Goal: Communication & Community: Answer question/provide support

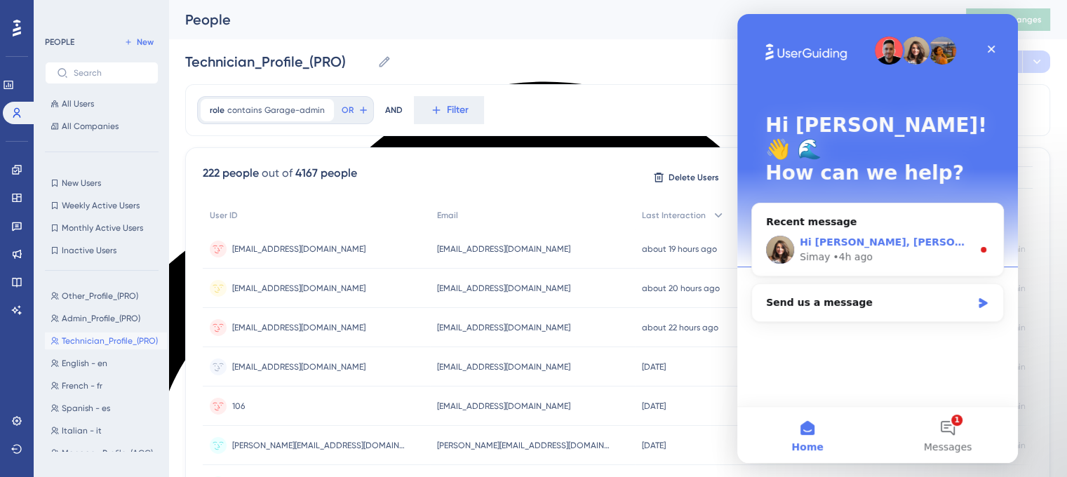
click at [854, 235] on div "Hi [PERSON_NAME], [PERSON_NAME] you're doing well. I can see that the Resource …" at bounding box center [886, 242] width 173 height 15
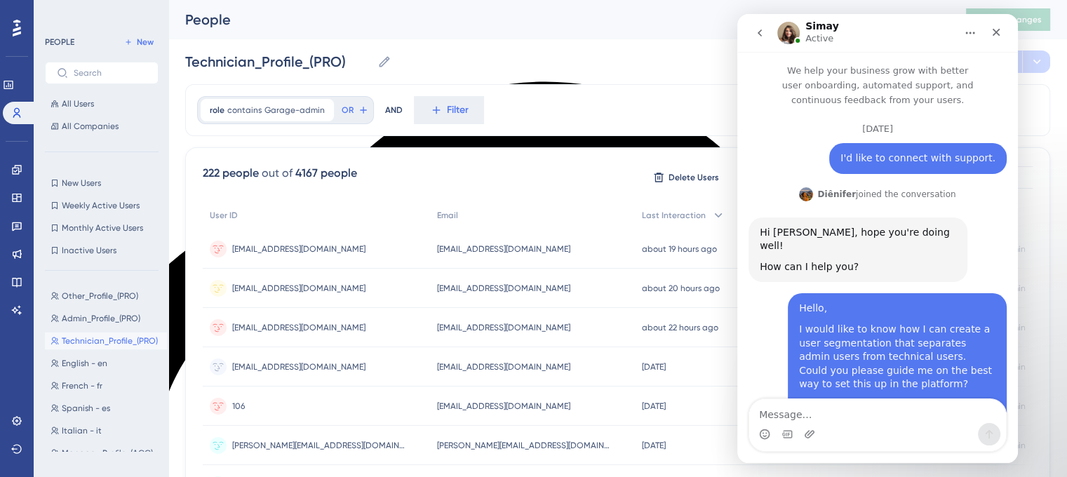
scroll to position [1, 0]
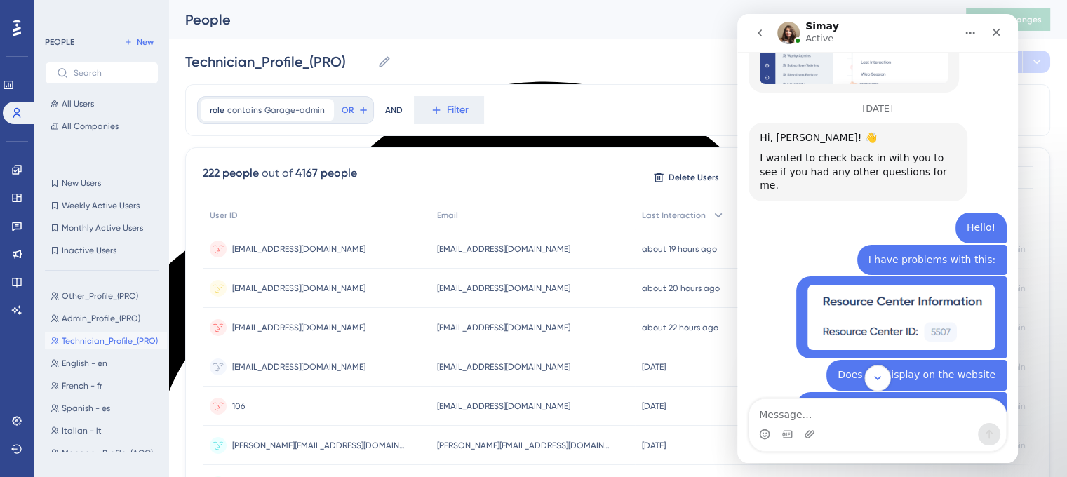
click at [876, 381] on icon "Scroll to bottom" at bounding box center [877, 378] width 13 height 13
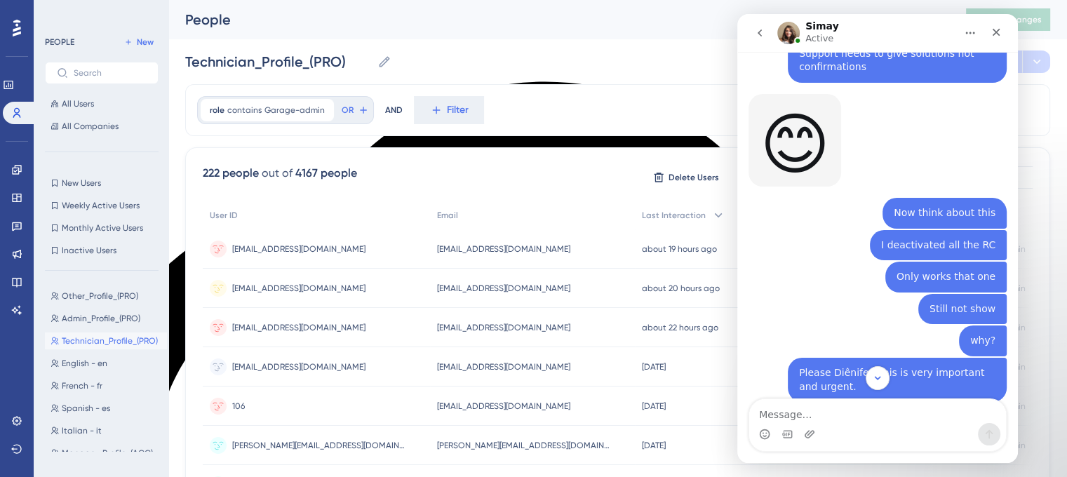
scroll to position [10699, 0]
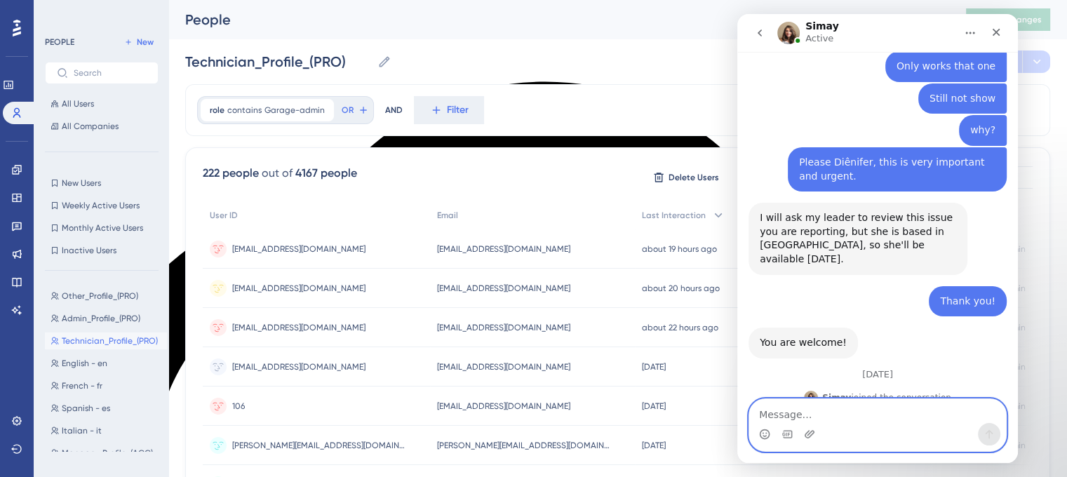
click at [830, 407] on textarea "Message…" at bounding box center [877, 411] width 257 height 24
type textarea "Hi [PERSON_NAME]"
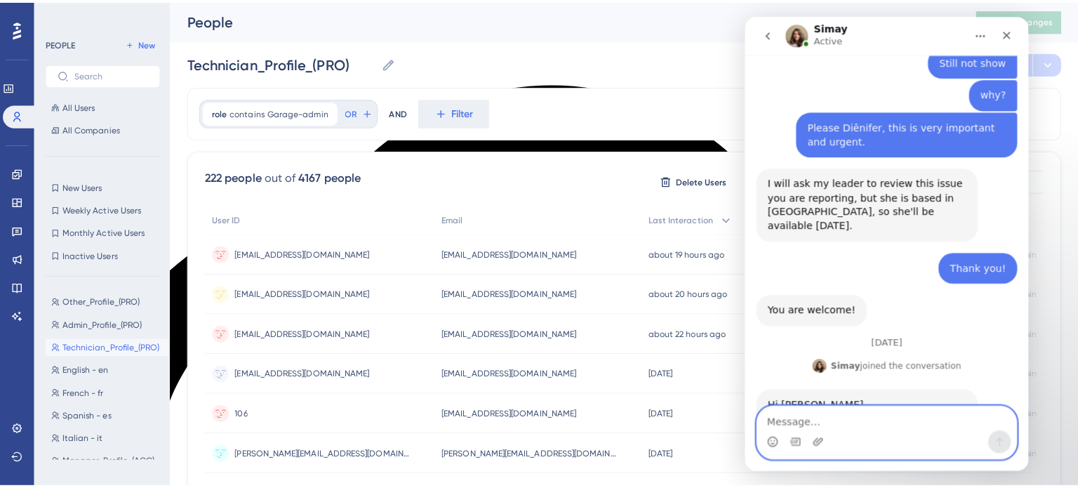
scroll to position [10741, 0]
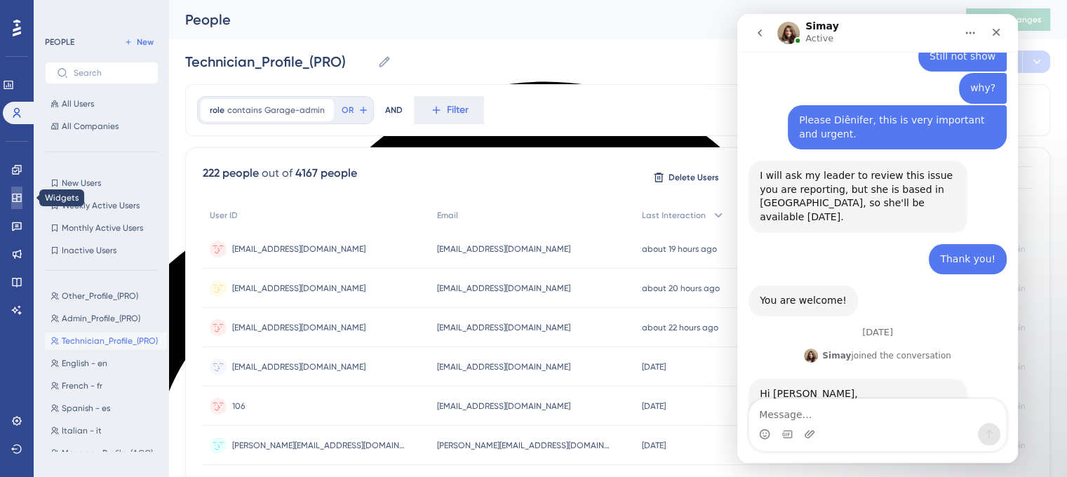
click at [18, 201] on icon at bounding box center [16, 198] width 9 height 8
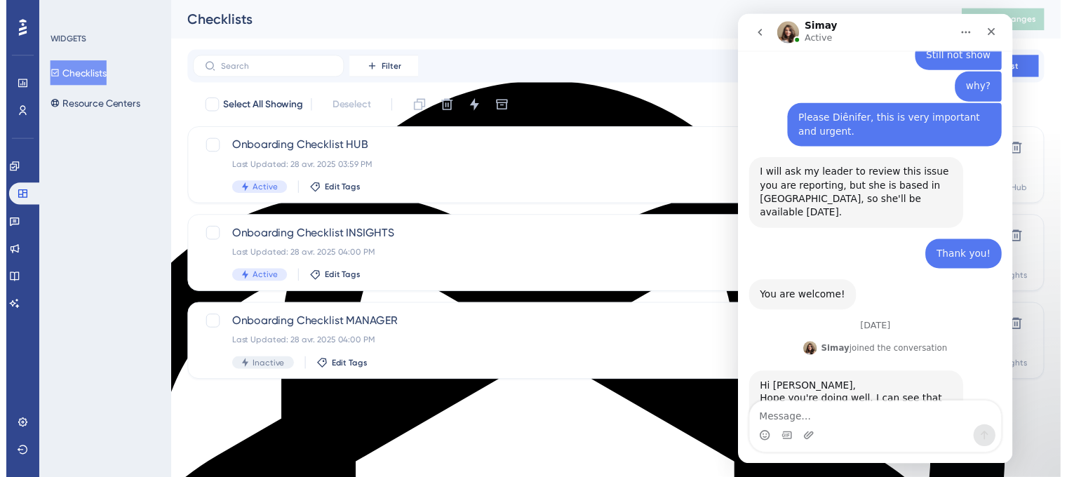
scroll to position [10730, 0]
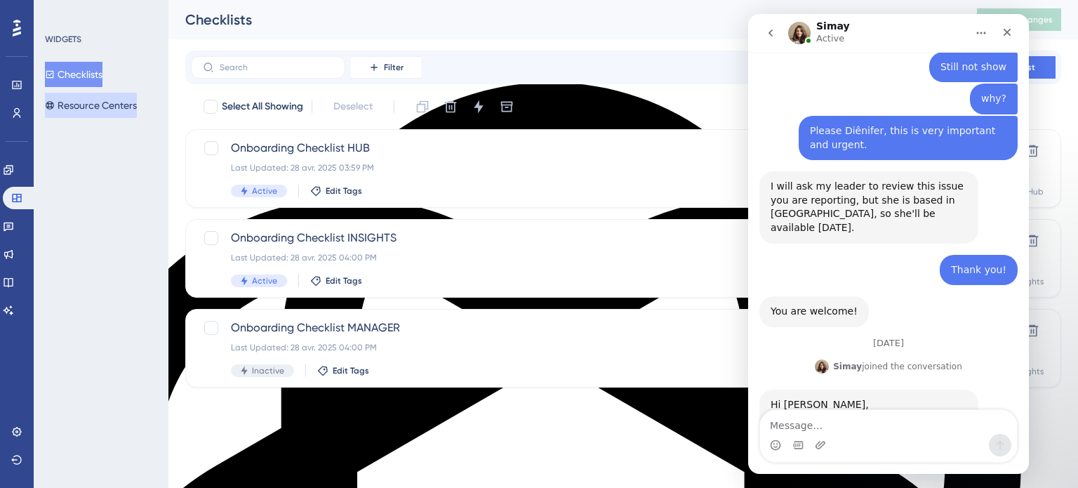
click at [71, 95] on button "Resource Centers" at bounding box center [91, 105] width 92 height 25
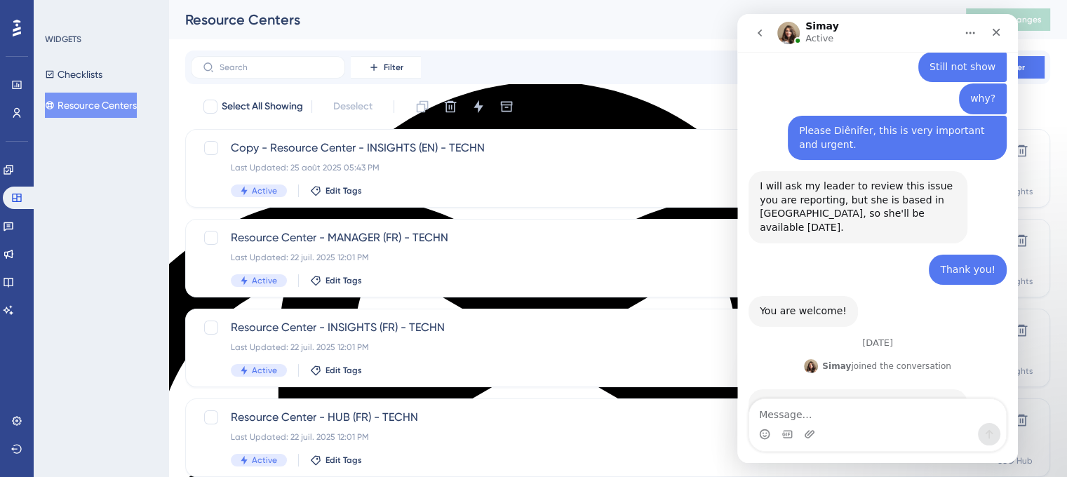
scroll to position [10741, 0]
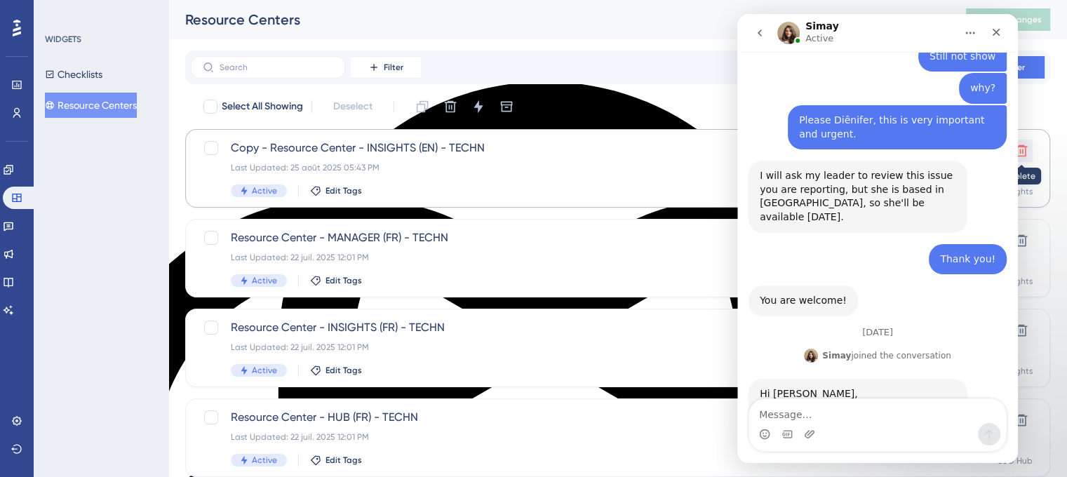
click at [1030, 152] on button at bounding box center [1021, 151] width 22 height 22
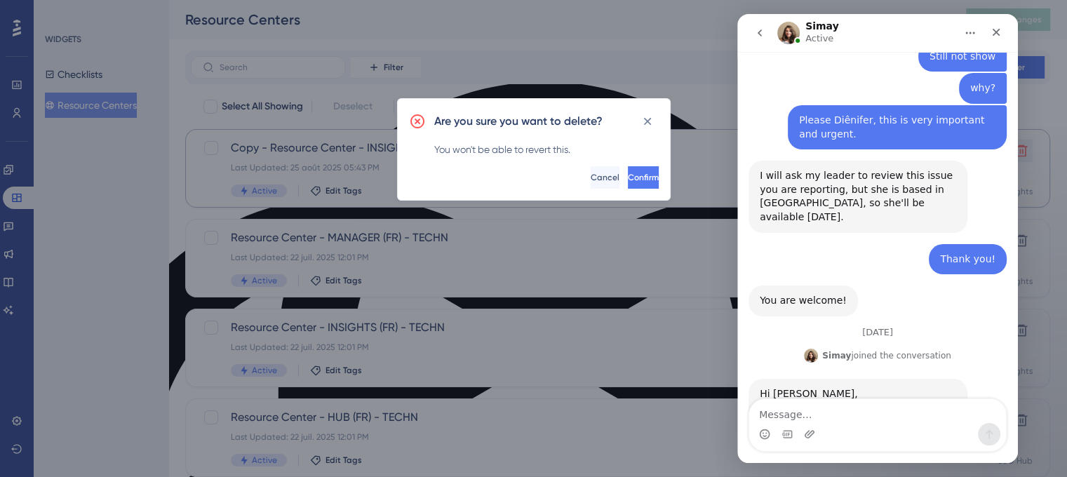
scroll to position [10730, 0]
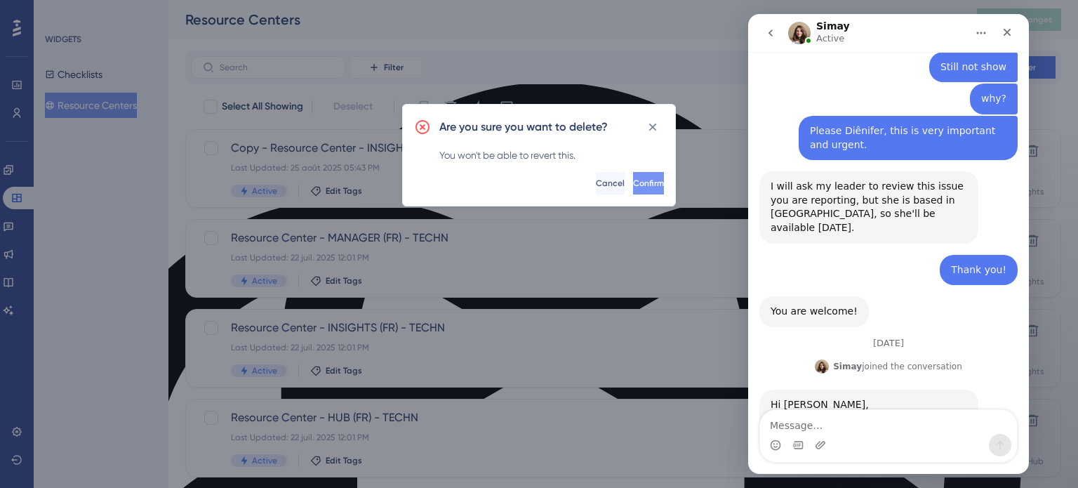
click at [633, 183] on span "Confirm" at bounding box center [648, 183] width 31 height 11
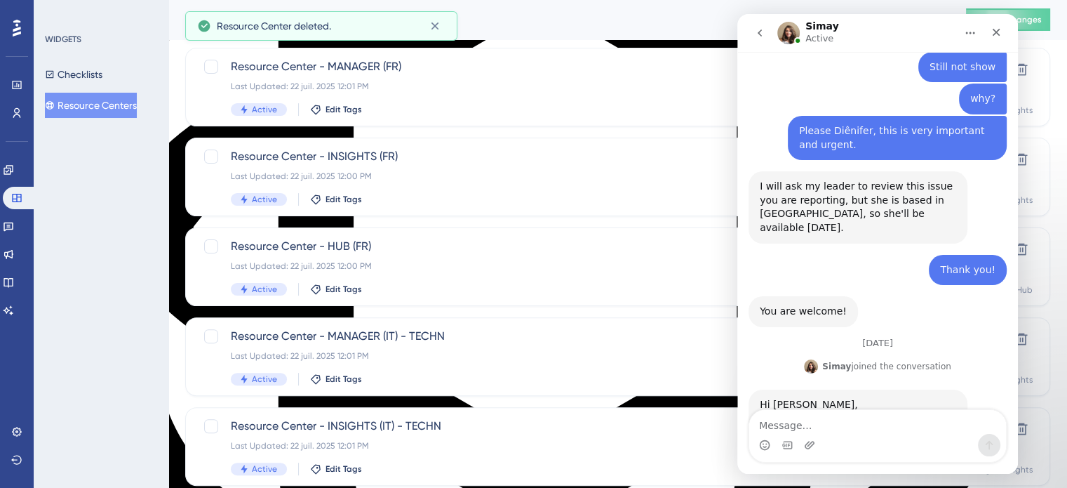
scroll to position [601, 0]
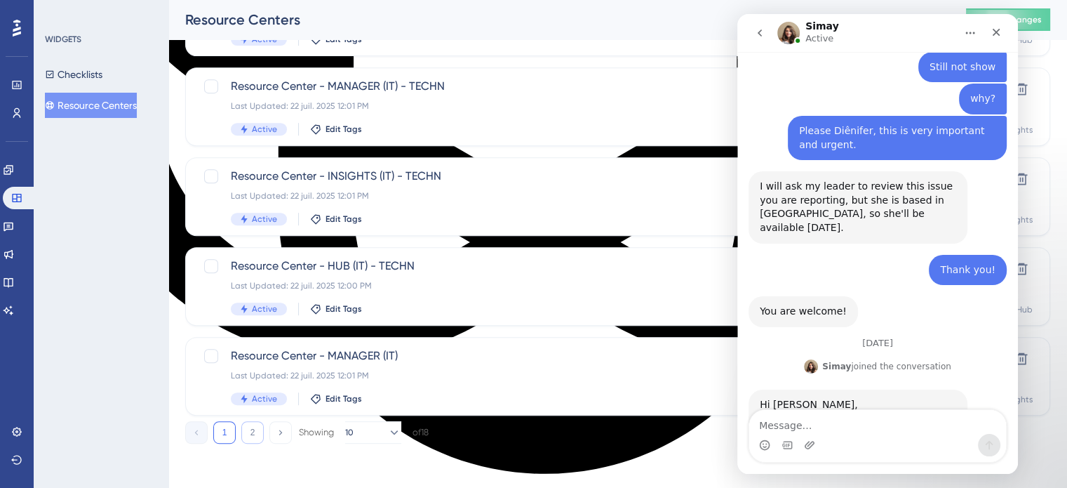
click at [253, 431] on button "2" at bounding box center [252, 432] width 22 height 22
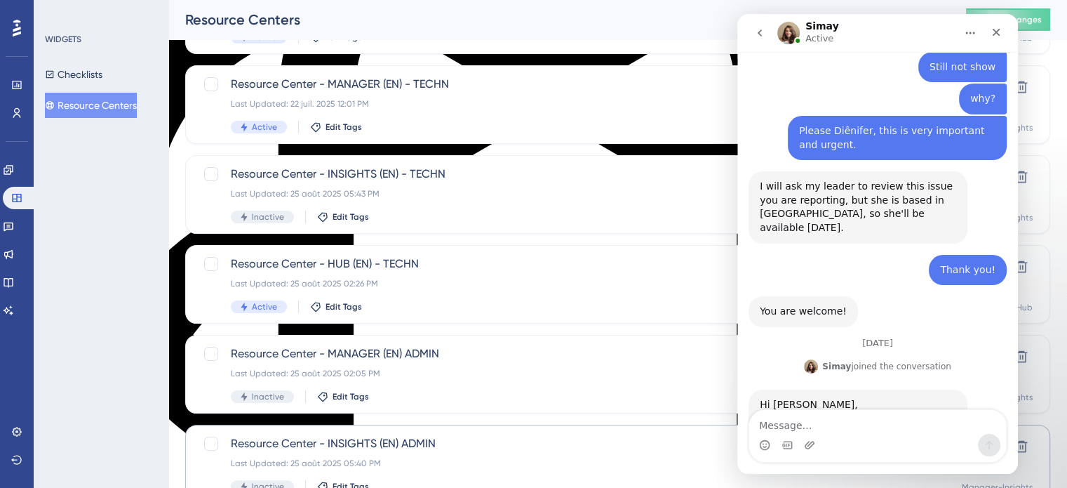
scroll to position [210, 0]
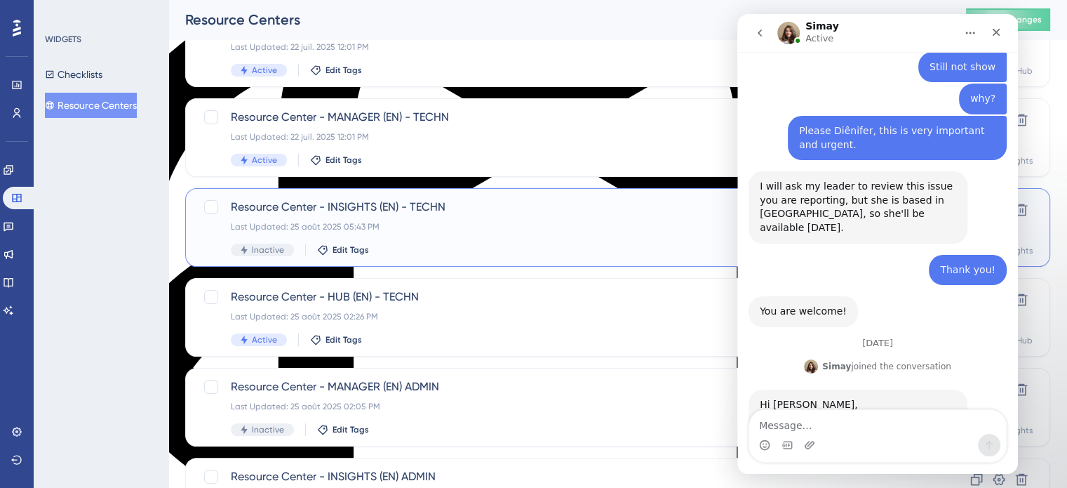
click at [321, 205] on span "Resource Center - INSIGHTS (EN) - TECHN" at bounding box center [562, 207] width 662 height 17
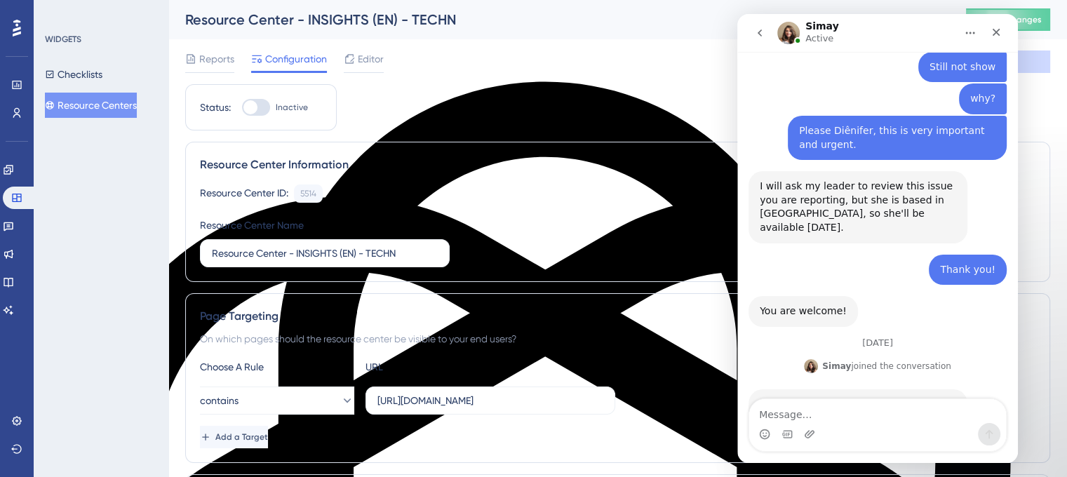
scroll to position [10741, 0]
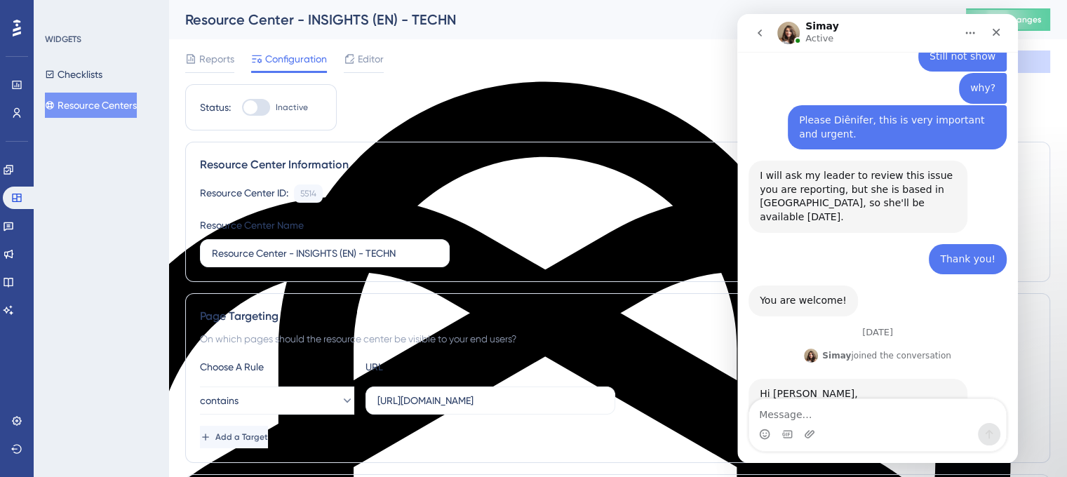
click at [244, 100] on div at bounding box center [256, 107] width 28 height 17
click at [242, 107] on input "Inactive" at bounding box center [241, 107] width 1 height 1
checkbox input "true"
click at [1041, 62] on button "Save" at bounding box center [1008, 62] width 84 height 22
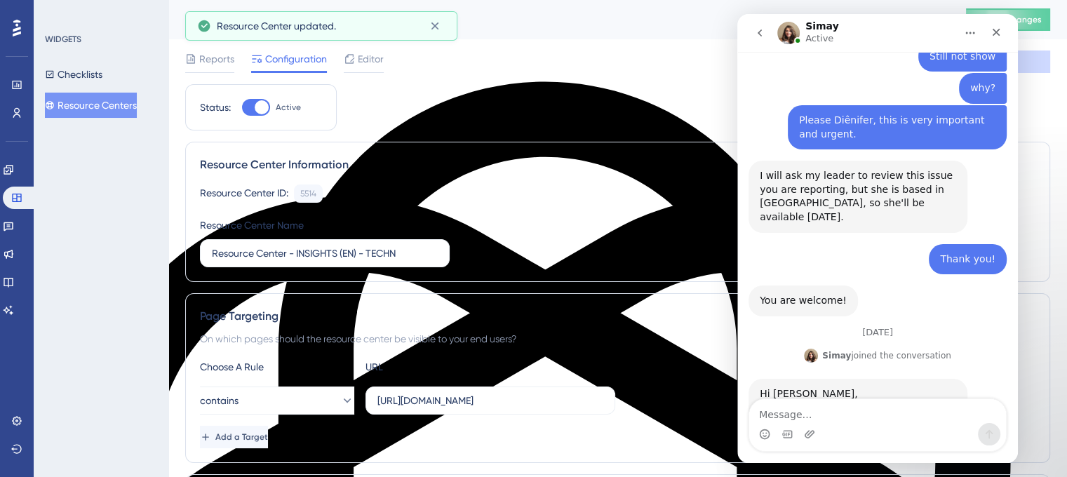
click at [1042, 23] on span "Publish Changes" at bounding box center [1008, 19] width 67 height 11
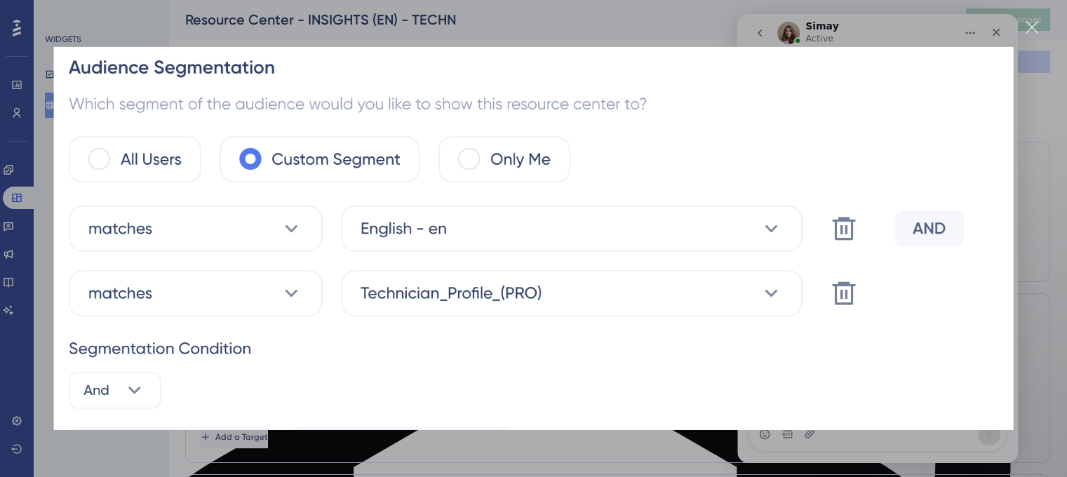
scroll to position [0, 0]
click at [1026, 33] on div "Close" at bounding box center [1032, 27] width 13 height 13
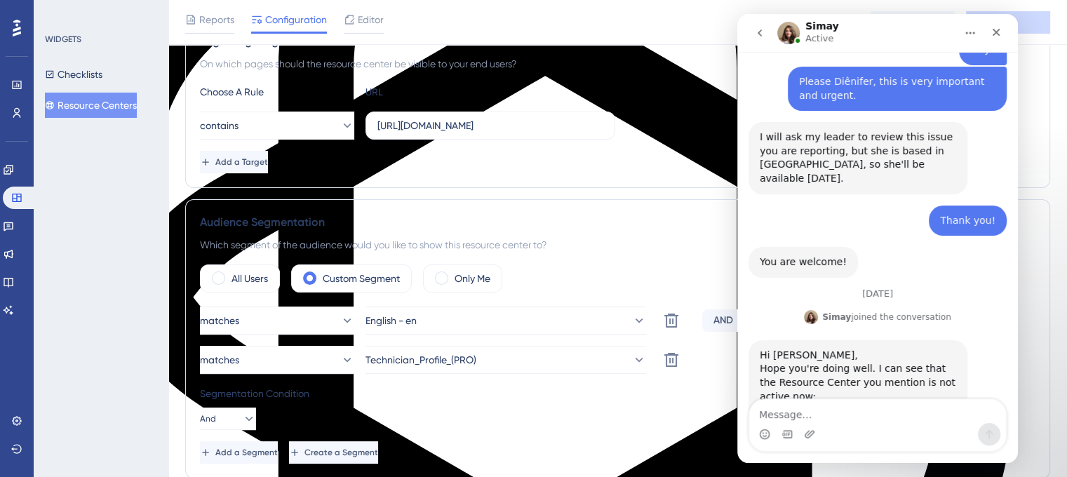
scroll to position [10782, 0]
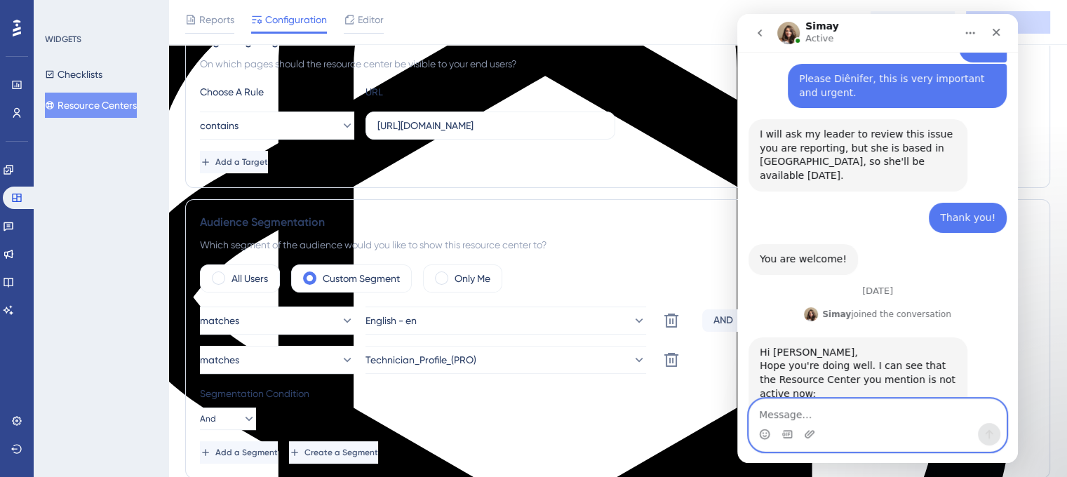
click at [823, 418] on textarea "Message…" at bounding box center [877, 411] width 257 height 24
paste textarea "s"
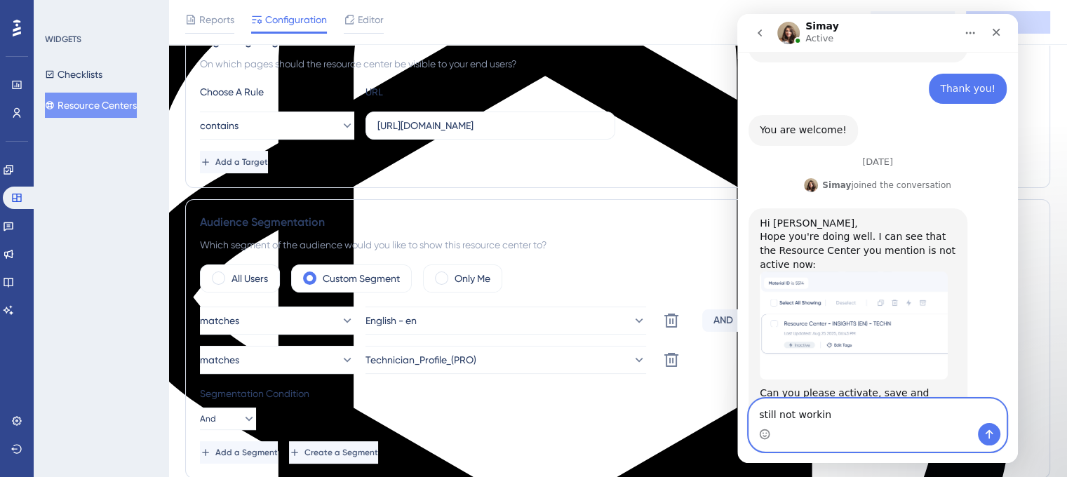
type textarea "still not working"
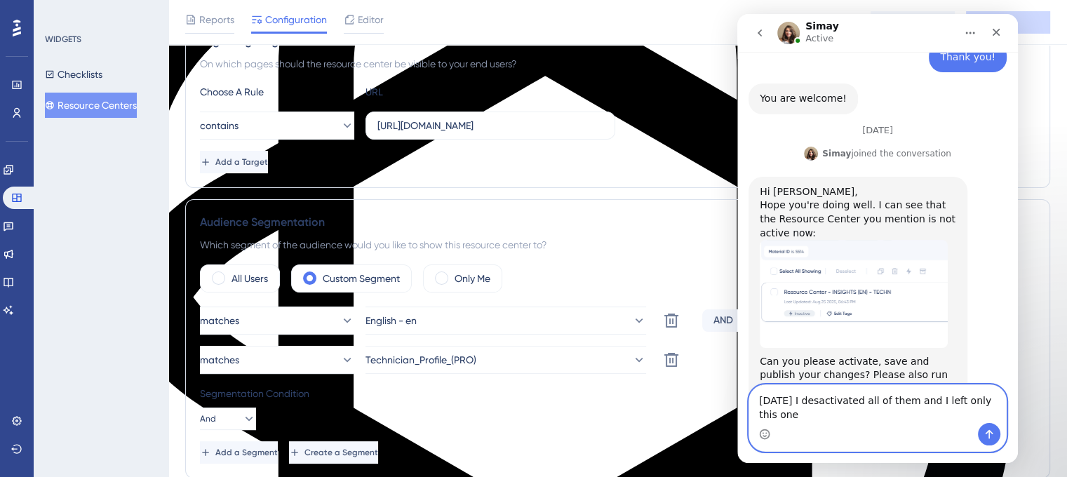
scroll to position [10957, 0]
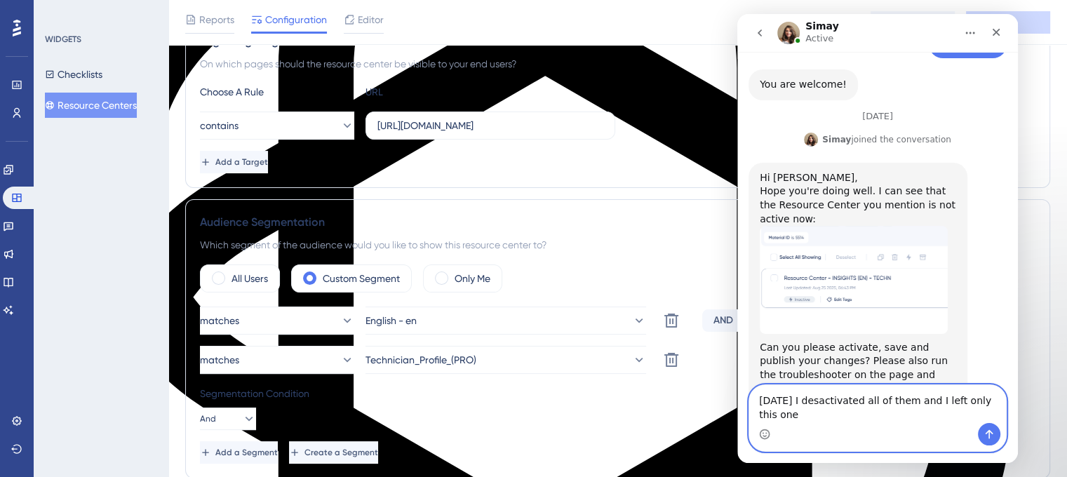
click at [737, 14] on span "deactivated" at bounding box center [737, 14] width 0 height 0
click at [792, 423] on textarea "[DATE] I deactivated all of them and I left only this one" at bounding box center [877, 404] width 257 height 38
type textarea "[DATE] I deactivated all of them and I left only this one. Still not show"
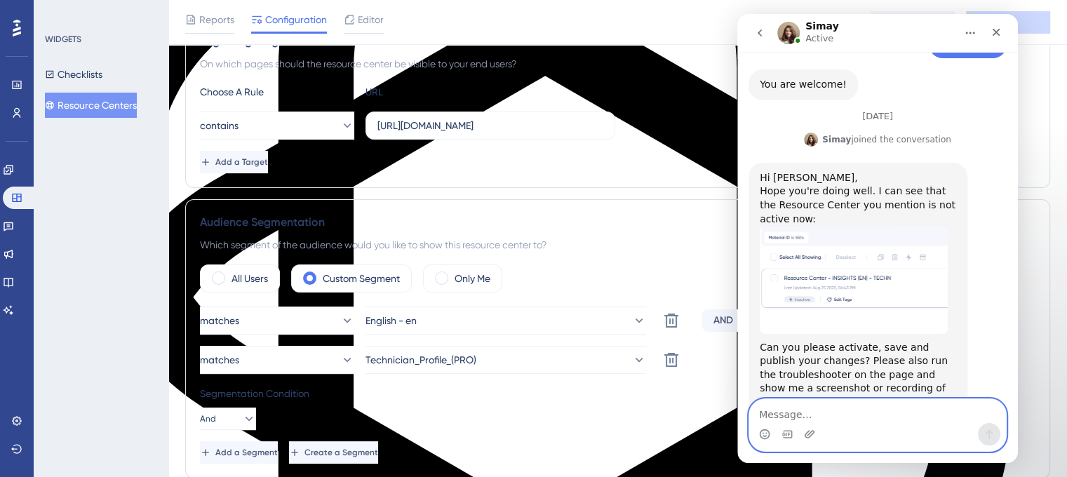
scroll to position [10989, 0]
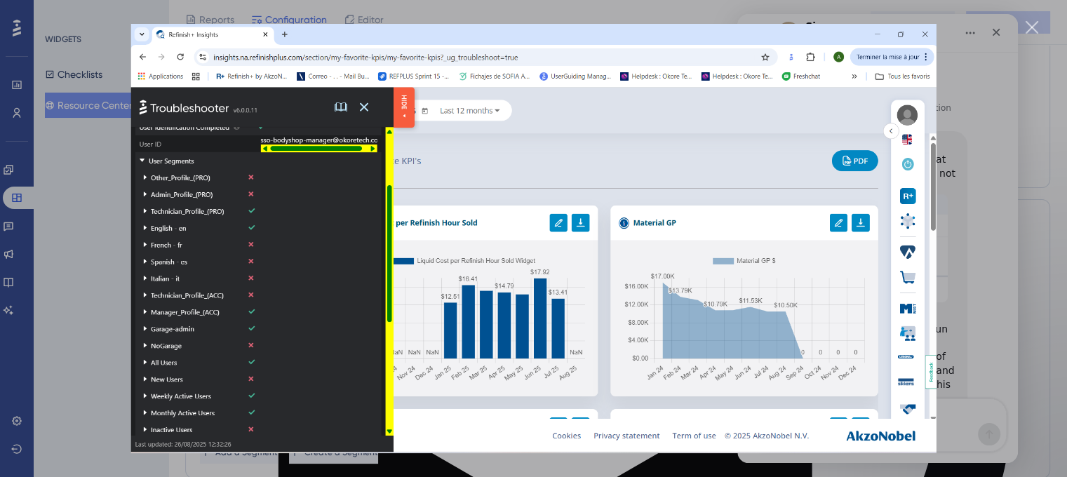
click at [1021, 165] on div "Intercom messenger" at bounding box center [533, 238] width 1067 height 477
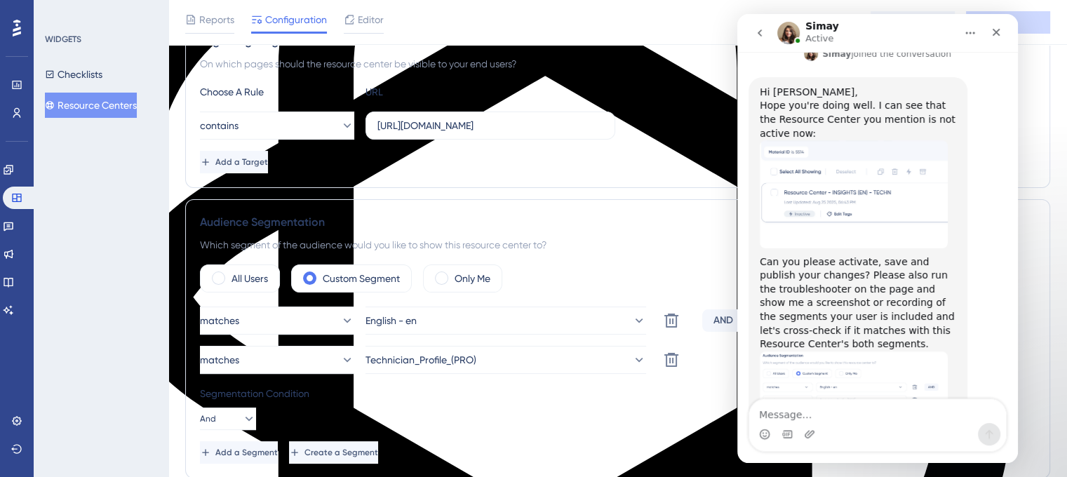
scroll to position [11044, 0]
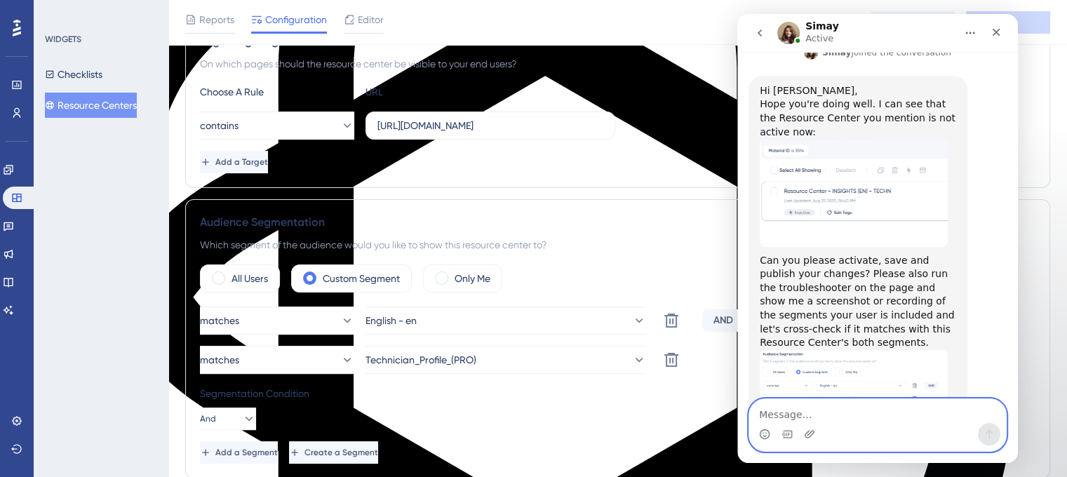
click at [868, 409] on textarea "Message…" at bounding box center [877, 411] width 257 height 24
type textarea "let me check"
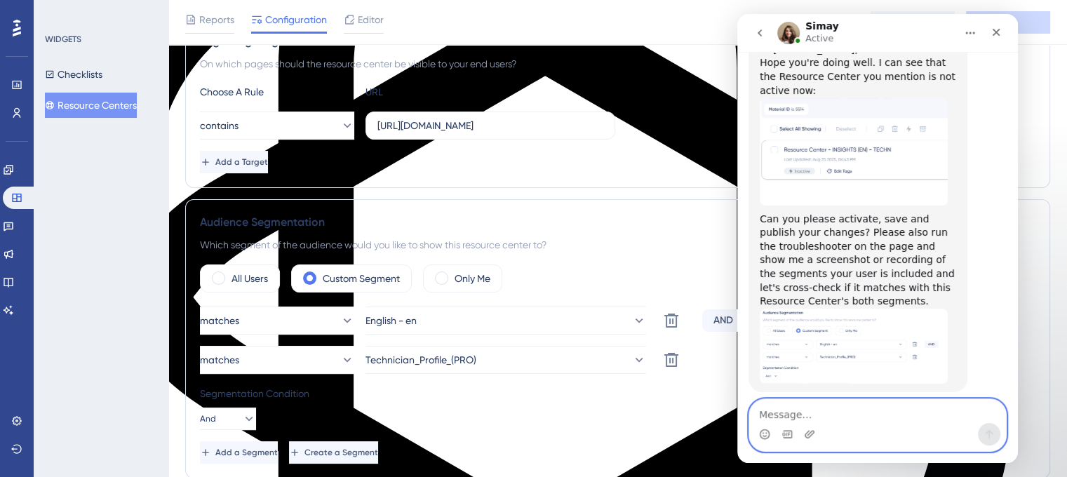
scroll to position [11086, 0]
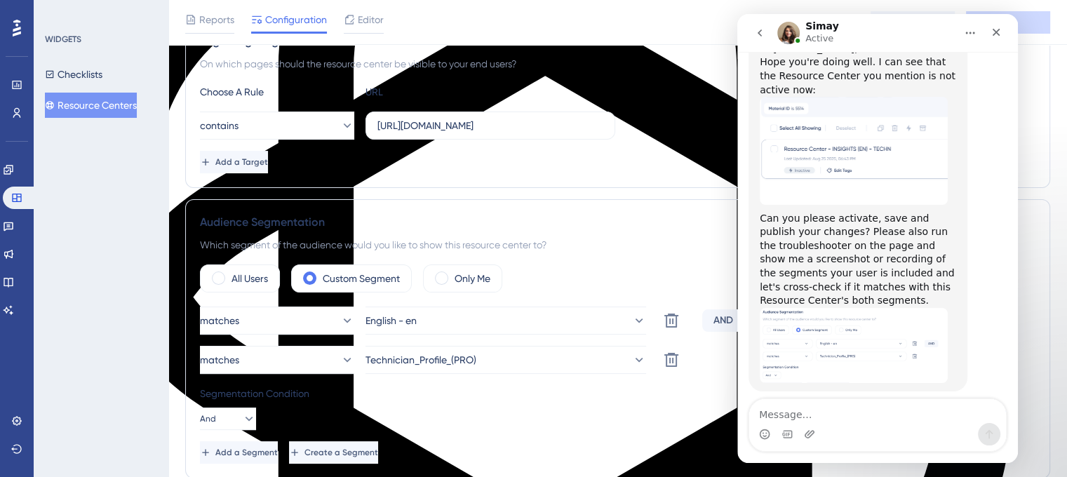
click at [111, 100] on button "Resource Centers" at bounding box center [91, 105] width 92 height 25
click at [112, 98] on button "Resource Centers" at bounding box center [91, 105] width 92 height 25
click at [112, 100] on button "Resource Centers" at bounding box center [91, 105] width 92 height 25
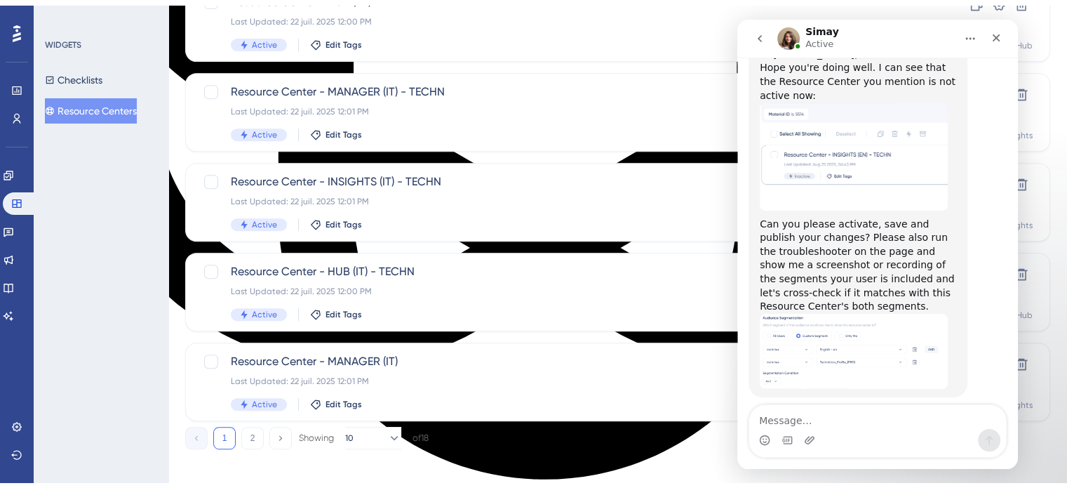
scroll to position [11076, 0]
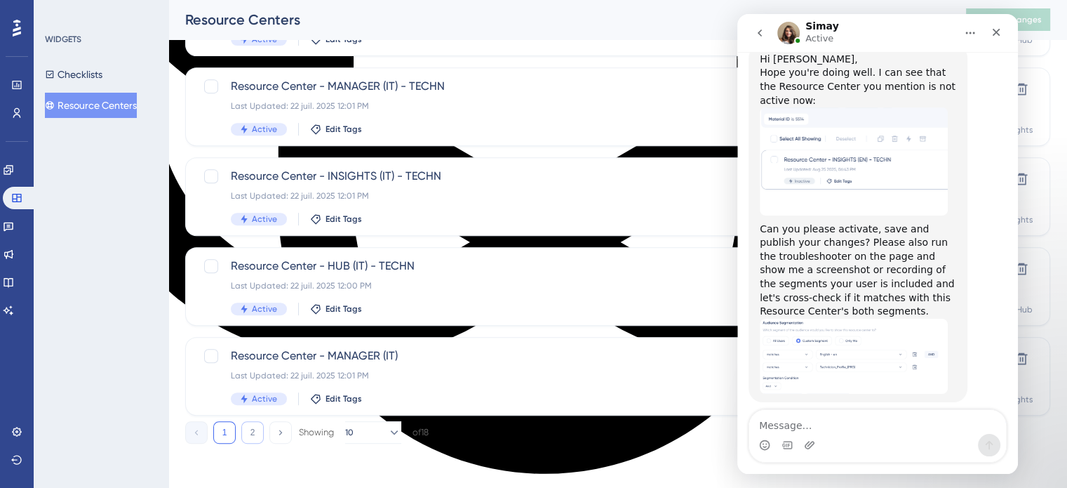
click at [250, 427] on button "2" at bounding box center [252, 432] width 22 height 22
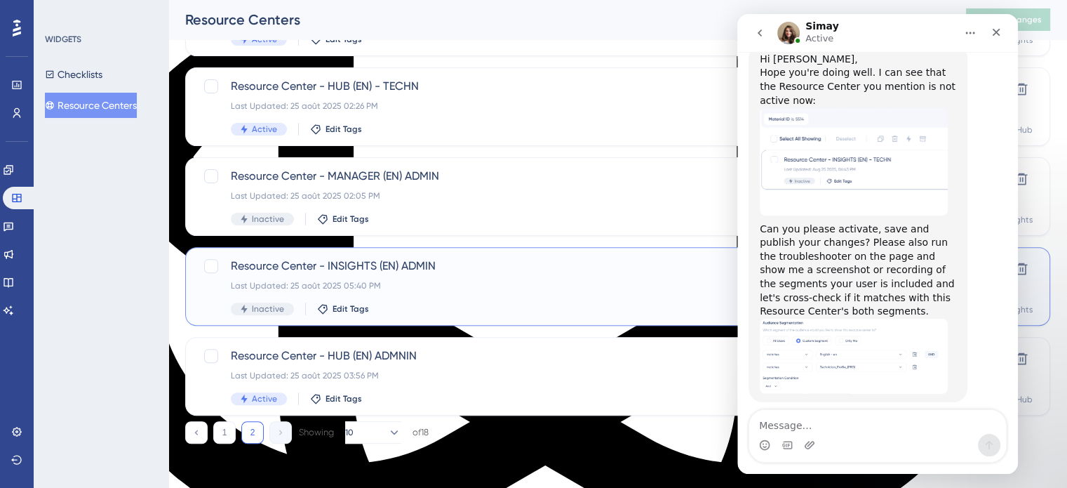
click at [278, 269] on span "Resource Center - INSIGHTS (EN) ADMIN" at bounding box center [562, 265] width 662 height 17
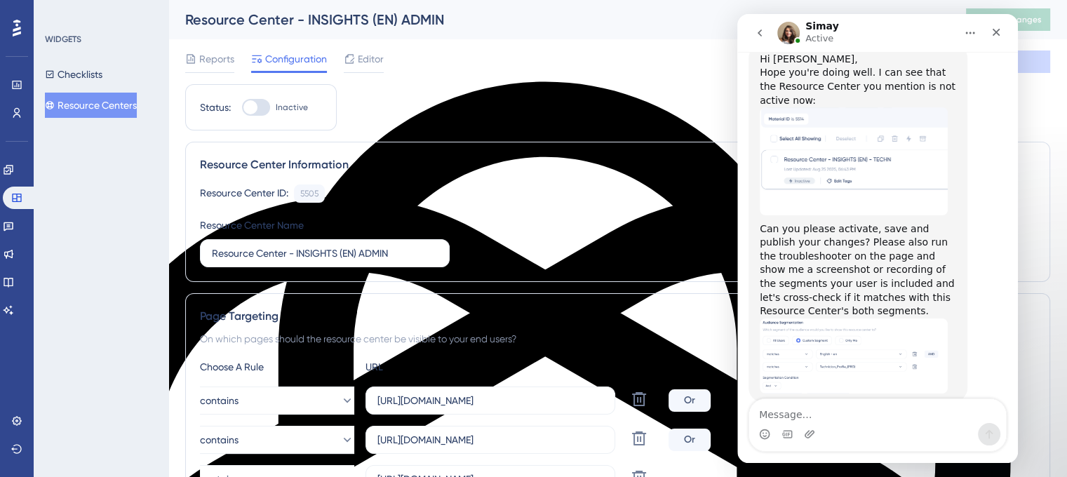
scroll to position [11086, 0]
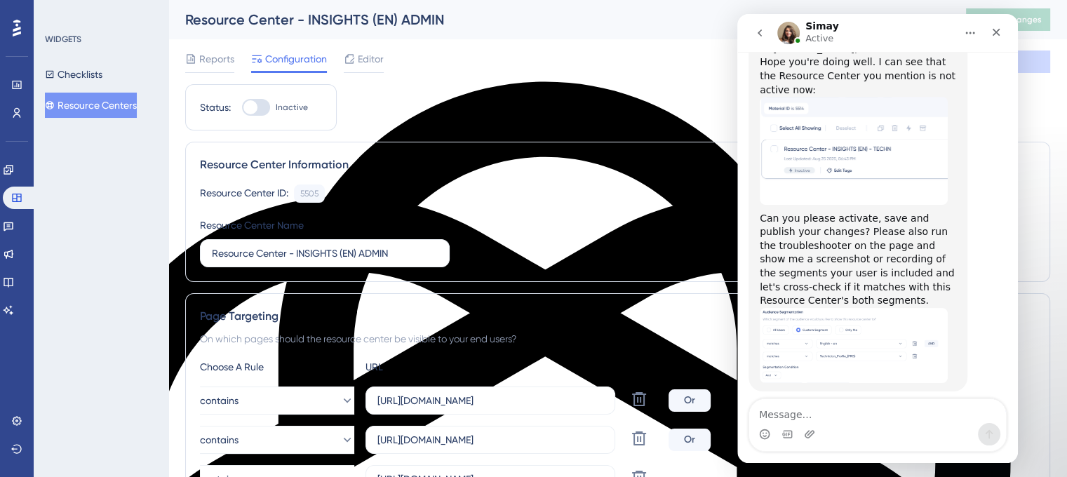
click at [264, 108] on div at bounding box center [256, 107] width 28 height 17
click at [242, 108] on input "Inactive" at bounding box center [241, 107] width 1 height 1
checkbox input "true"
click at [1041, 55] on button "Save" at bounding box center [1008, 62] width 84 height 22
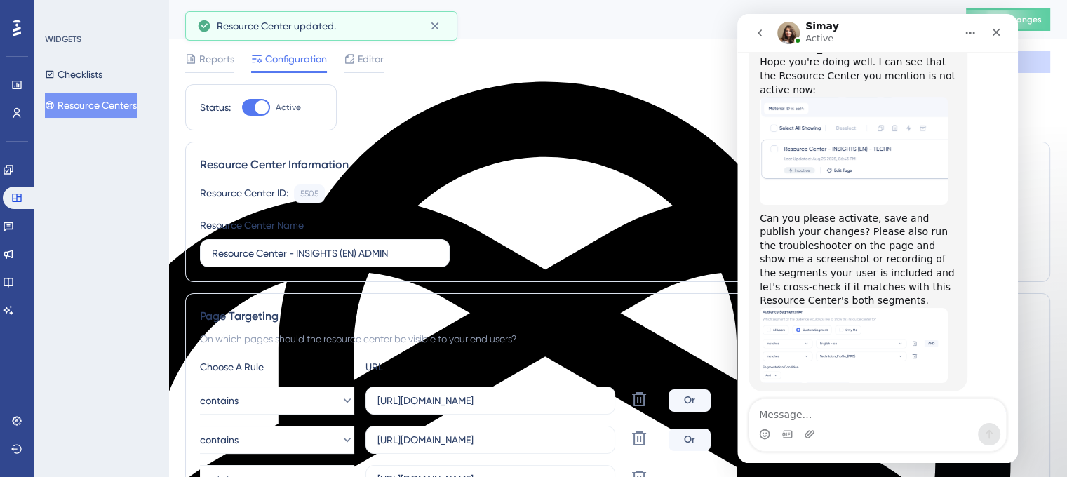
click at [1042, 16] on span "Publish Changes" at bounding box center [1008, 19] width 67 height 11
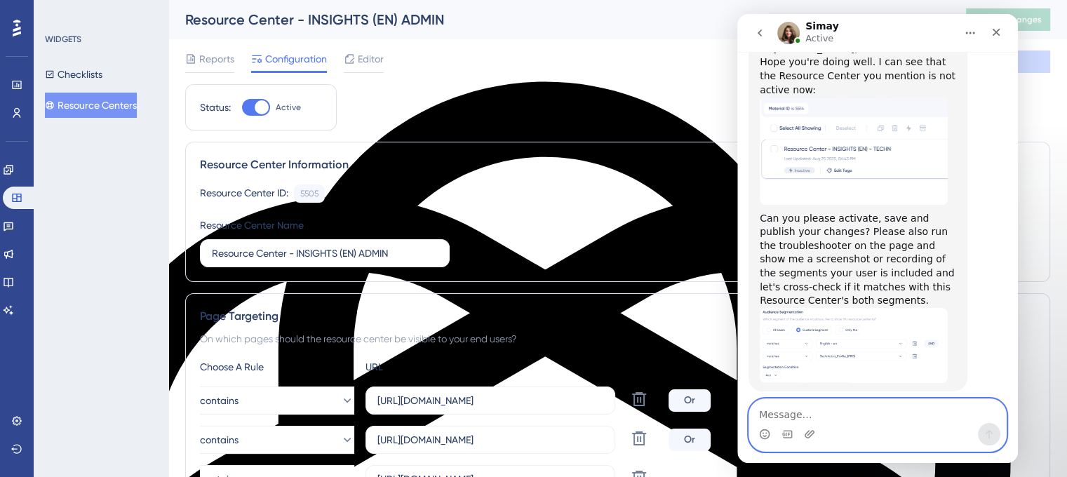
click at [837, 412] on textarea "Message…" at bounding box center [877, 411] width 257 height 24
type textarea "yes"
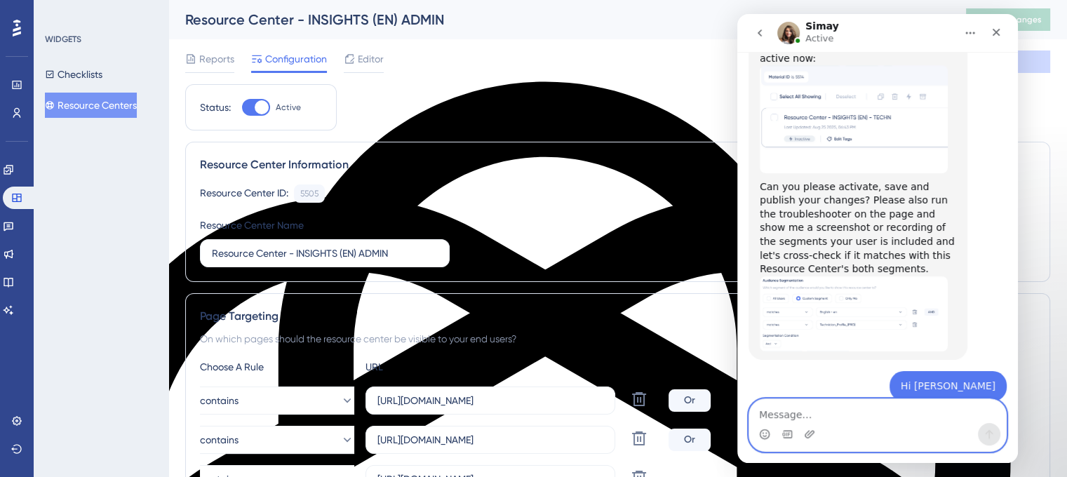
scroll to position [11118, 0]
paste textarea "a"
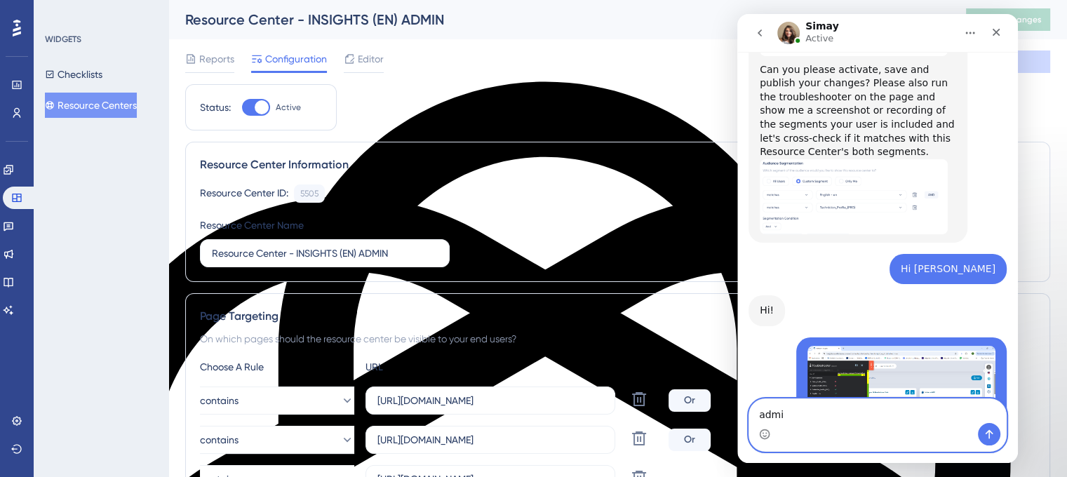
type textarea "admin"
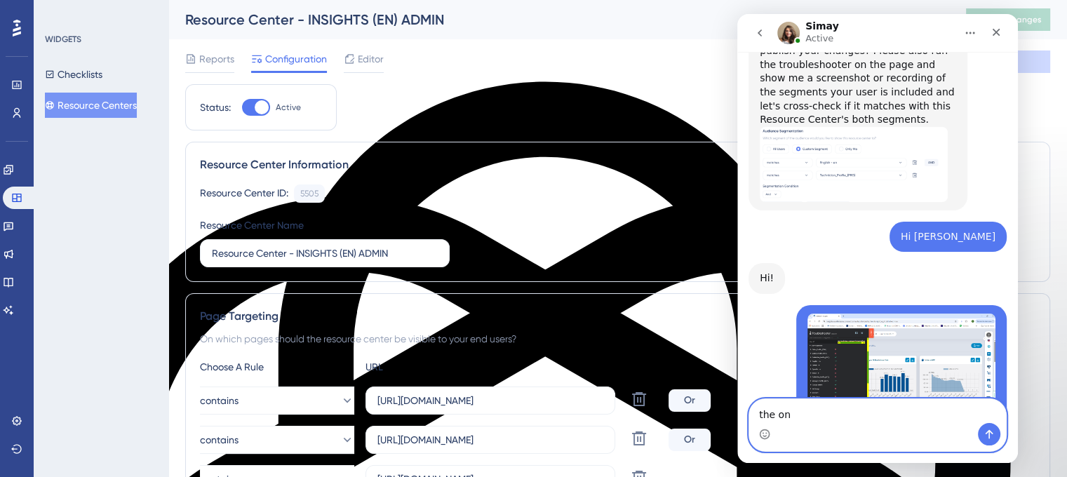
type textarea "the one"
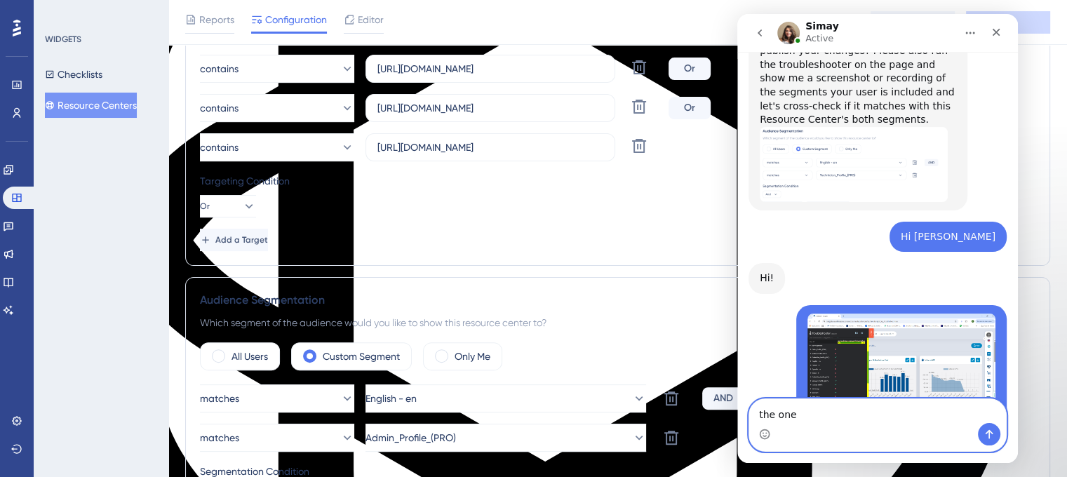
scroll to position [336, 0]
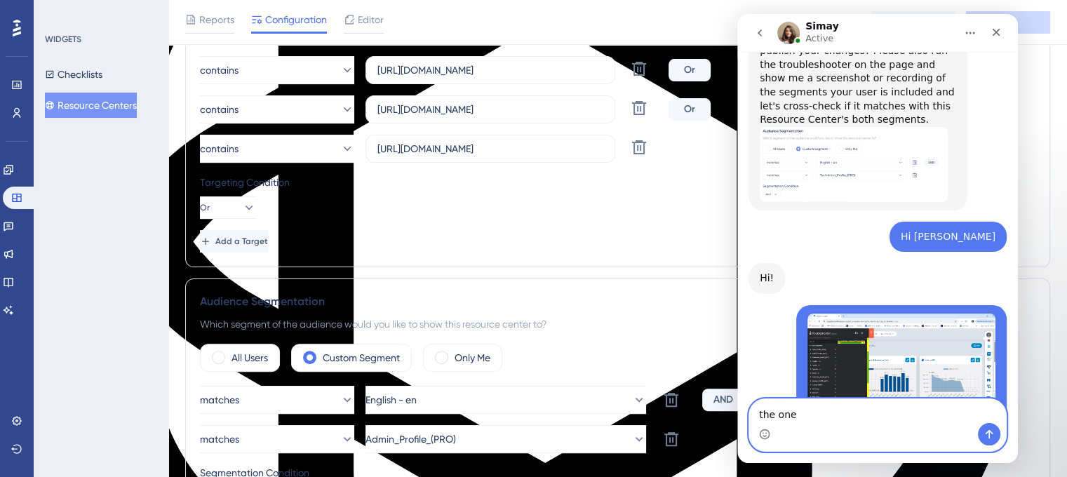
drag, startPoint x: 743, startPoint y: 415, endPoint x: 663, endPoint y: 417, distance: 80.0
click at [737, 417] on html "Simay Active We help your business grow with better user onboarding, automated …" at bounding box center [877, 238] width 281 height 449
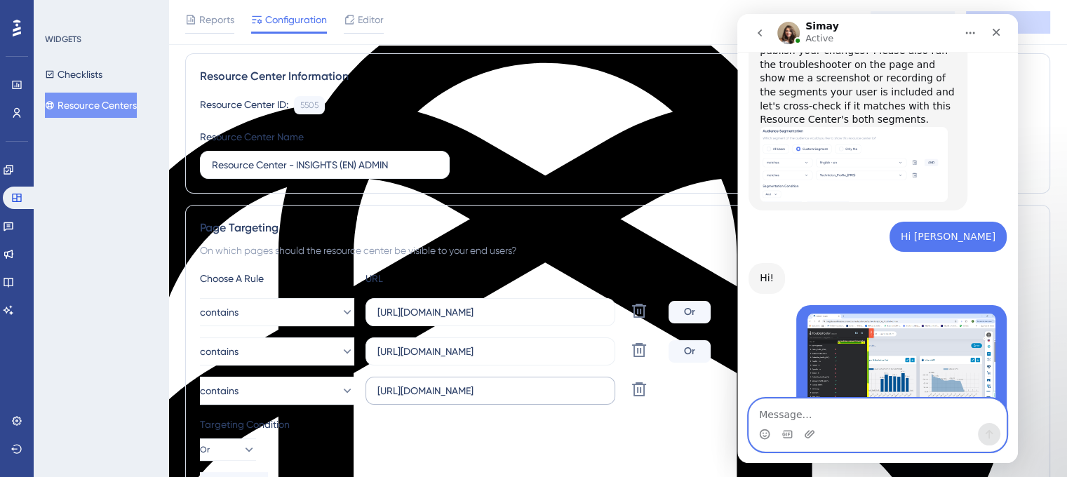
scroll to position [55, 0]
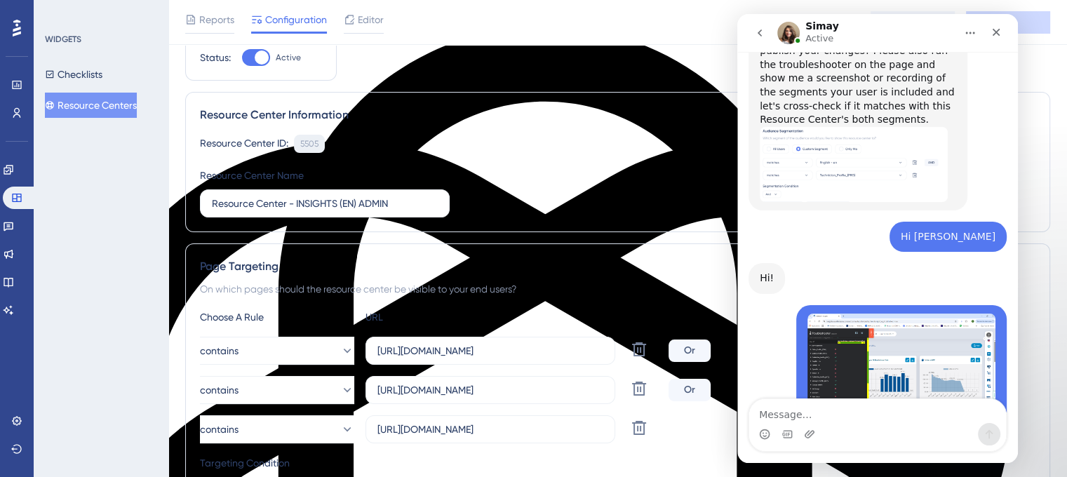
click at [312, 145] on div "5505" at bounding box center [309, 143] width 18 height 11
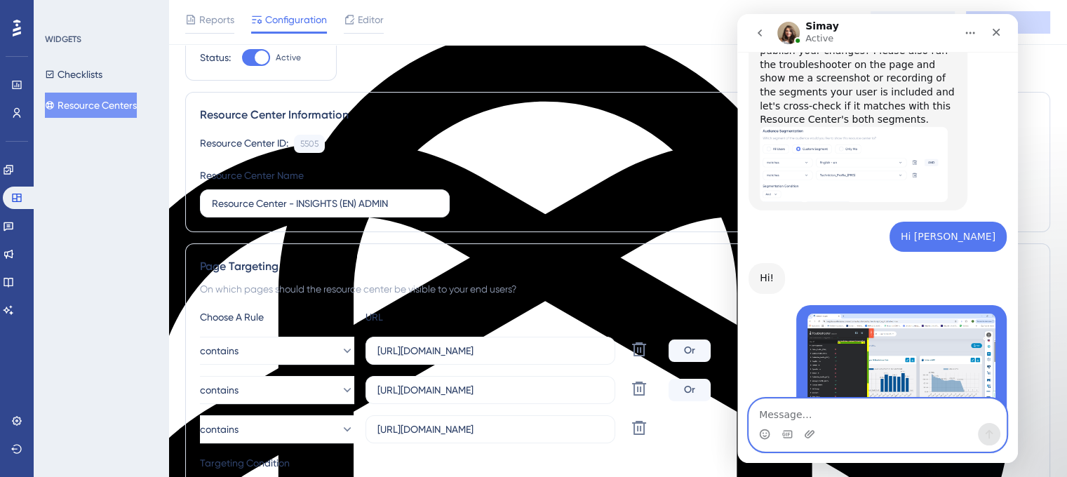
click at [799, 411] on textarea "Message…" at bounding box center [877, 411] width 257 height 24
paste textarea "5505"
type textarea "5505"
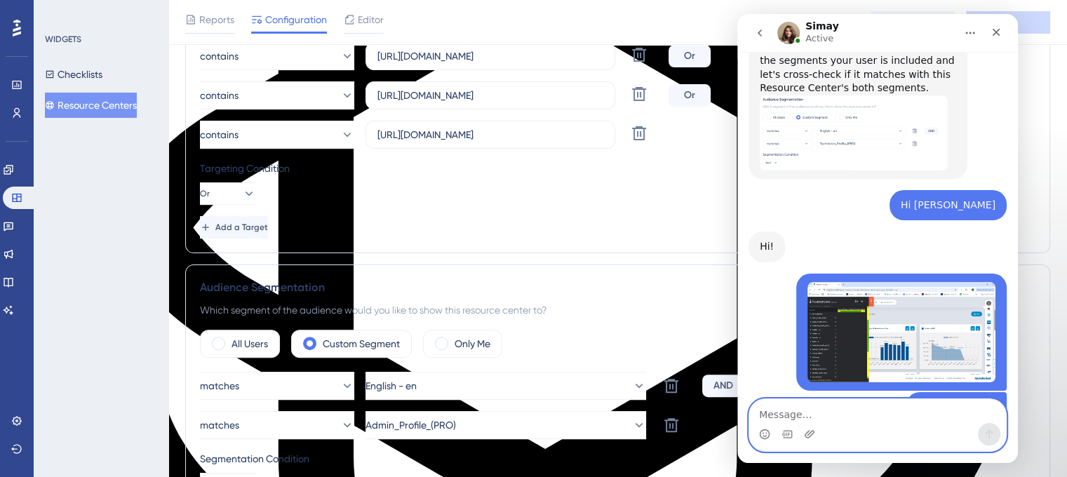
scroll to position [356, 0]
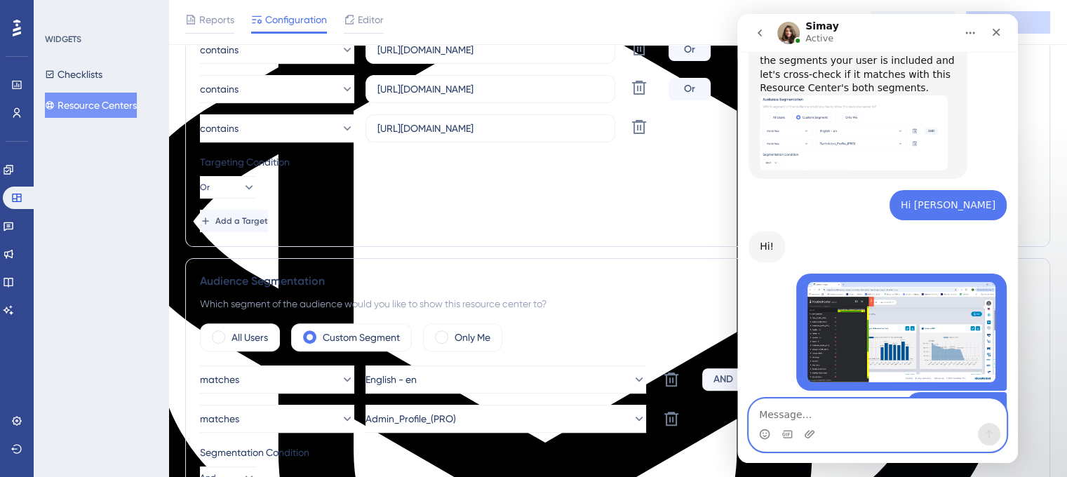
click at [779, 414] on textarea "Message…" at bounding box center [877, 411] width 257 height 24
paste textarea "Message…"
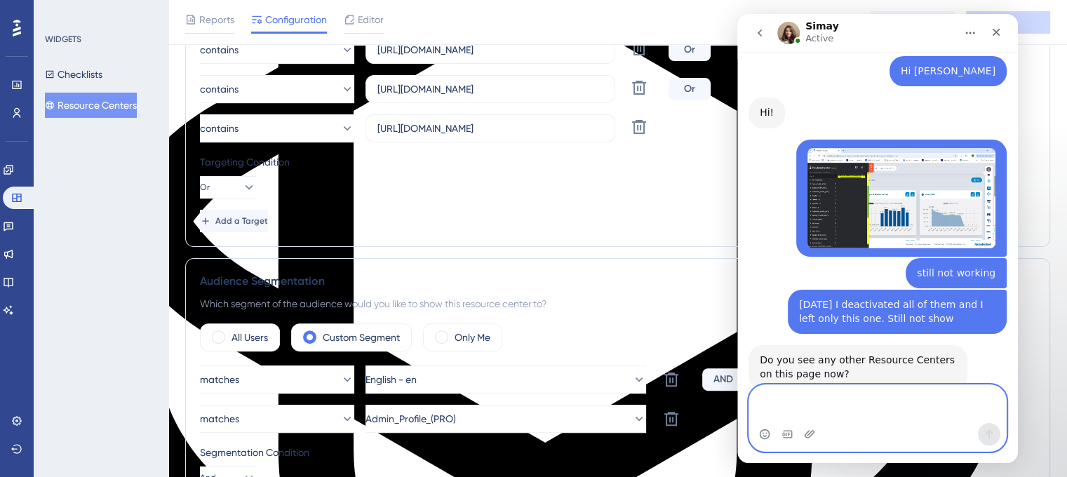
scroll to position [11453, 0]
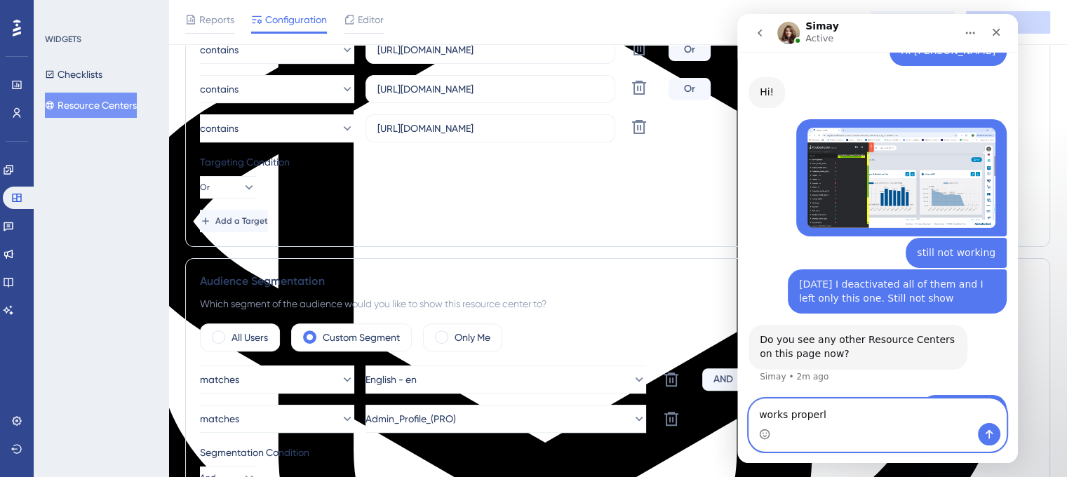
type textarea "works properly"
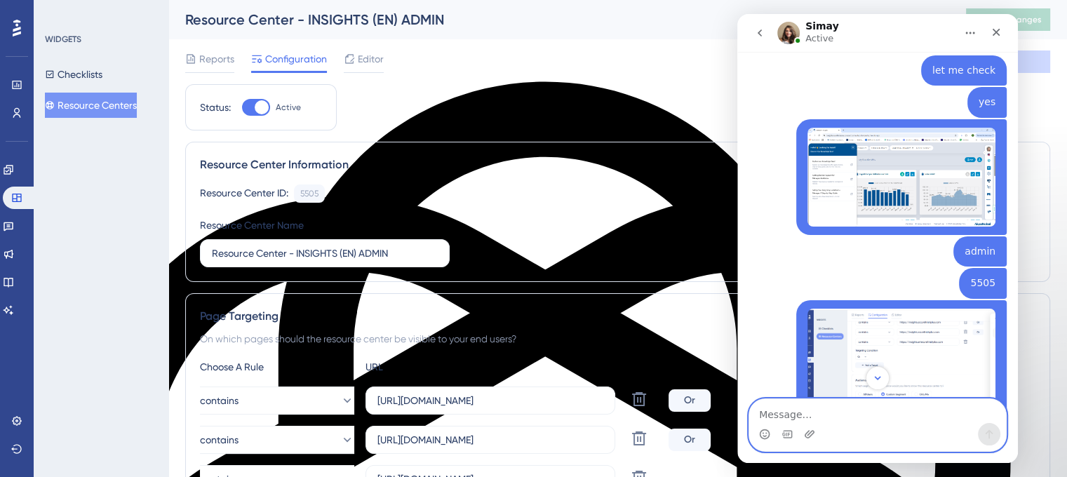
scroll to position [11708, 0]
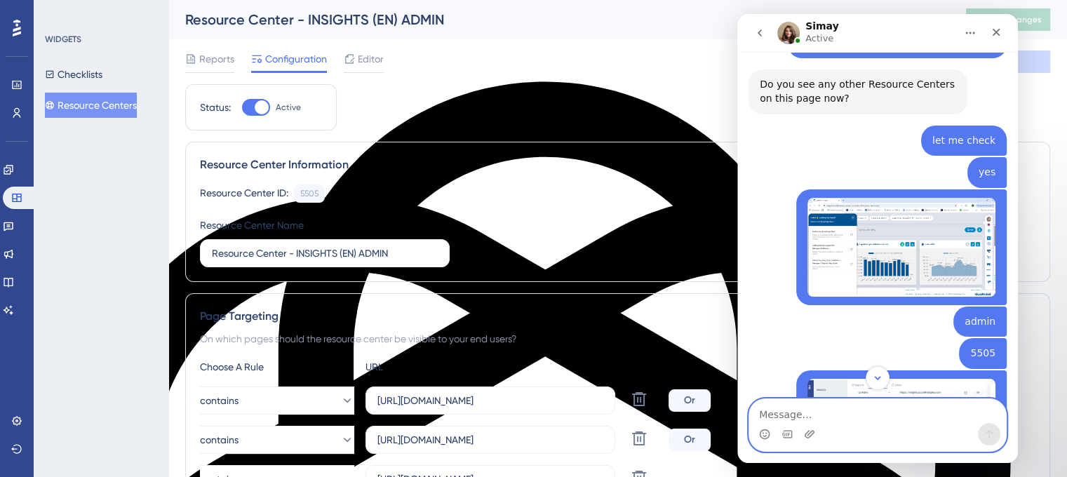
click at [801, 415] on textarea "Message…" at bounding box center [877, 411] width 257 height 24
paste textarea "i"
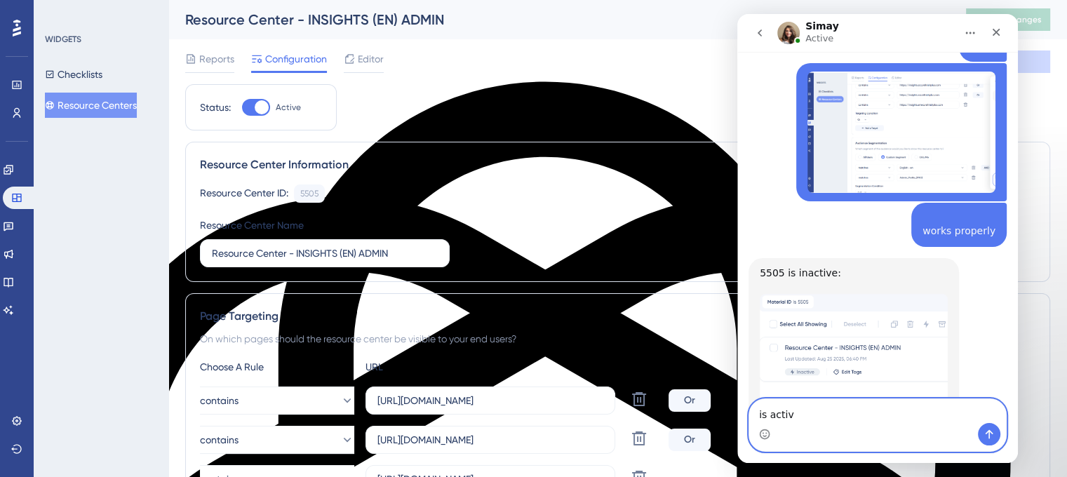
type textarea "is active"
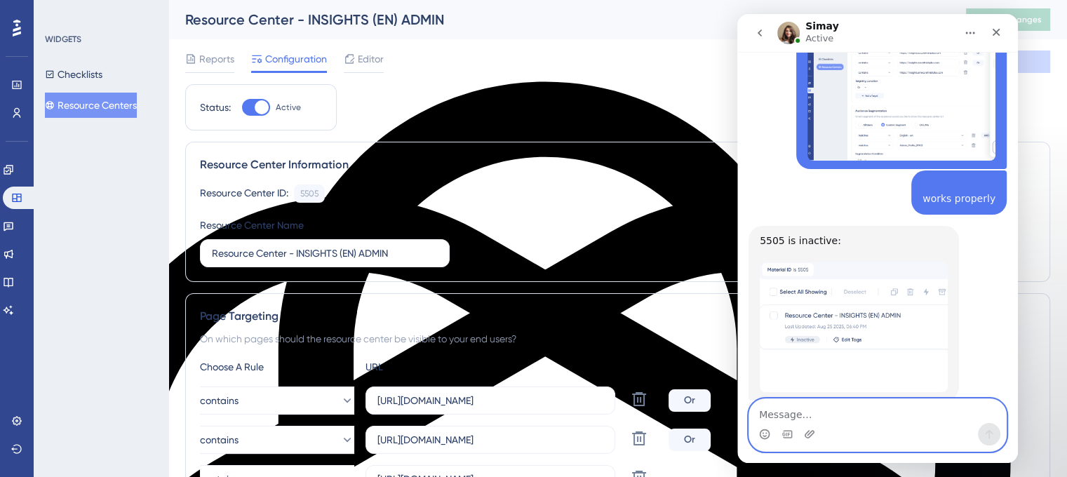
scroll to position [11908, 0]
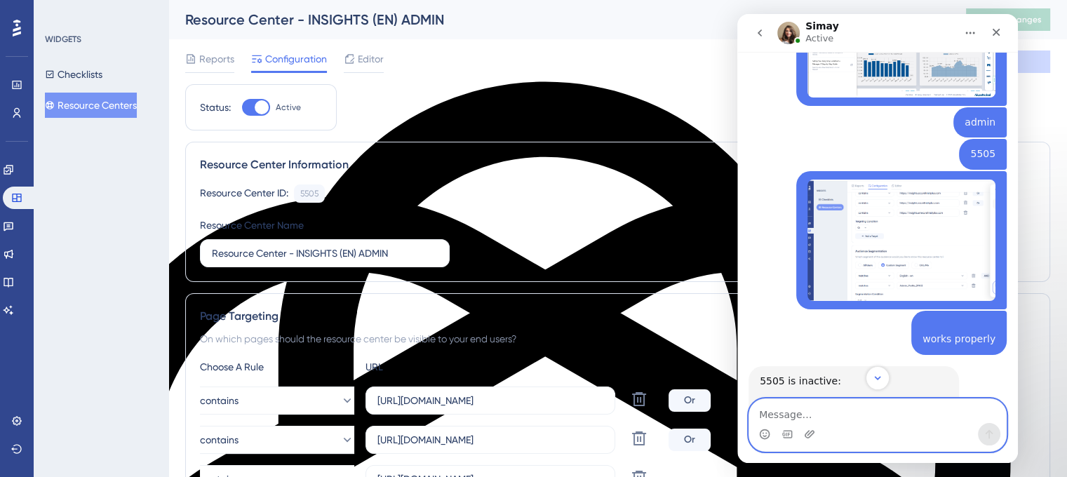
click at [854, 406] on textarea "Message…" at bounding box center [877, 411] width 257 height 24
type textarea "which one?"
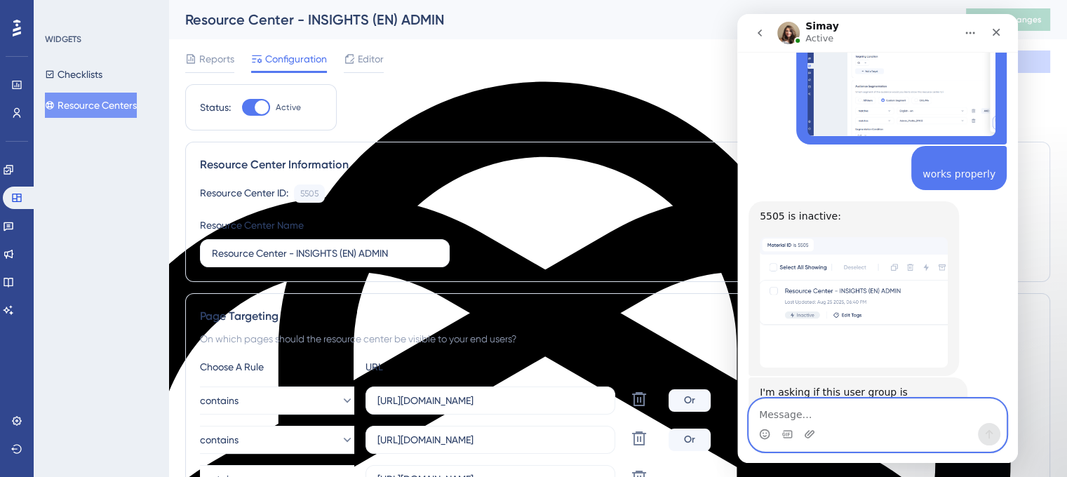
scroll to position [12080, 0]
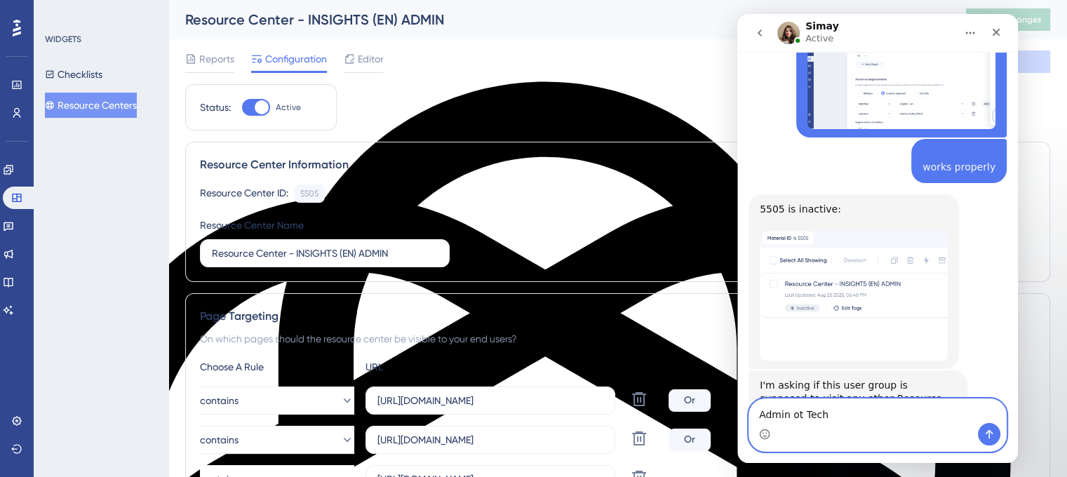
type textarea "Admin ot Tech?"
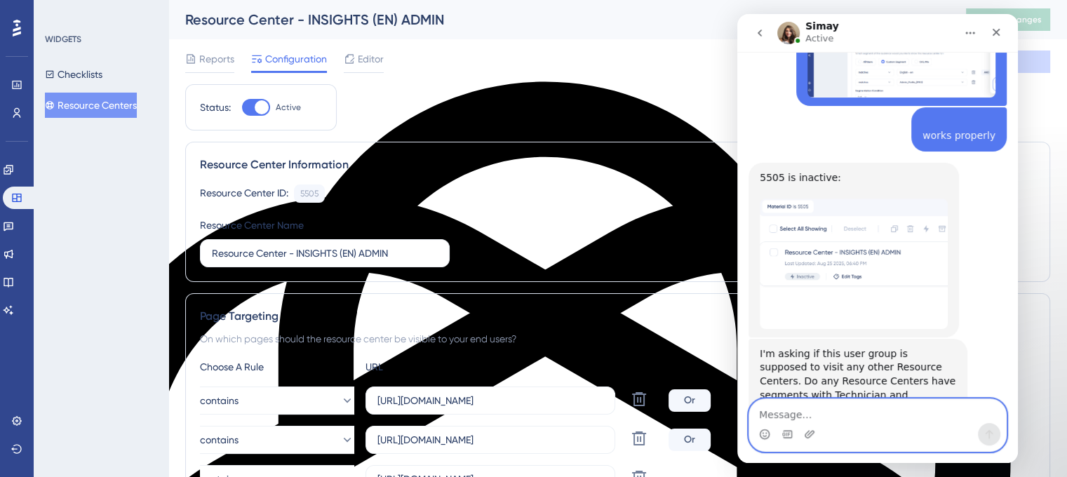
scroll to position [12112, 0]
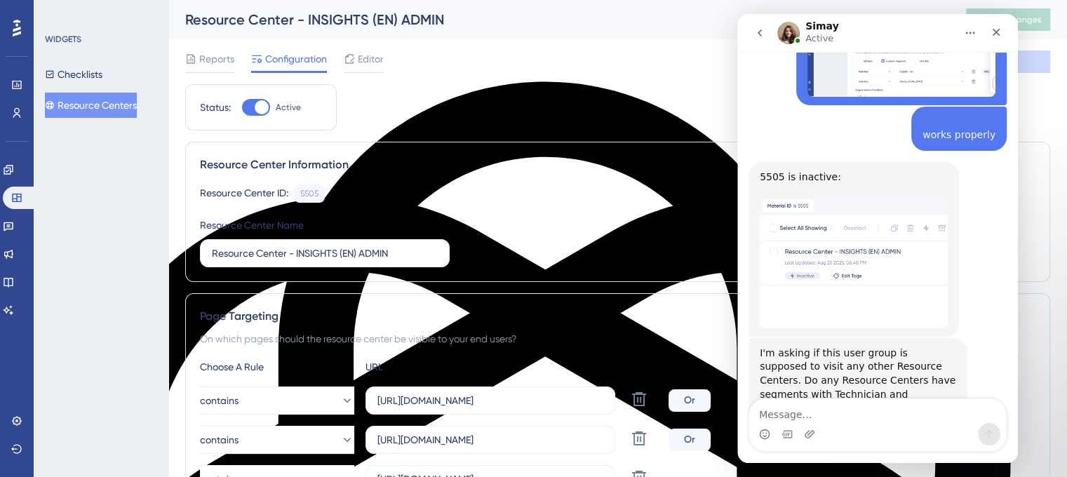
click at [105, 114] on button "Resource Centers" at bounding box center [91, 105] width 92 height 25
click at [100, 110] on button "Resource Centers" at bounding box center [91, 105] width 92 height 25
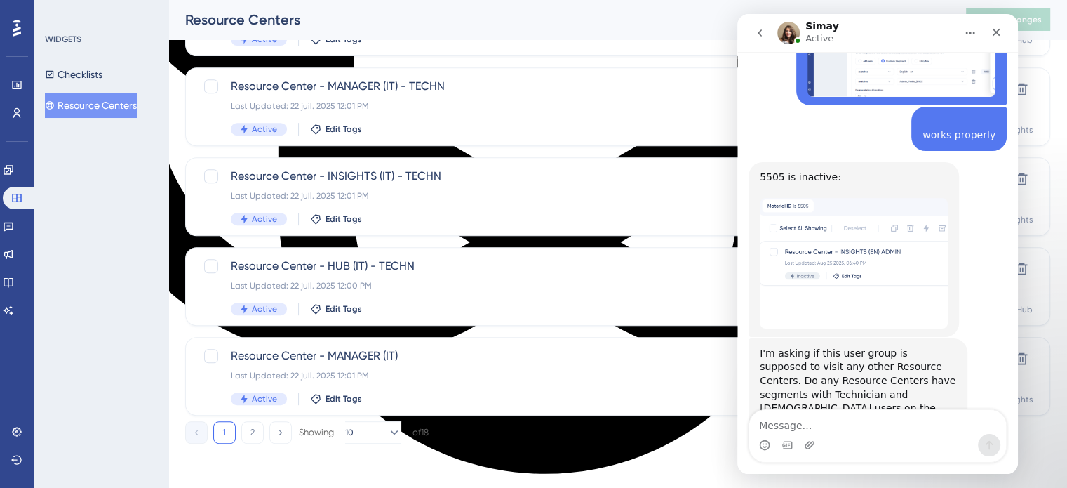
scroll to position [12101, 0]
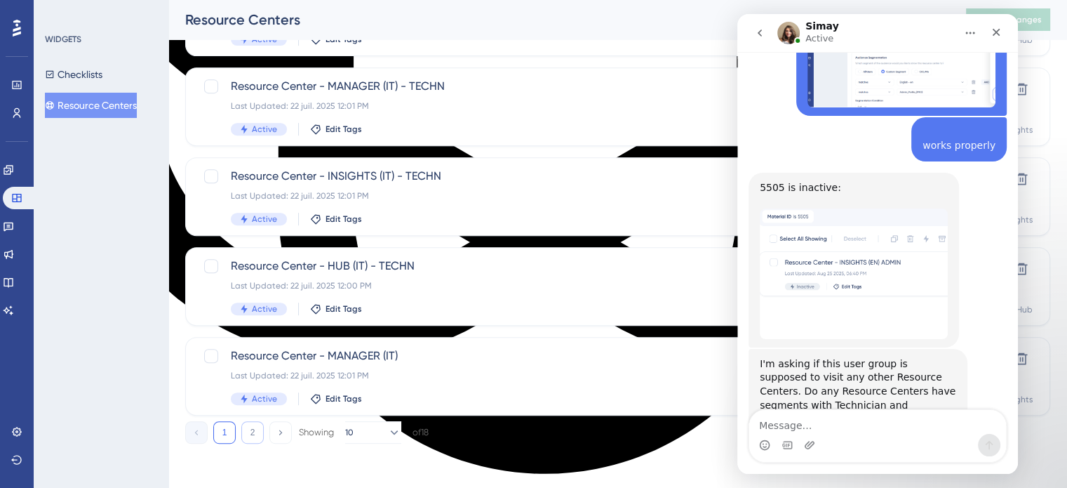
click at [252, 429] on button "2" at bounding box center [252, 432] width 22 height 22
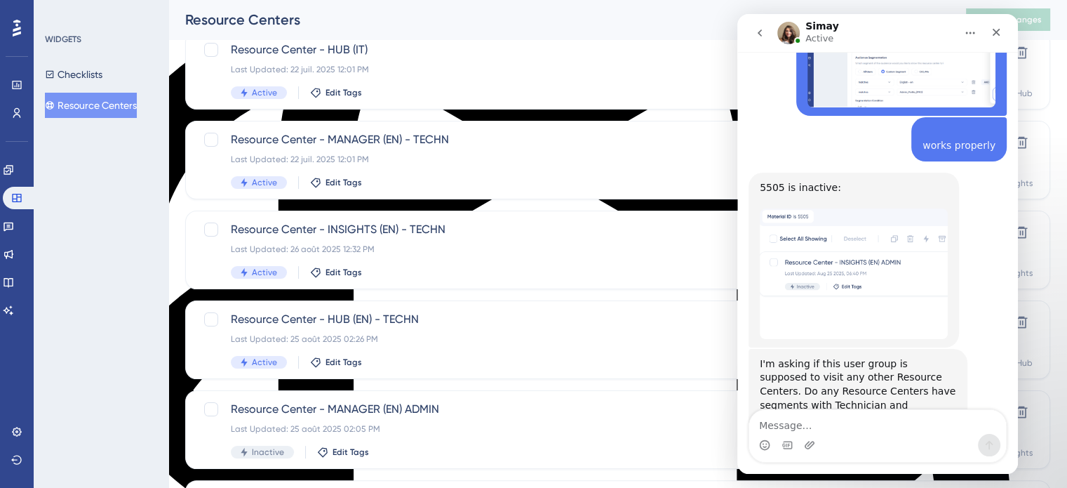
scroll to position [216, 0]
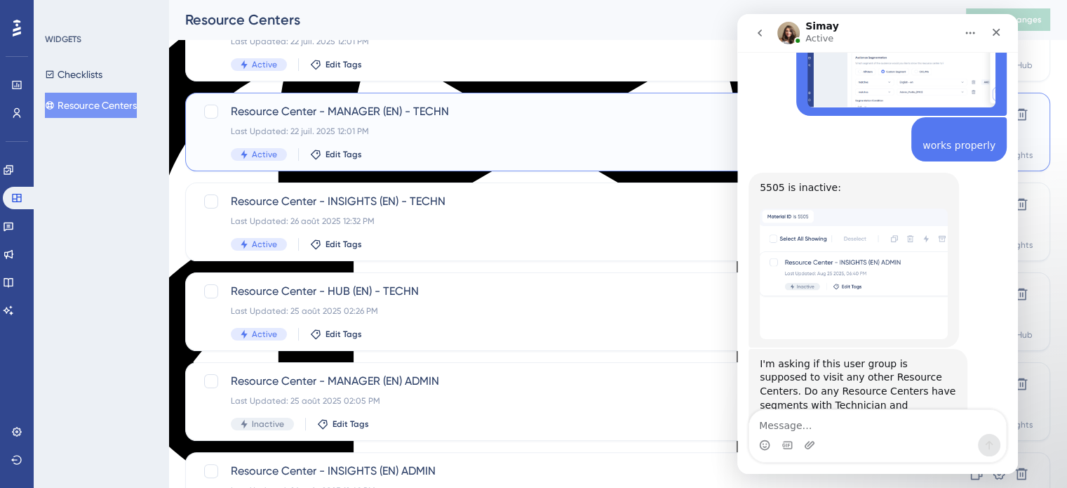
click at [327, 116] on span "Resource Center - MANAGER (EN) - TECHN" at bounding box center [562, 111] width 662 height 17
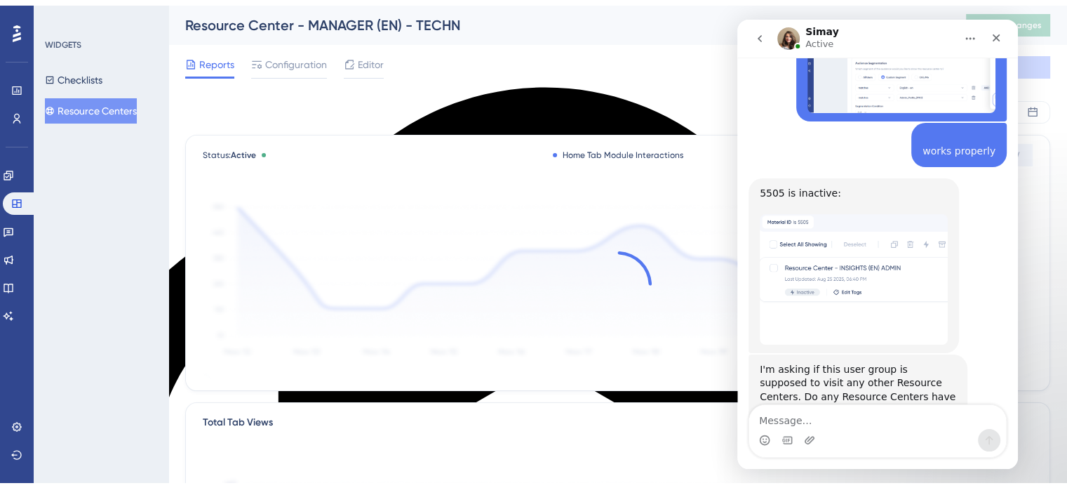
scroll to position [12112, 0]
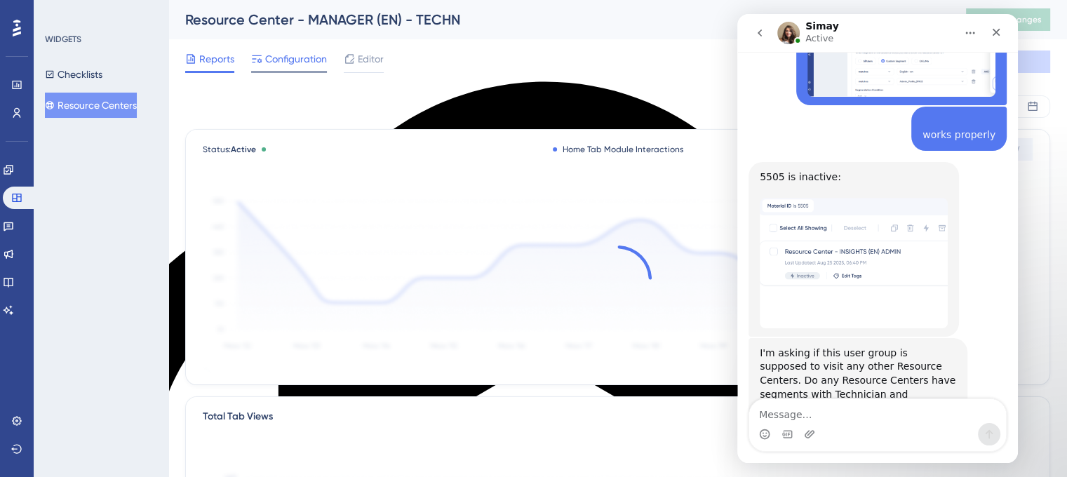
click at [272, 51] on span "Configuration" at bounding box center [296, 59] width 62 height 17
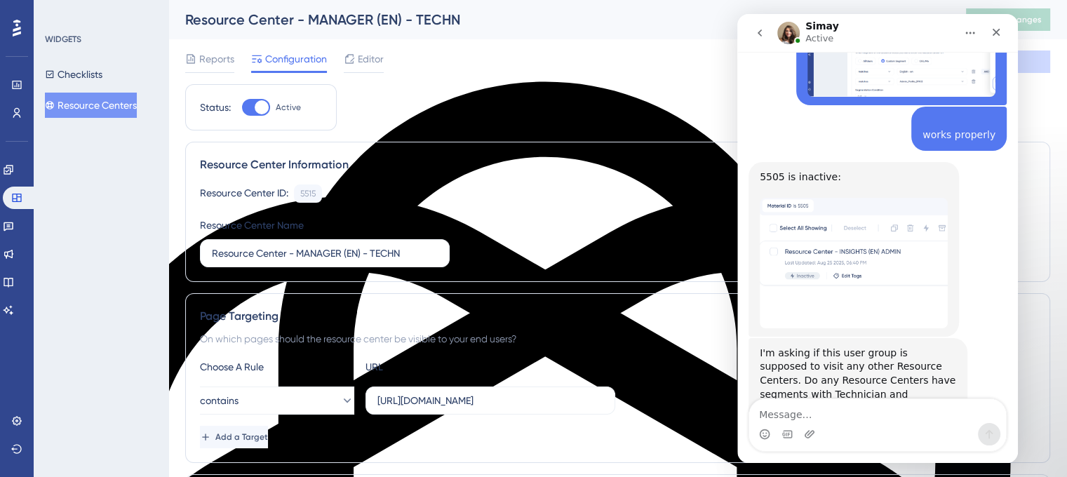
click at [63, 103] on button "Resource Centers" at bounding box center [91, 105] width 92 height 25
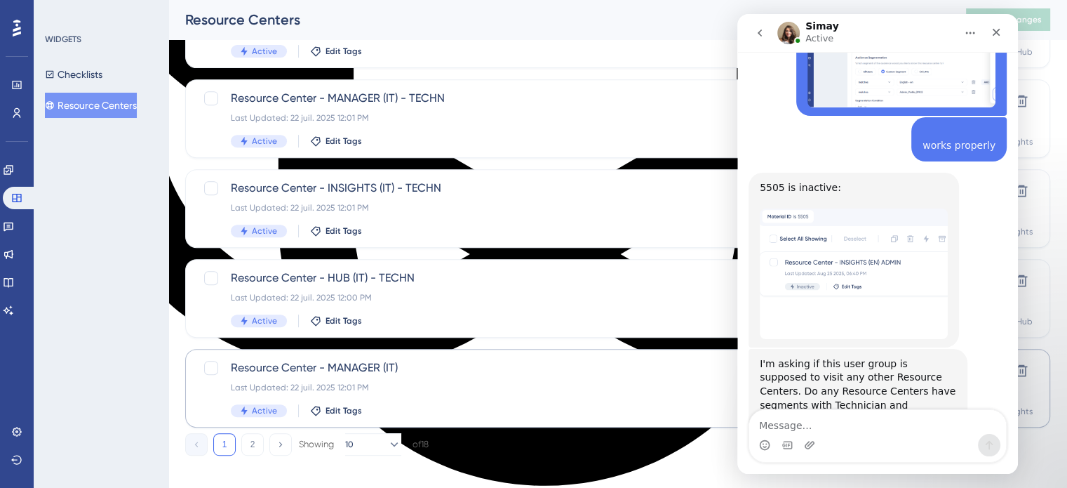
scroll to position [601, 0]
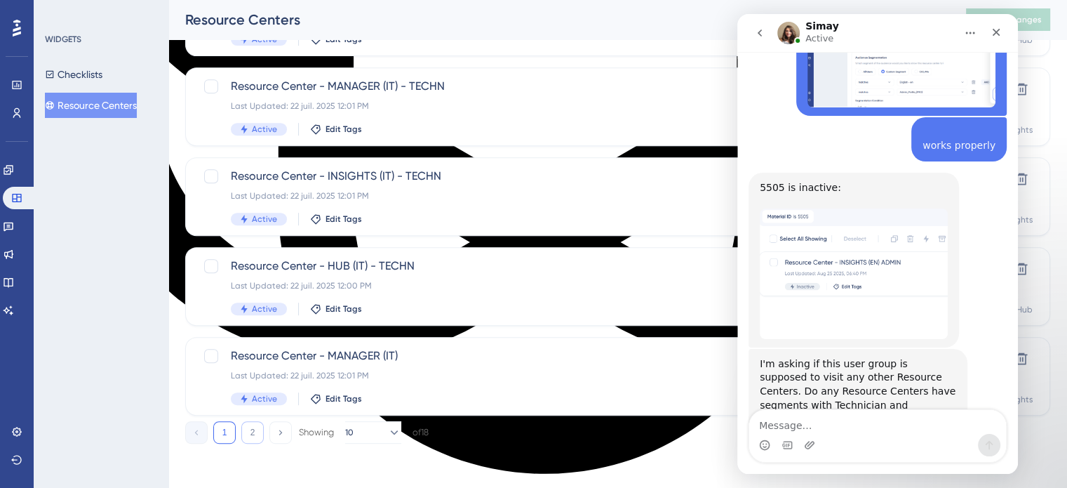
click at [257, 431] on button "2" at bounding box center [252, 432] width 22 height 22
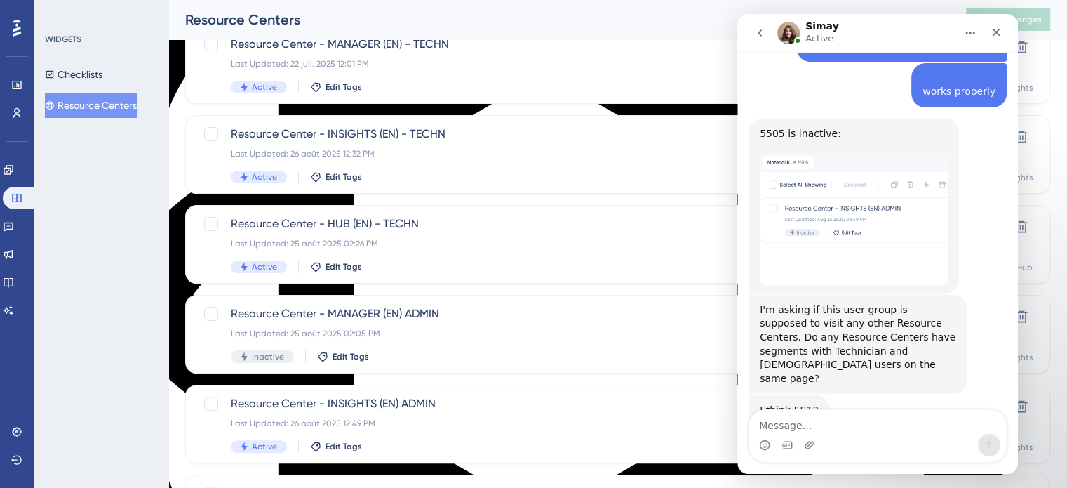
scroll to position [351, 0]
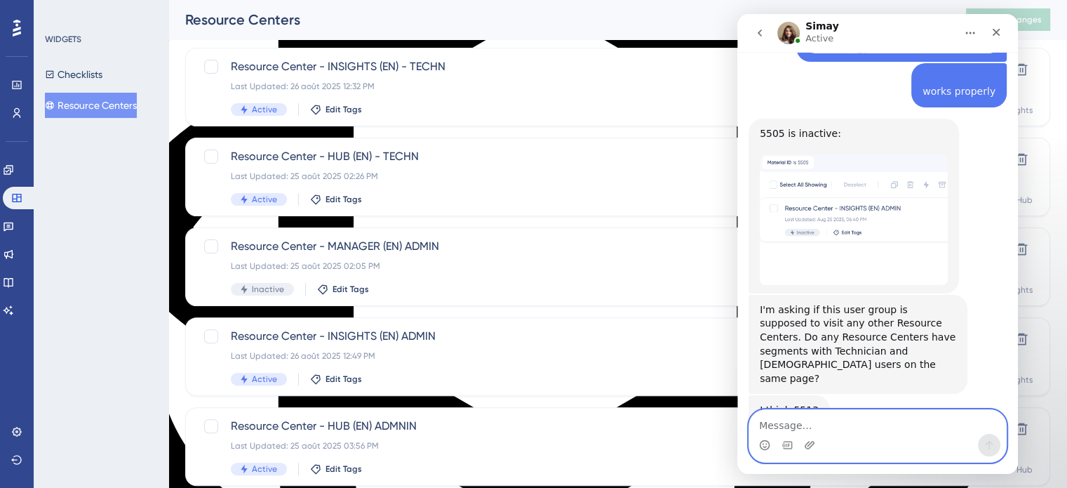
click at [799, 416] on textarea "Message…" at bounding box center [877, 422] width 257 height 24
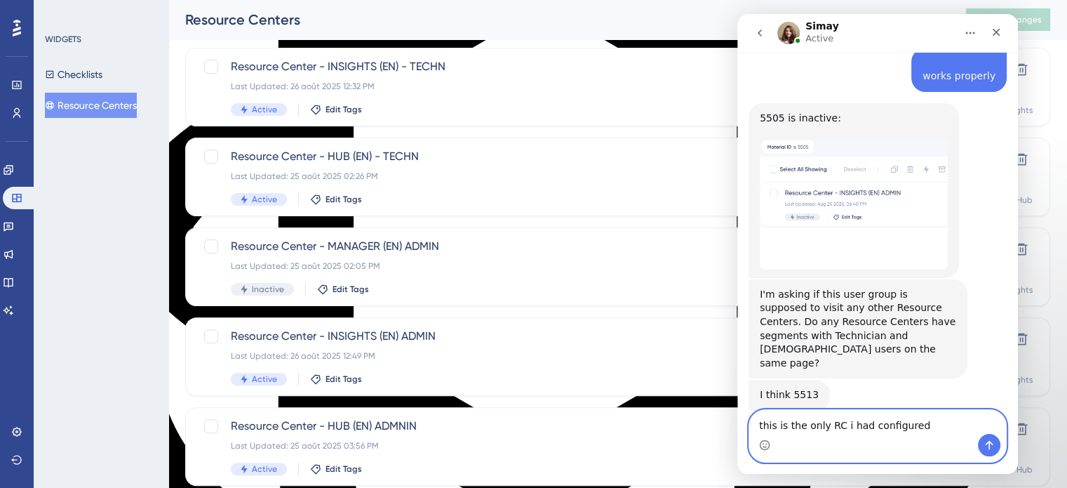
type textarea "this is the only RC i had configured"
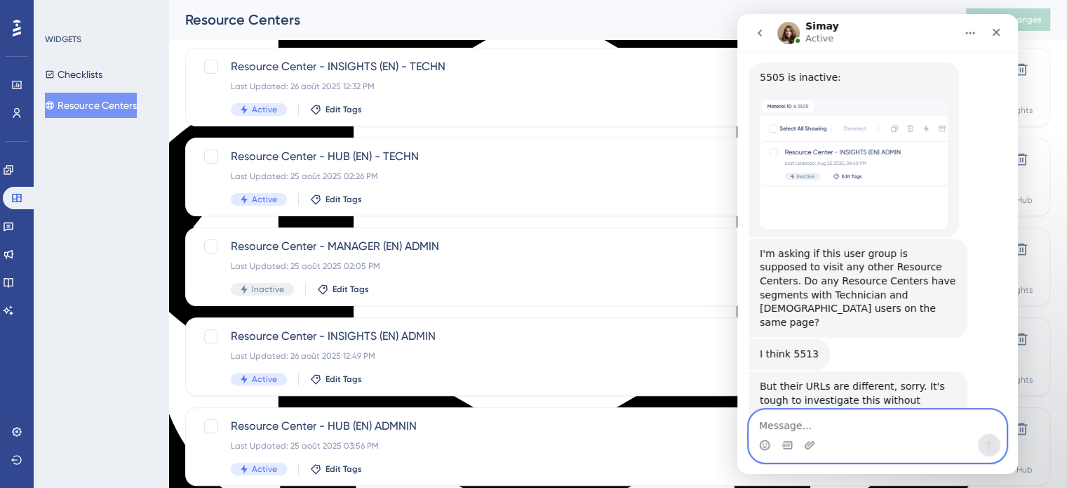
scroll to position [12212, 0]
type textarea "T"
type textarea "I"
paste textarea "Message…"
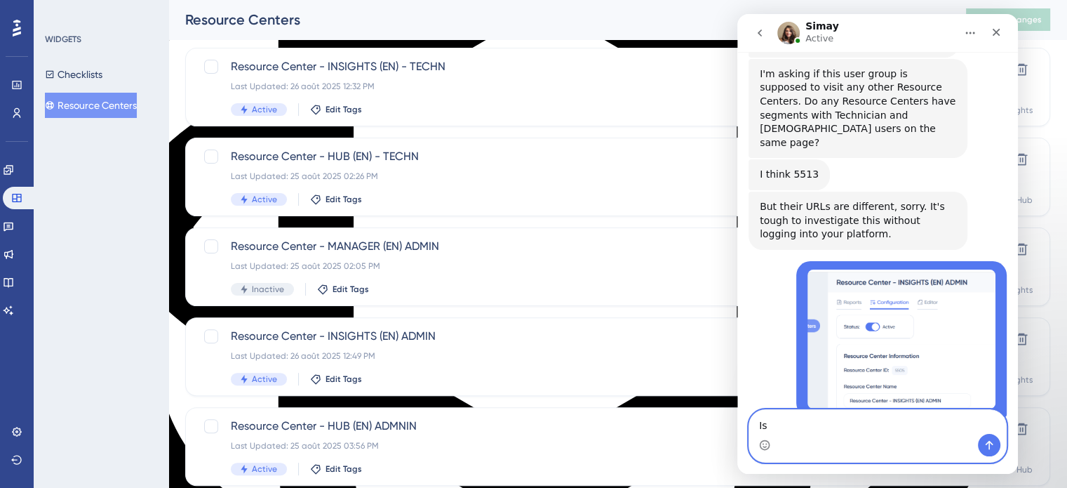
scroll to position [12465, 0]
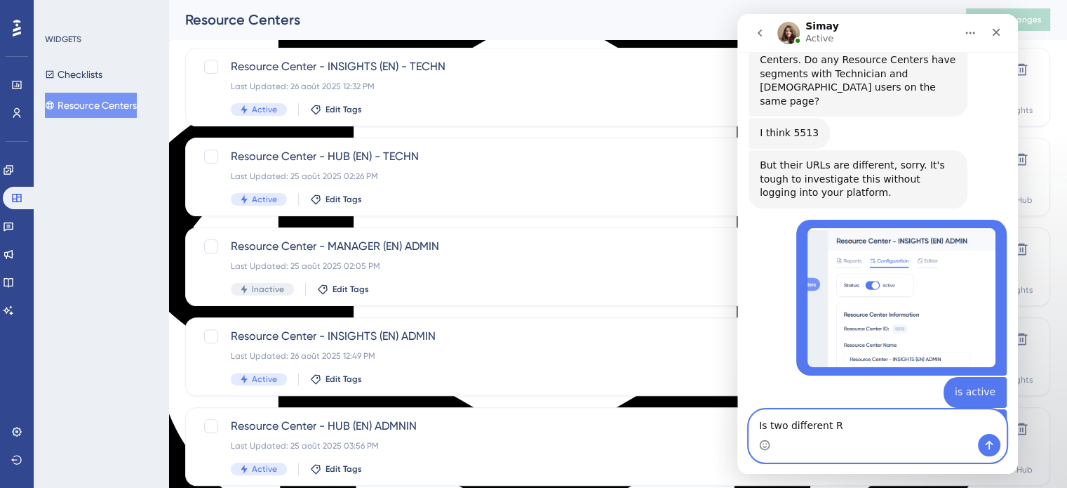
type textarea "Is two different RC"
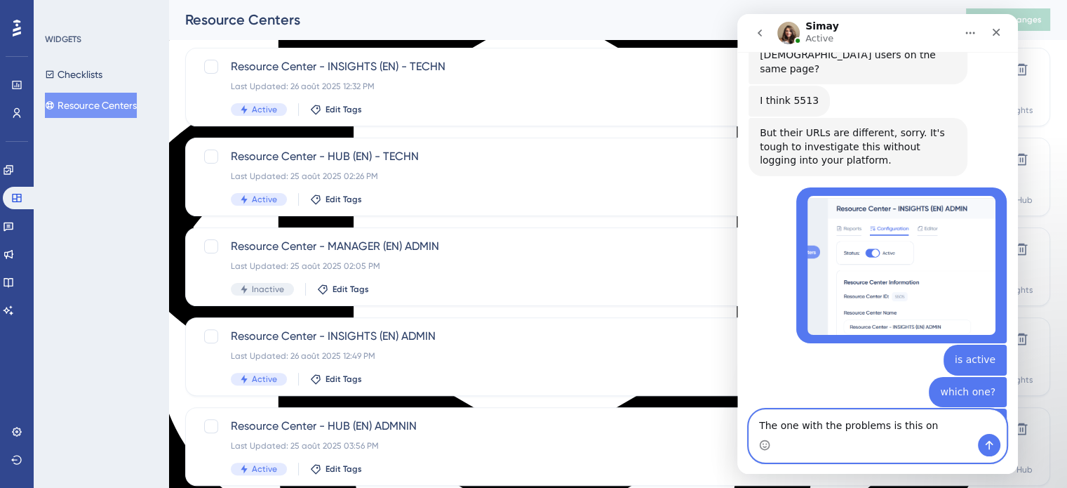
type textarea "The one with the problems is this one"
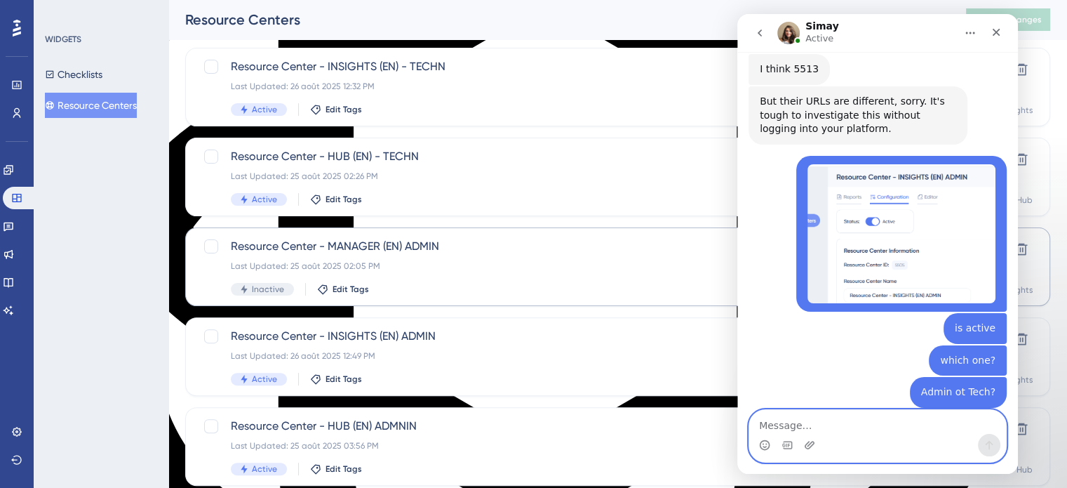
scroll to position [281, 0]
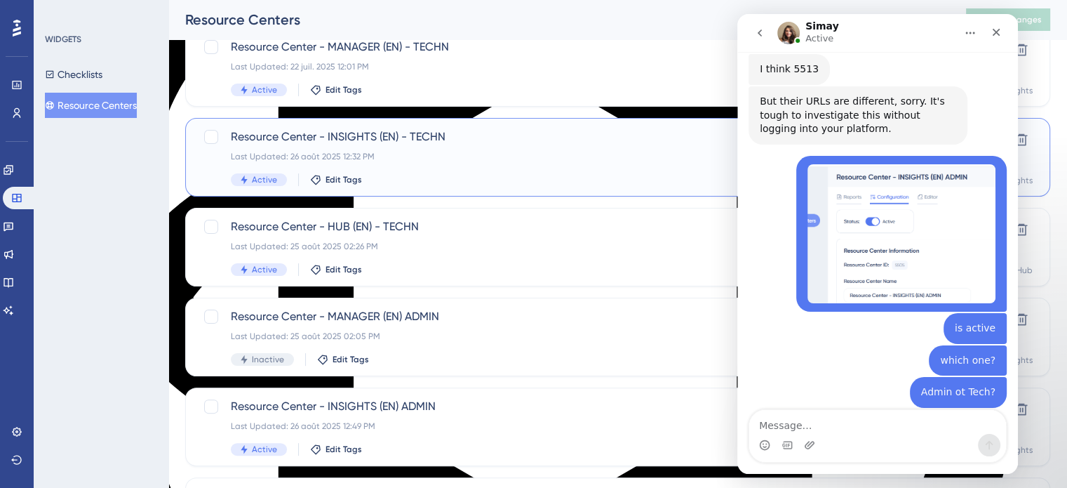
click at [350, 135] on span "Resource Center - INSIGHTS (EN) - TECHN" at bounding box center [562, 136] width 662 height 17
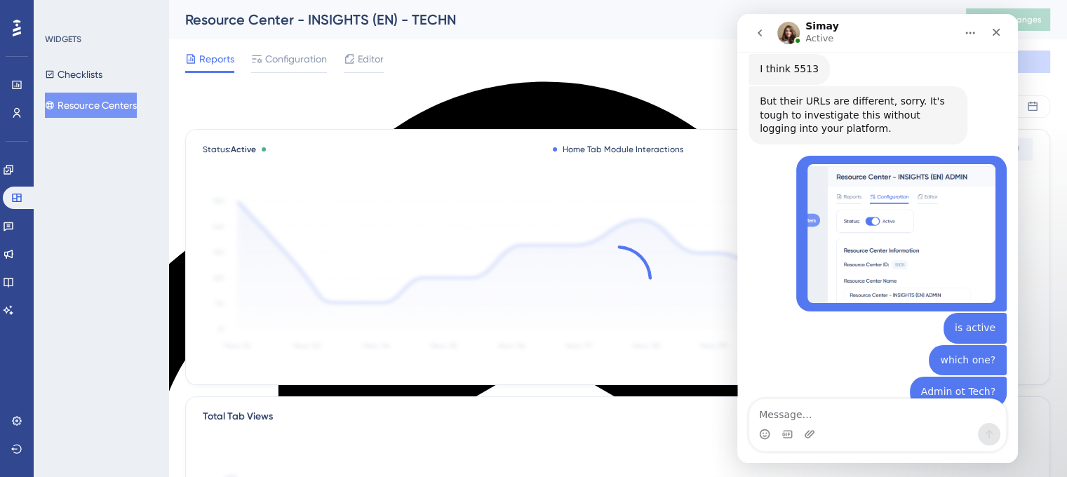
scroll to position [12539, 0]
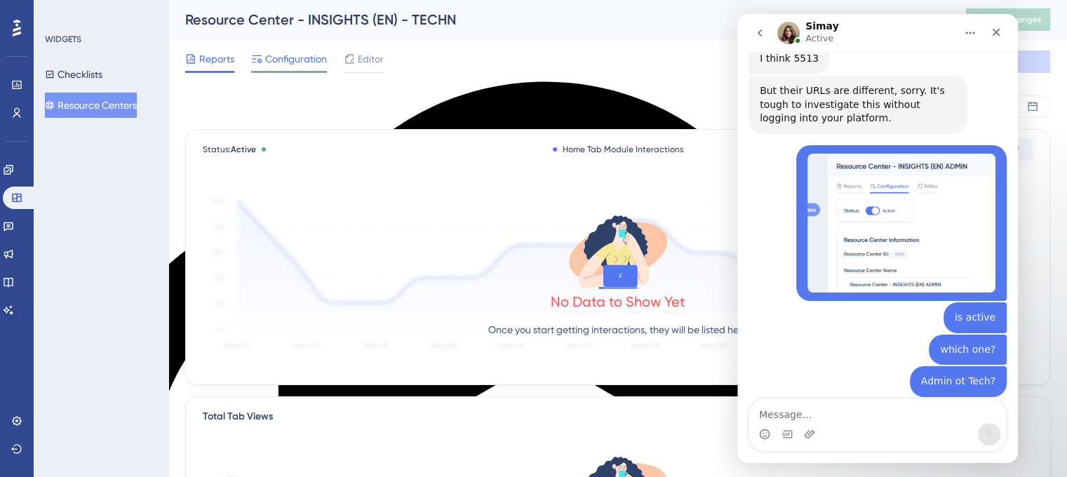
click at [297, 66] on span "Configuration" at bounding box center [296, 59] width 62 height 17
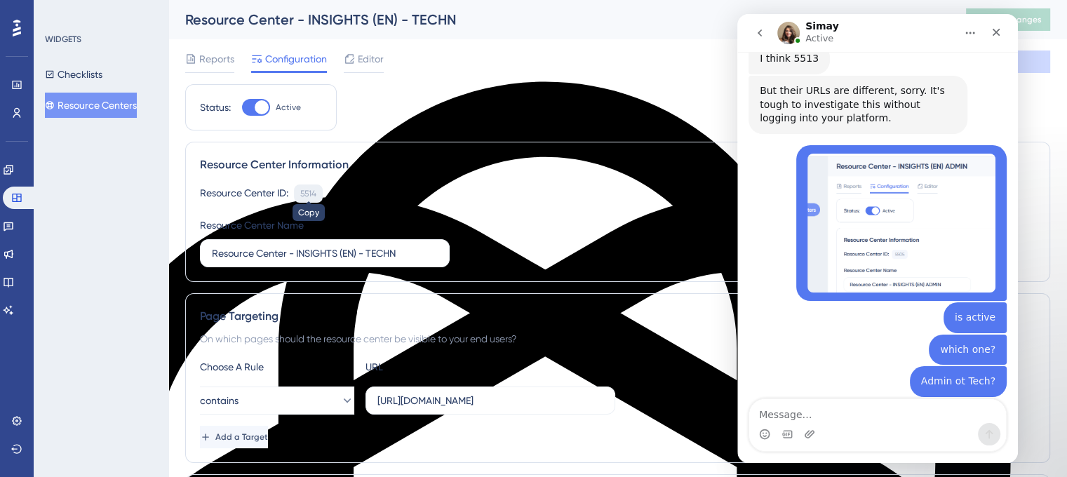
click at [307, 194] on div "5514" at bounding box center [308, 193] width 16 height 11
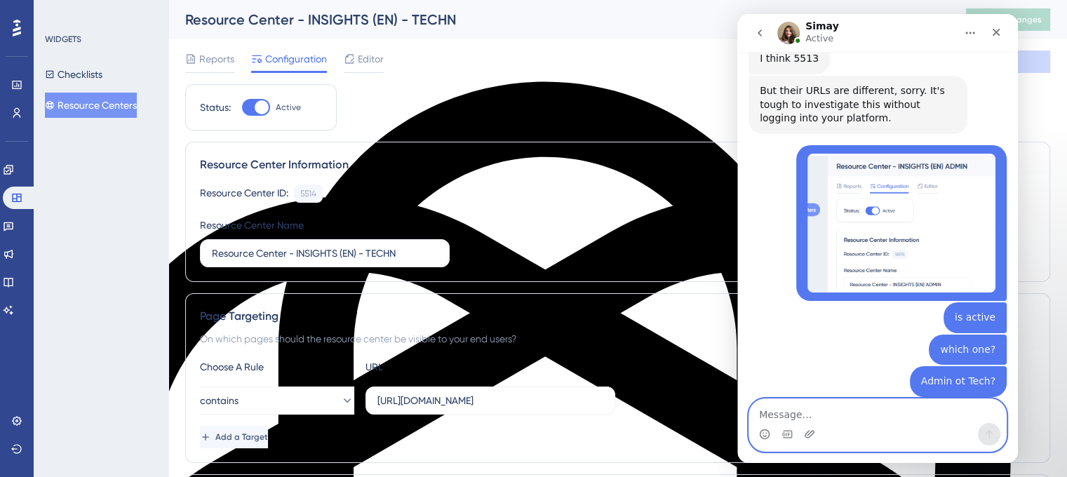
click at [802, 421] on textarea "Message…" at bounding box center [877, 411] width 257 height 24
paste textarea "5514"
type textarea "5514"
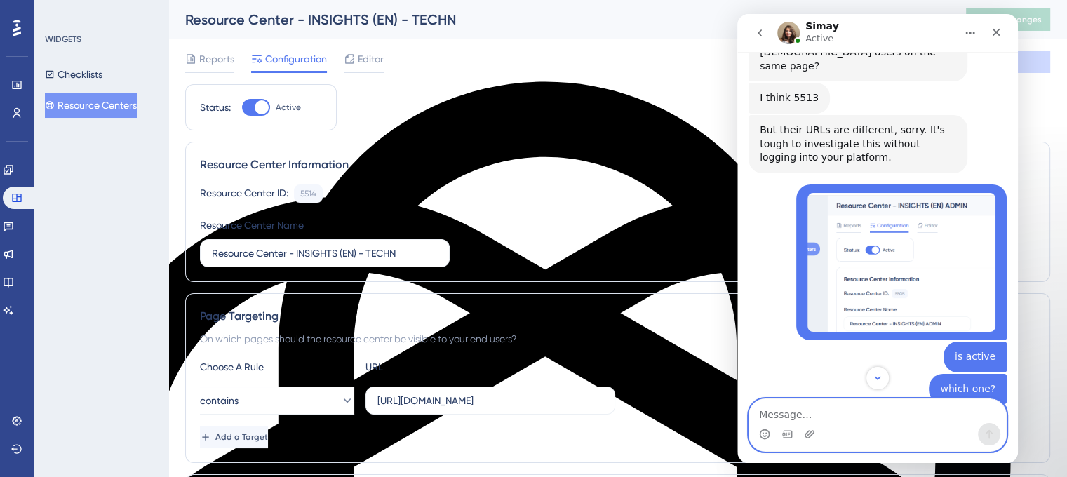
scroll to position [12571, 0]
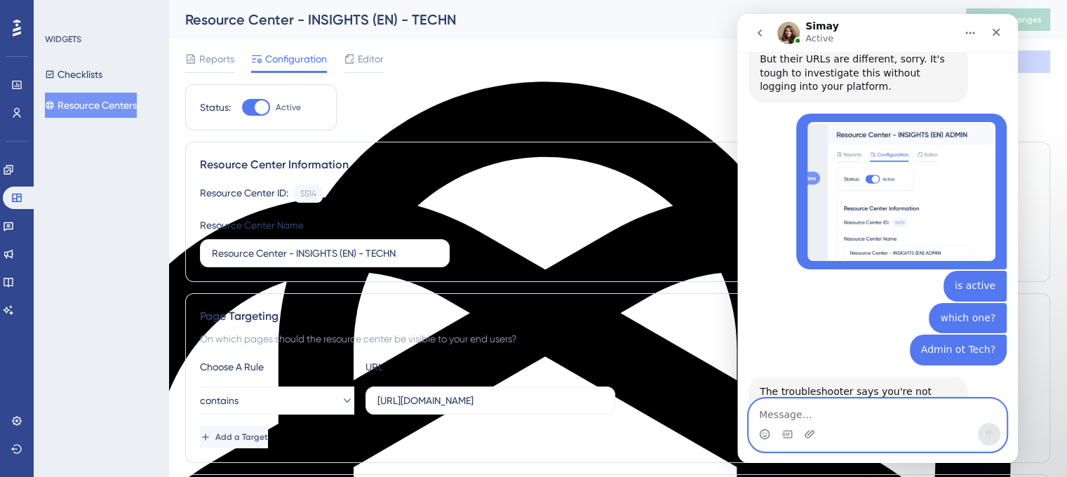
click at [830, 411] on textarea "Message…" at bounding box center [877, 411] width 257 height 24
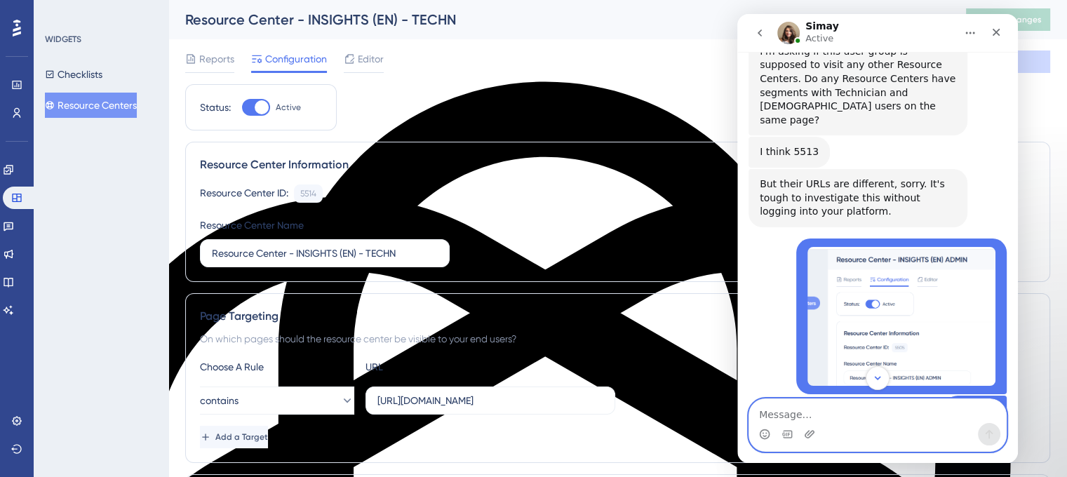
scroll to position [12220, 0]
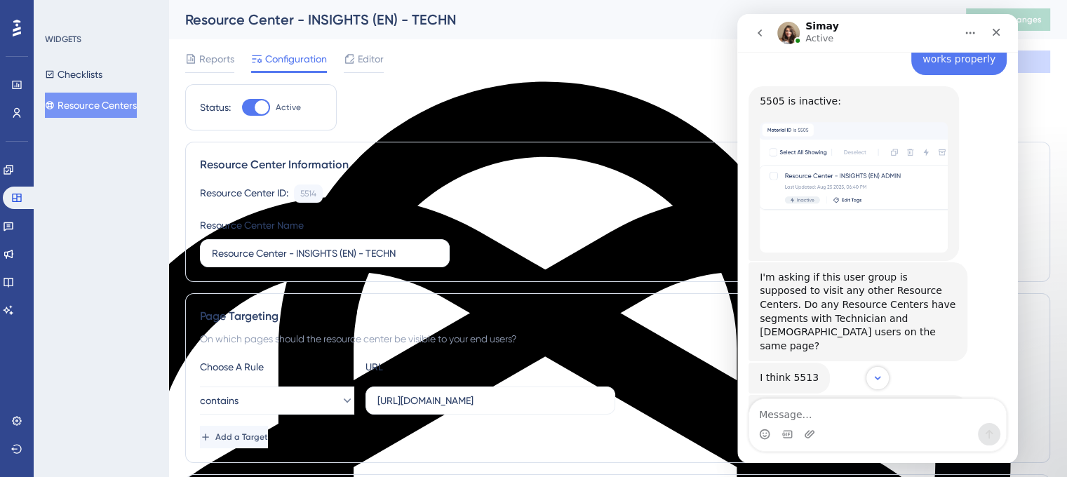
drag, startPoint x: 790, startPoint y: 312, endPoint x: 833, endPoint y: 316, distance: 42.9
drag, startPoint x: 841, startPoint y: 317, endPoint x: 758, endPoint y: 319, distance: 83.5
copy div "The troubleshooter"
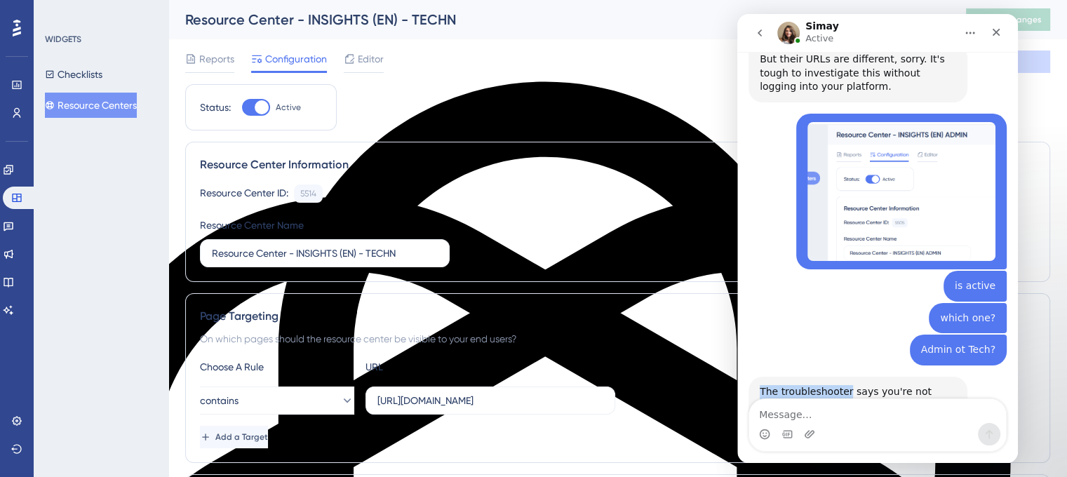
scroll to position [281, 0]
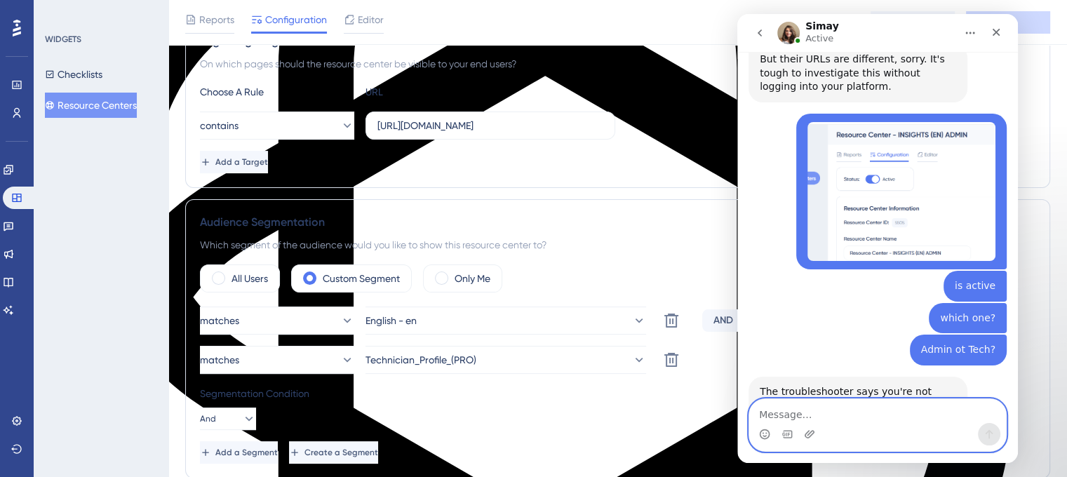
click at [827, 410] on textarea "Message…" at bounding box center [877, 411] width 257 height 24
paste textarea "The troubleshooter"
type textarea "The troubleshooter i show you was for Tech"
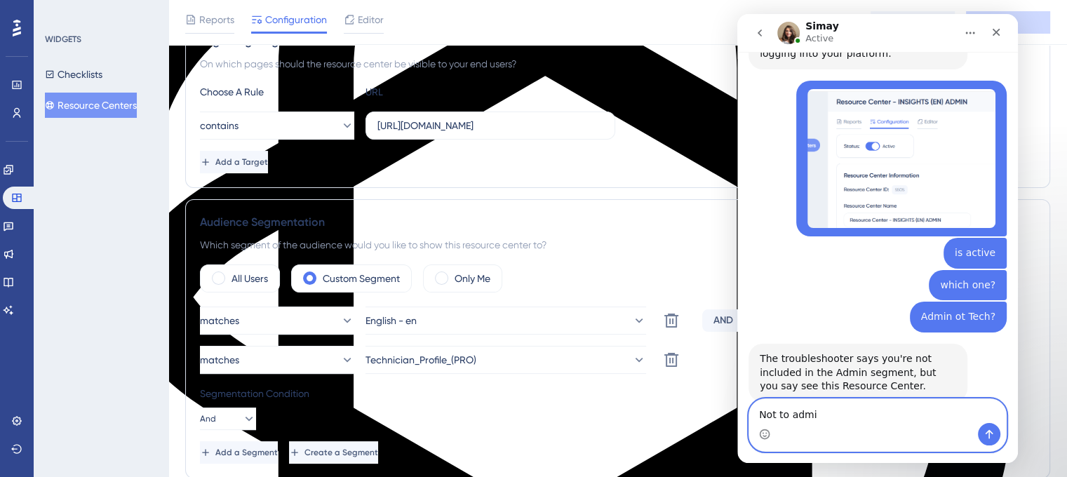
type textarea "Not to admin"
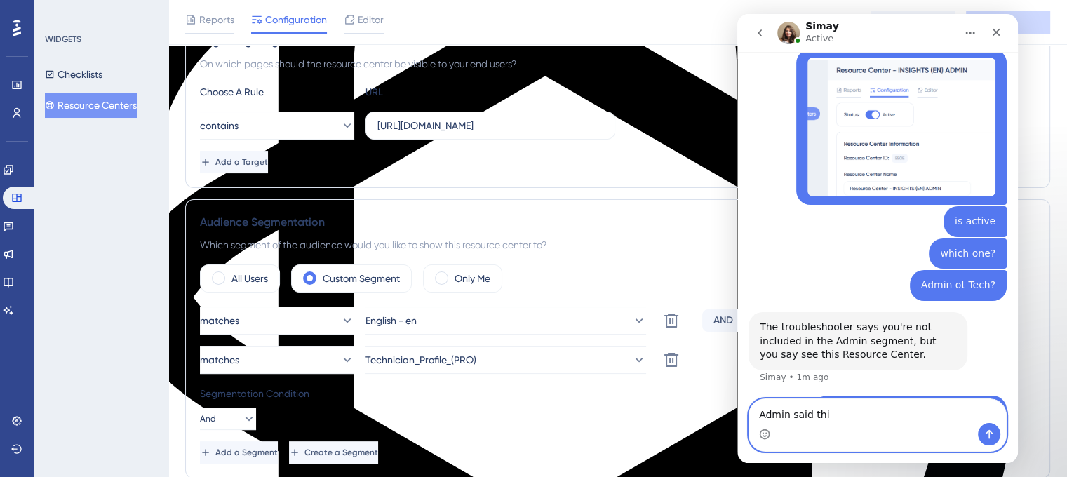
type textarea "Admin said this"
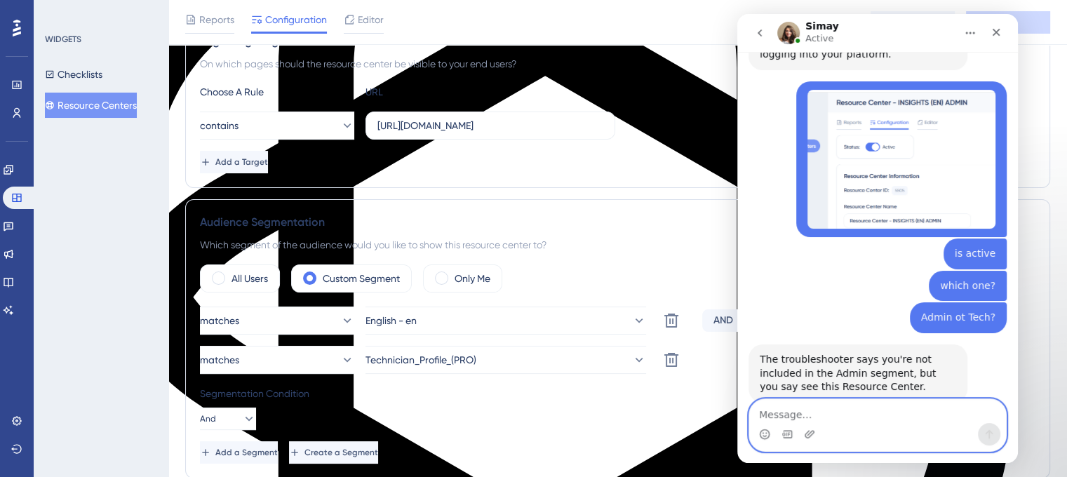
click at [788, 413] on textarea "Message…" at bounding box center [877, 411] width 257 height 24
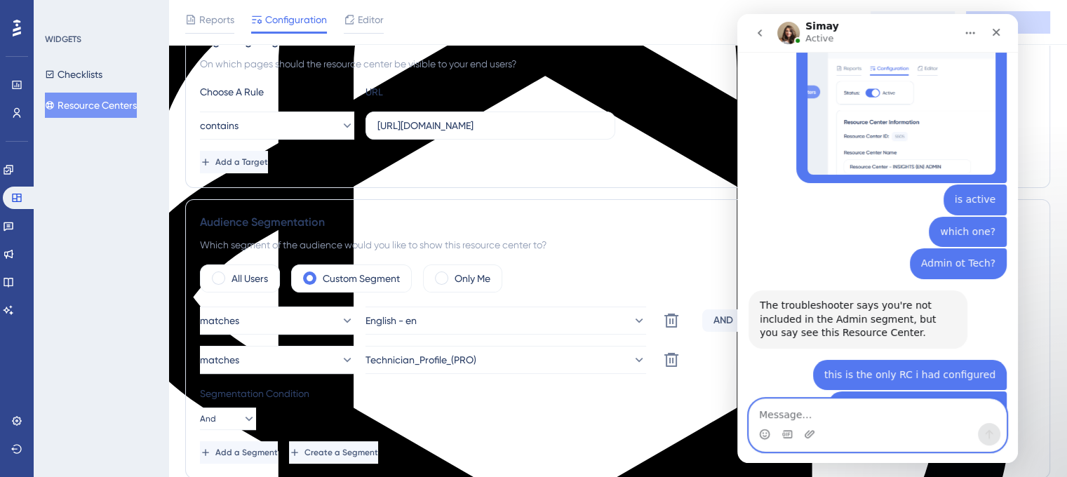
scroll to position [12774, 0]
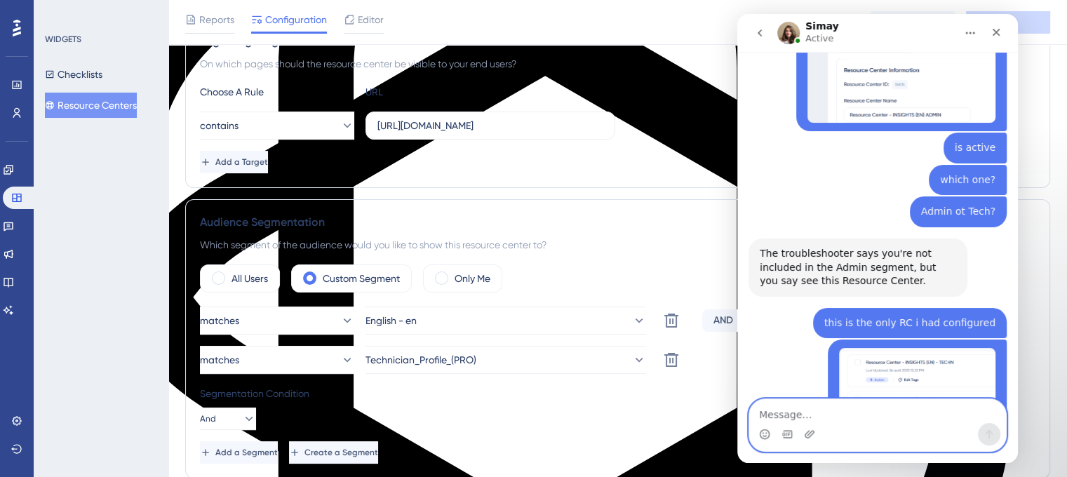
paste textarea "Message…"
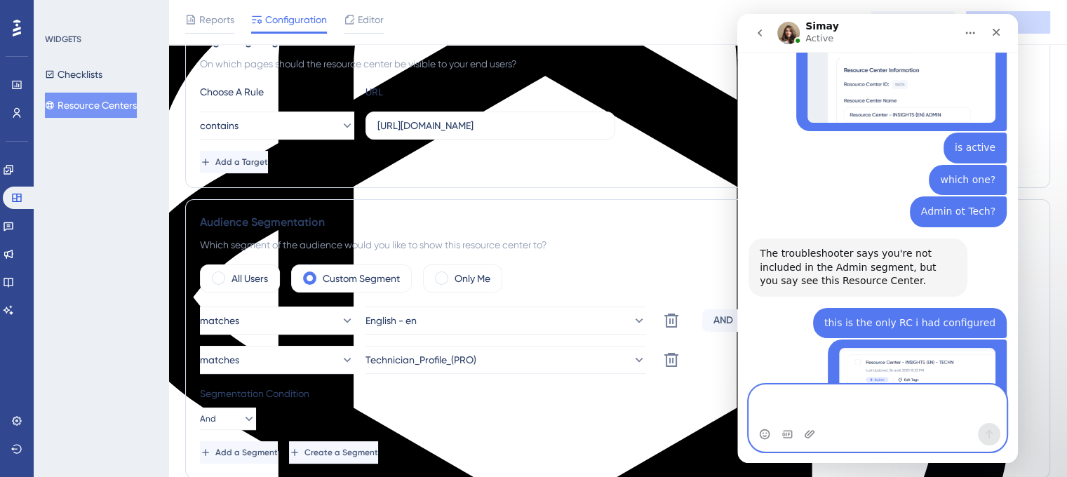
scroll to position [12915, 0]
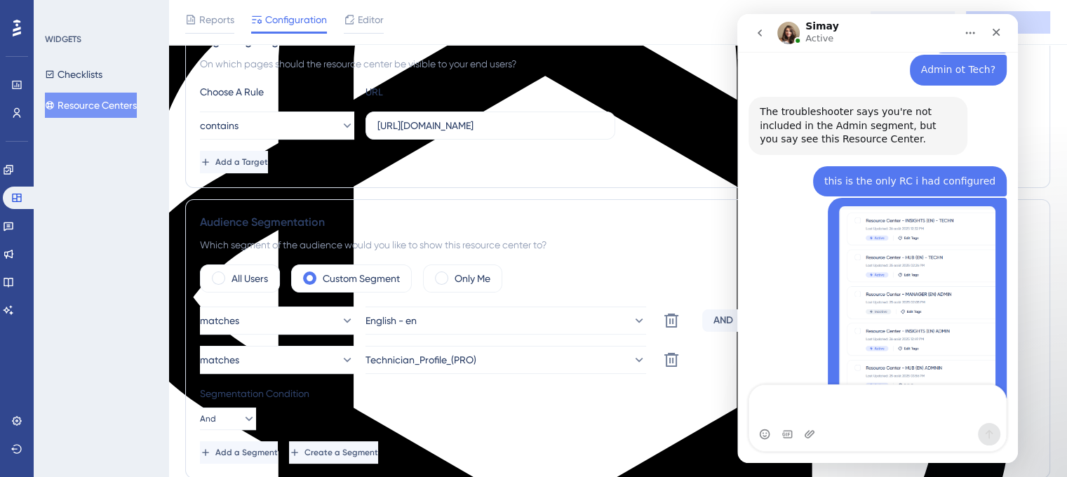
click at [81, 109] on button "Resource Centers" at bounding box center [91, 105] width 92 height 25
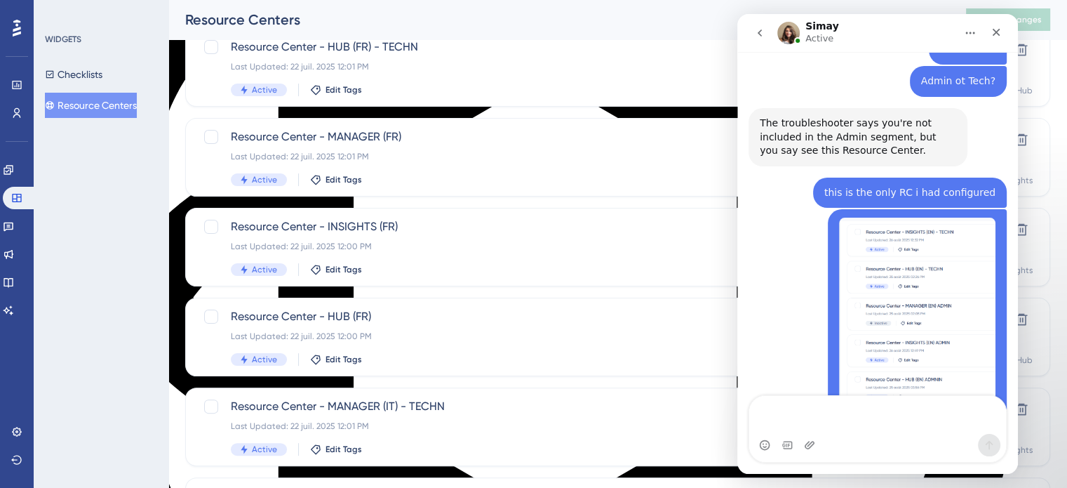
scroll to position [601, 0]
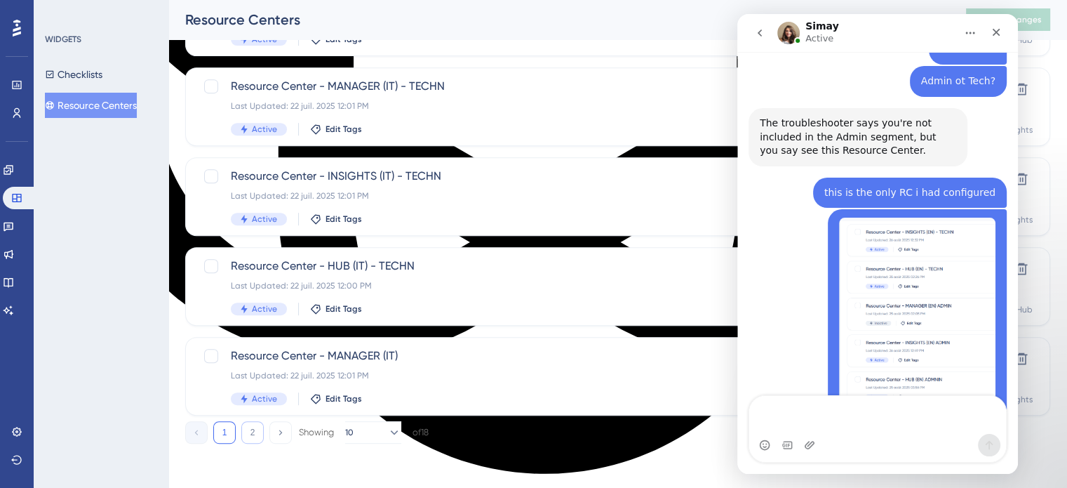
click at [250, 431] on button "2" at bounding box center [252, 432] width 22 height 22
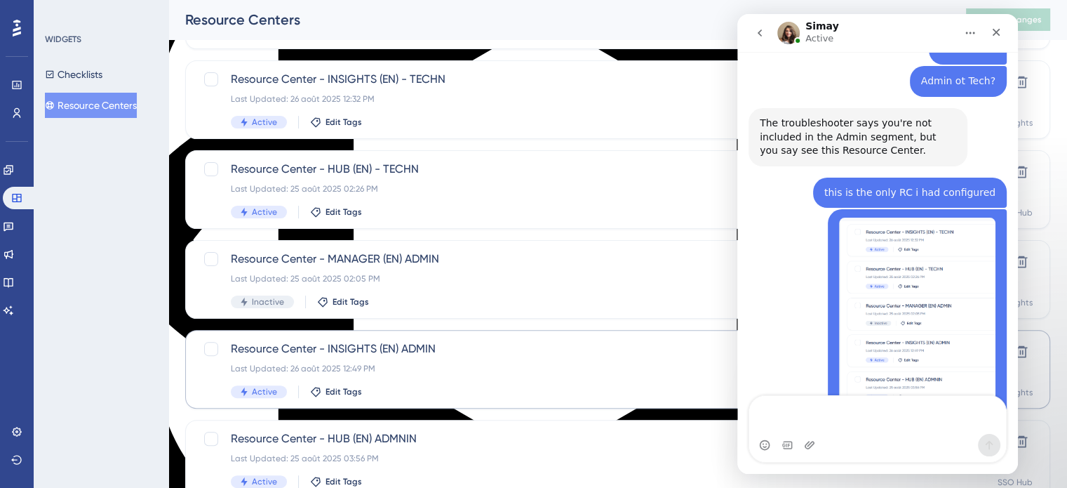
scroll to position [351, 0]
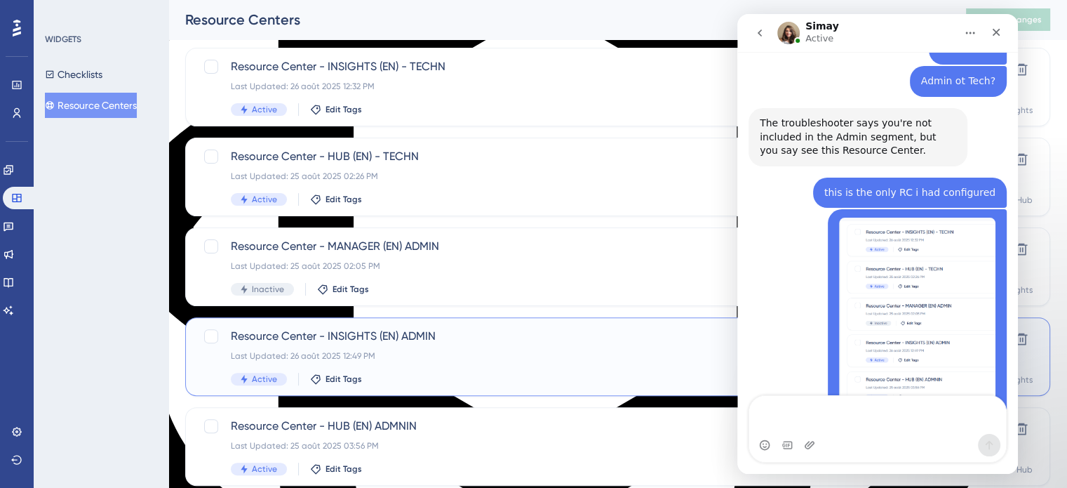
click at [366, 339] on span "Resource Center - INSIGHTS (EN) ADMIN" at bounding box center [562, 336] width 662 height 17
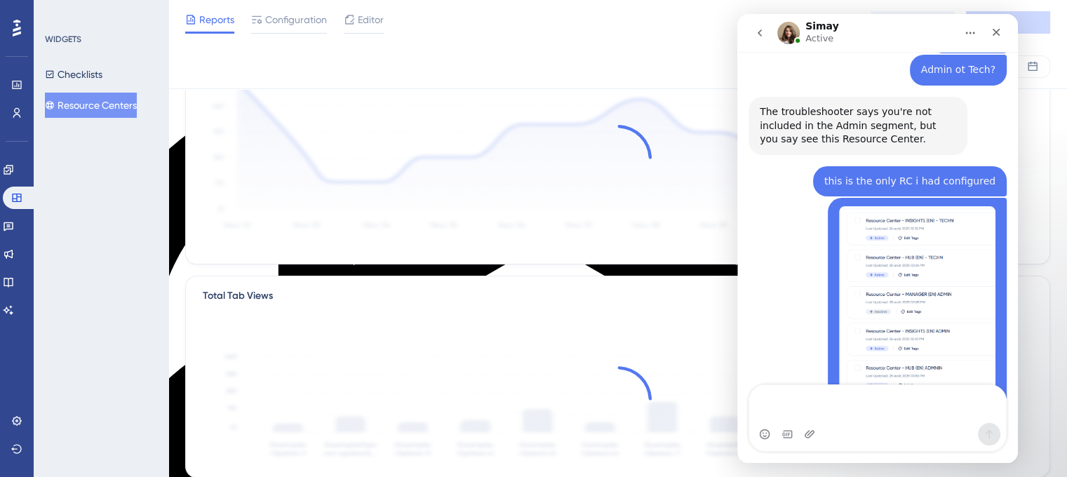
scroll to position [140, 0]
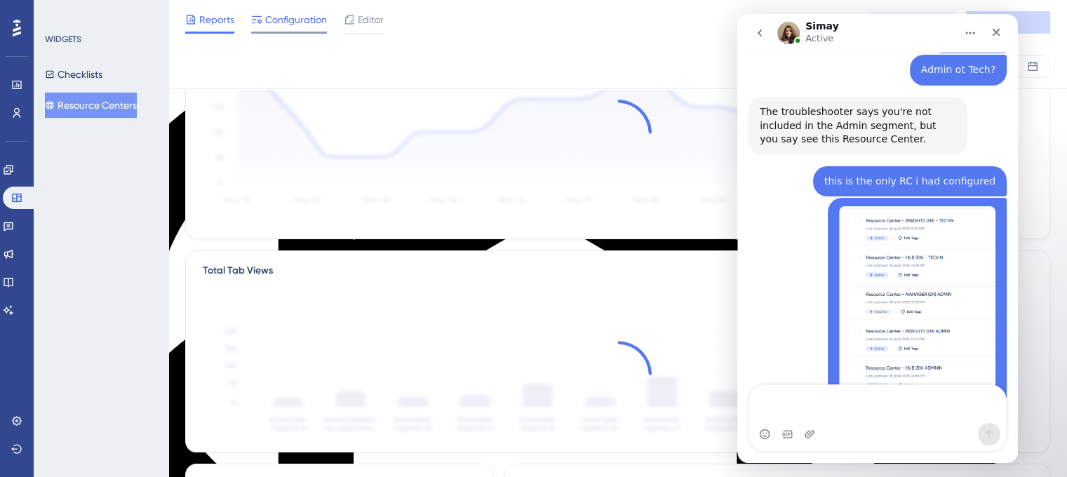
click at [286, 23] on span "Configuration" at bounding box center [296, 19] width 62 height 17
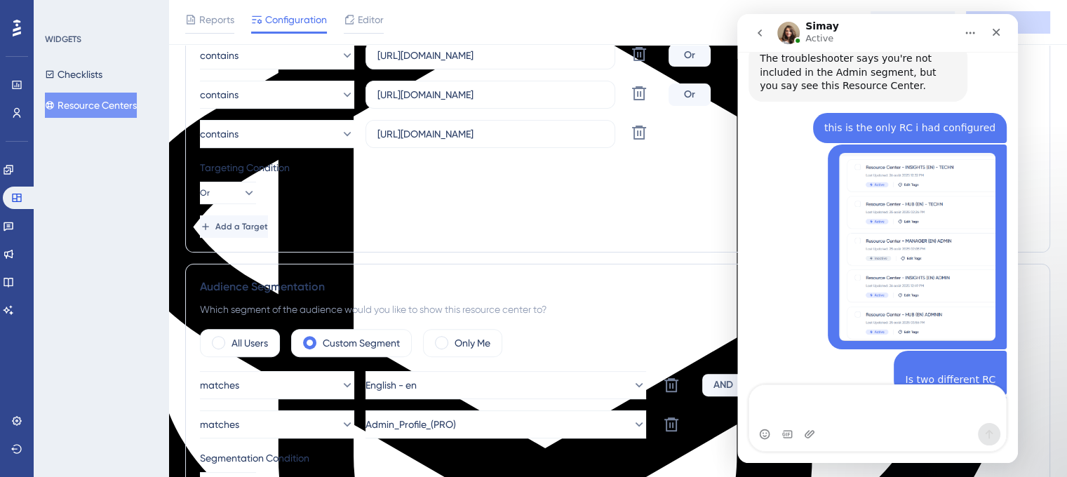
scroll to position [12969, 0]
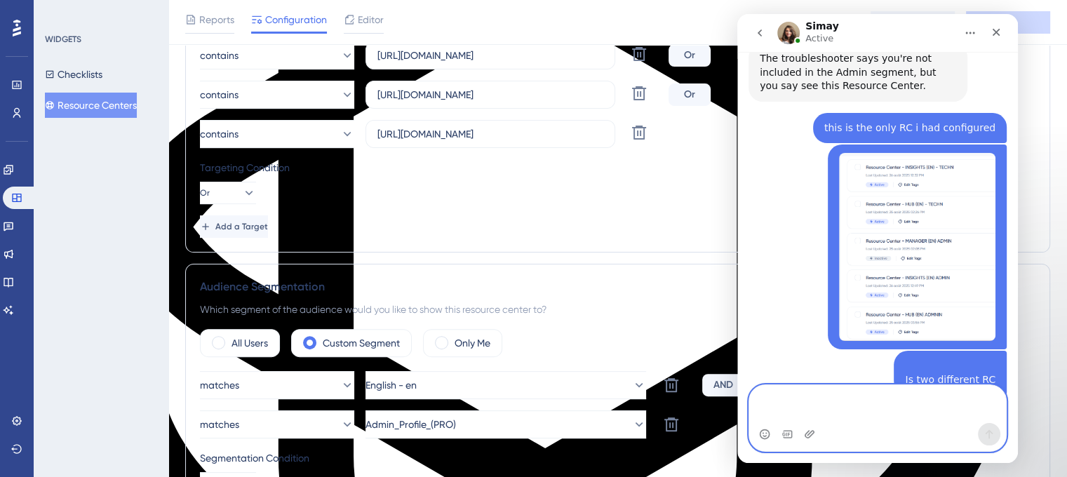
click at [782, 395] on textarea "Message…" at bounding box center [877, 404] width 257 height 38
paste textarea "+"
type textarea "+"
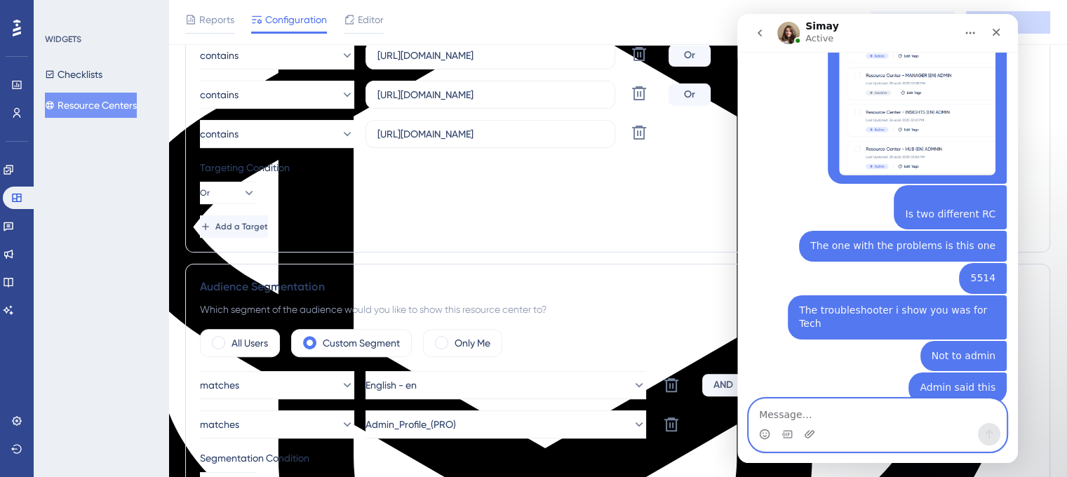
scroll to position [13150, 0]
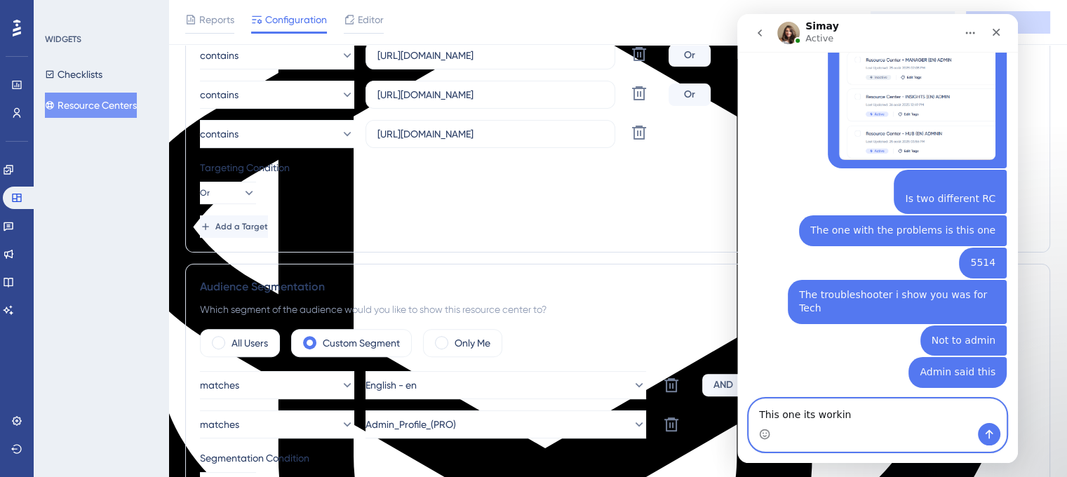
type textarea "This one its working"
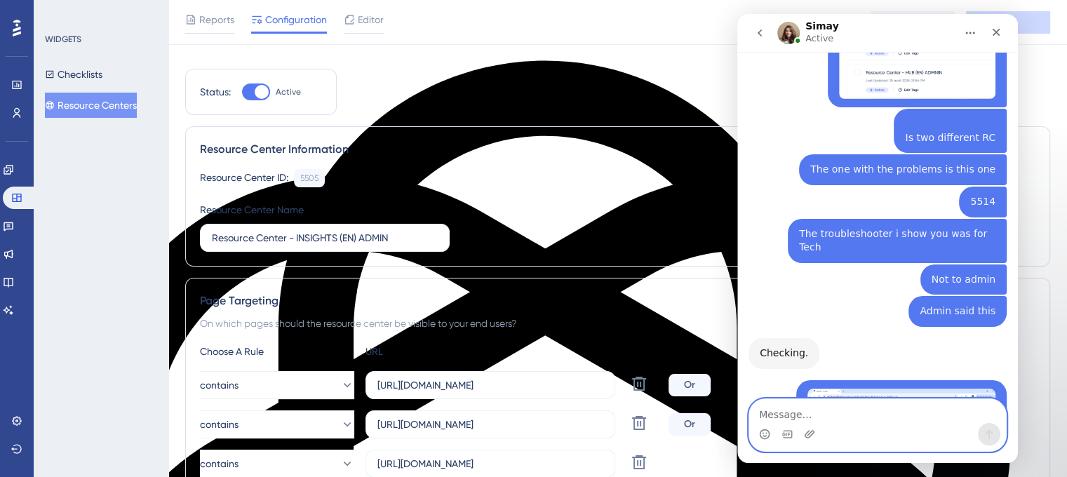
scroll to position [0, 0]
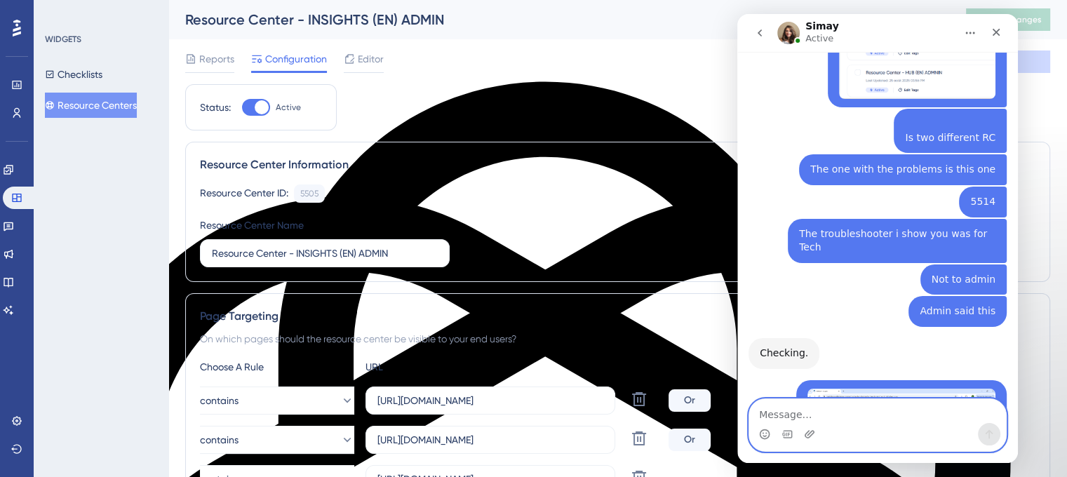
click at [830, 418] on textarea "Message…" at bounding box center [877, 411] width 257 height 24
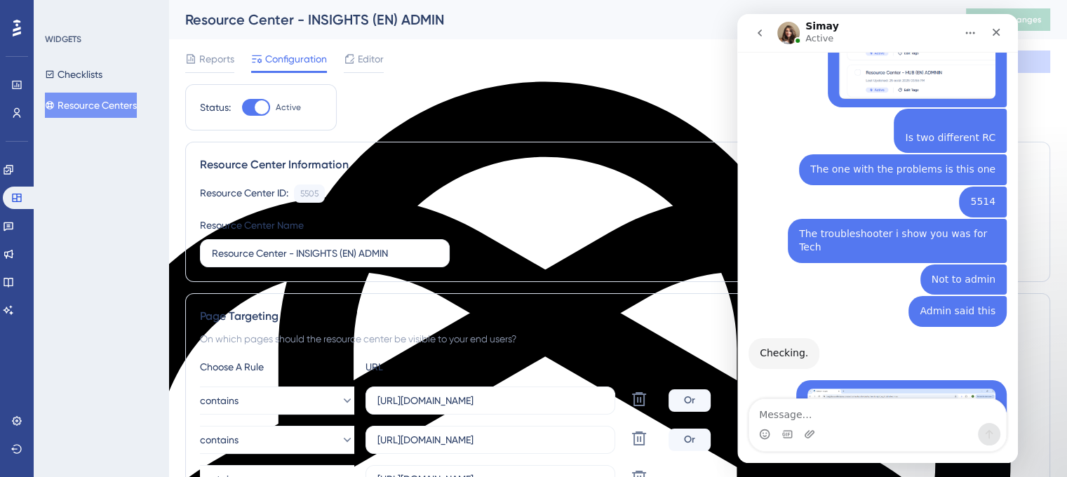
click at [43, 108] on div "WIDGETS Checklists Resource Centers" at bounding box center [101, 238] width 135 height 477
click at [53, 106] on button "Resource Centers" at bounding box center [91, 105] width 92 height 25
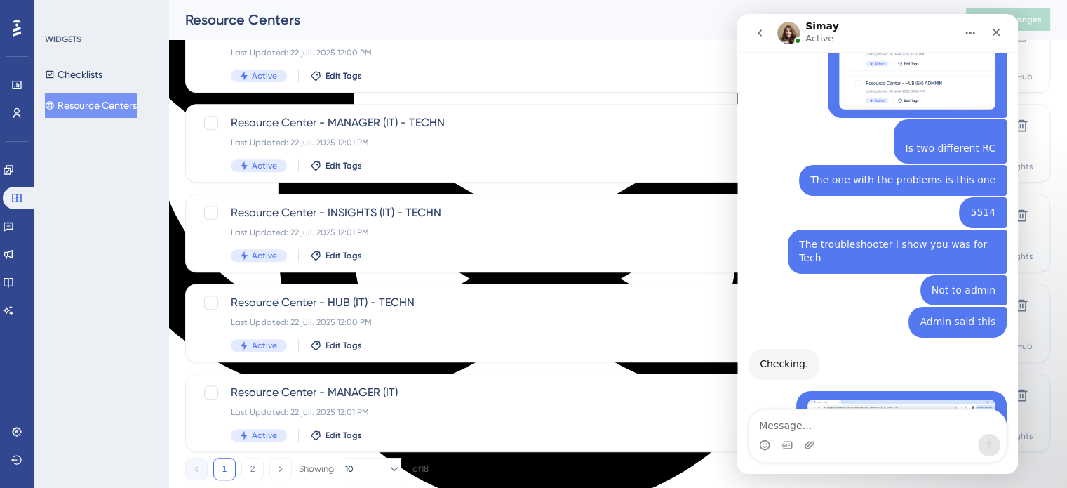
scroll to position [601, 0]
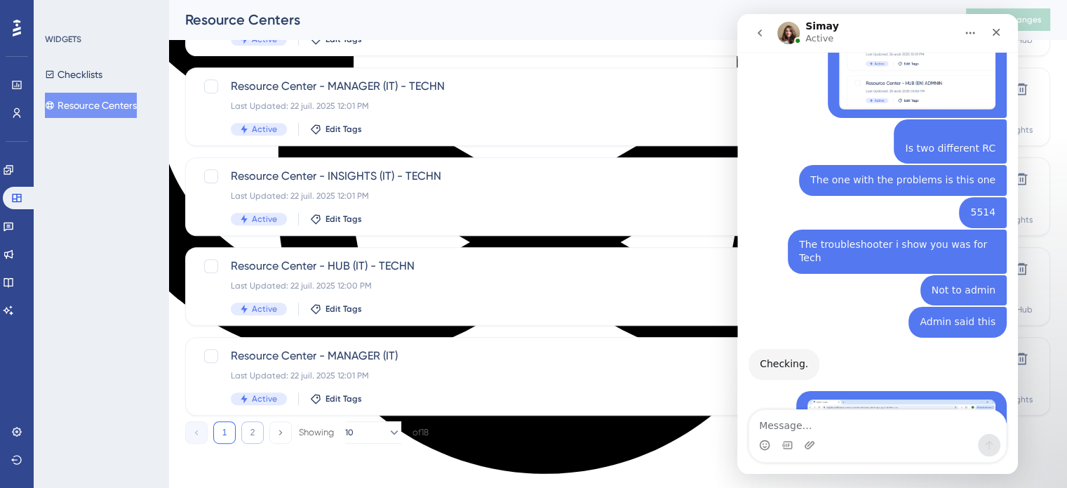
click at [257, 431] on button "2" at bounding box center [252, 432] width 22 height 22
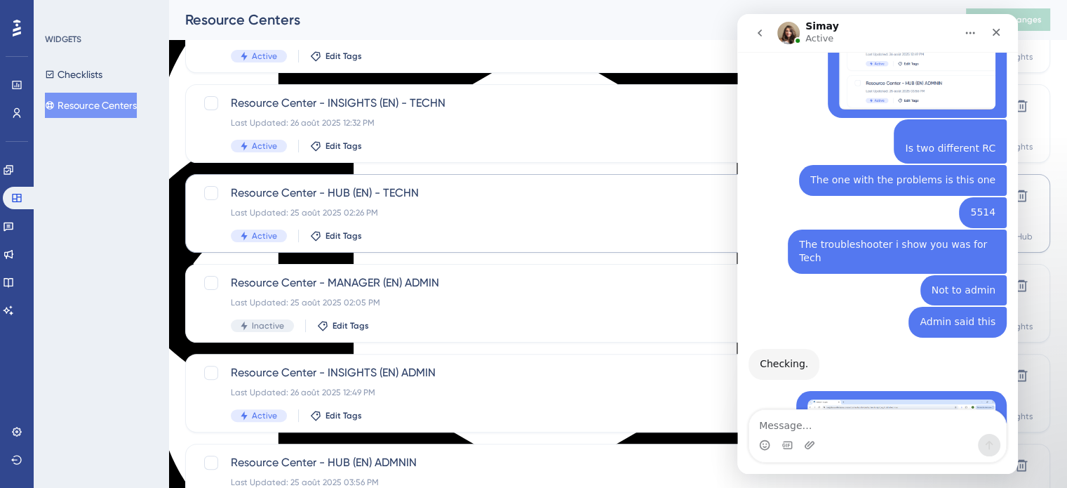
scroll to position [281, 0]
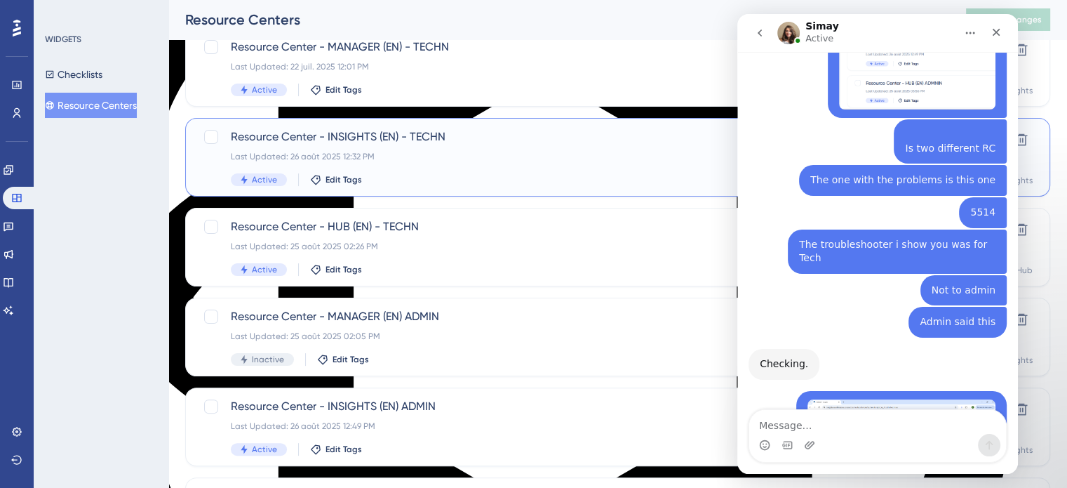
click at [361, 140] on span "Resource Center - INSIGHTS (EN) - TECHN" at bounding box center [562, 136] width 662 height 17
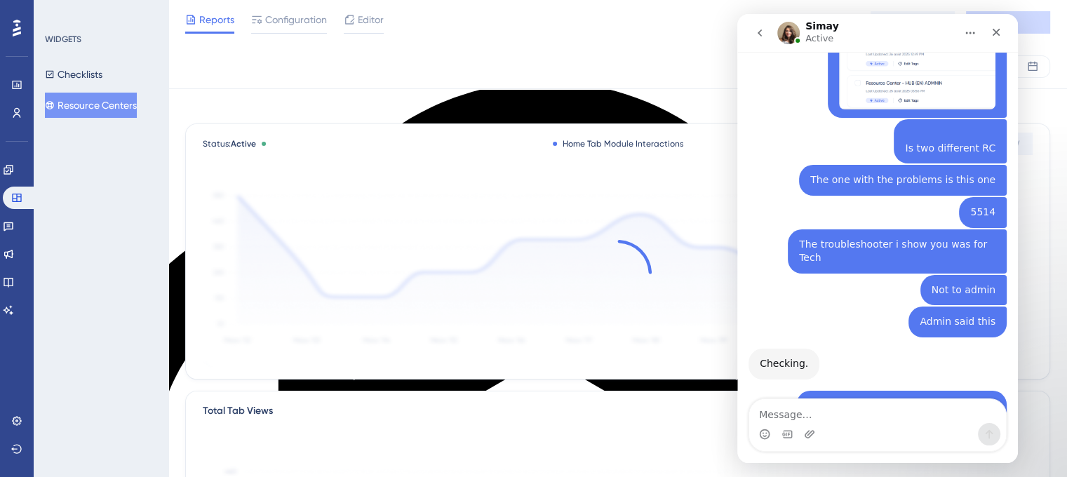
scroll to position [13253, 0]
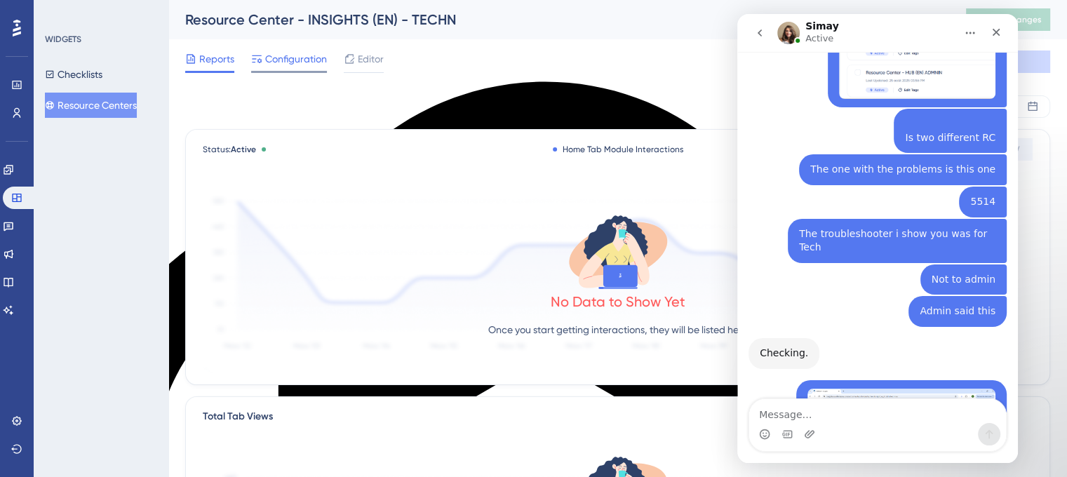
click at [293, 72] on div at bounding box center [289, 72] width 76 height 2
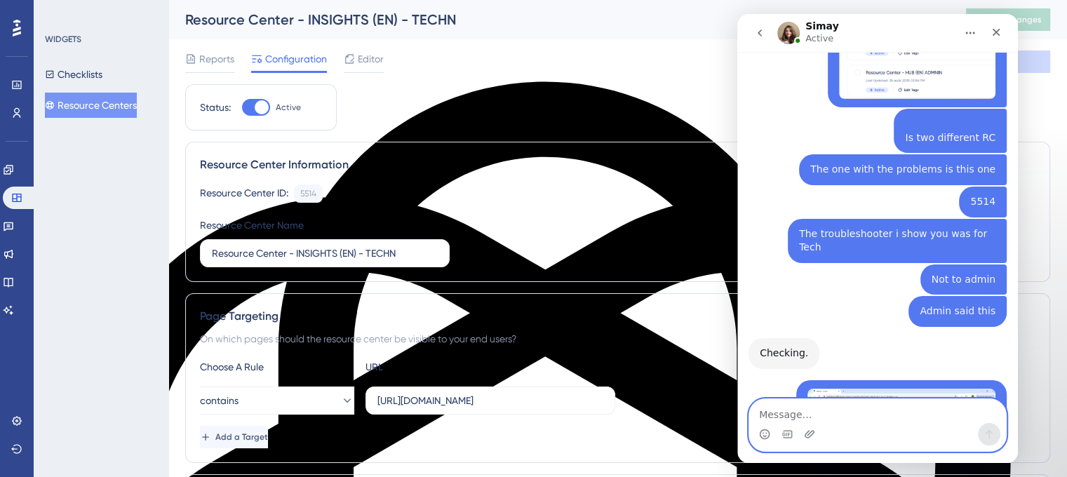
click at [819, 420] on textarea "Message…" at bounding box center [877, 411] width 257 height 24
type textarea "yes"
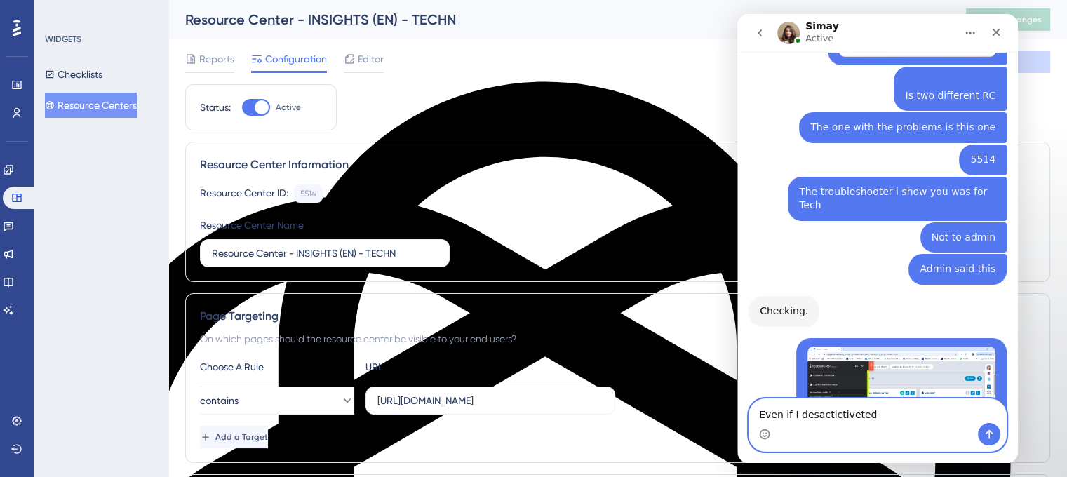
click at [876, 417] on textarea "Even if I desactictiveted" at bounding box center [877, 411] width 257 height 24
click at [737, 14] on span "deactivated" at bounding box center [737, 14] width 0 height 0
paste textarea "5505"
type textarea "Even if I deactivated 5505"
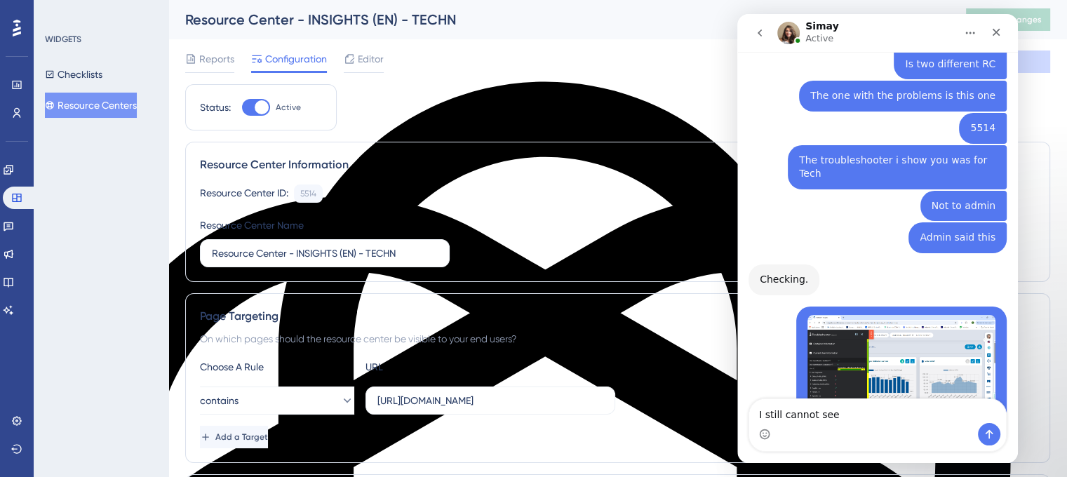
drag, startPoint x: 808, startPoint y: 279, endPoint x: 829, endPoint y: 279, distance: 21.0
copy div "5514"
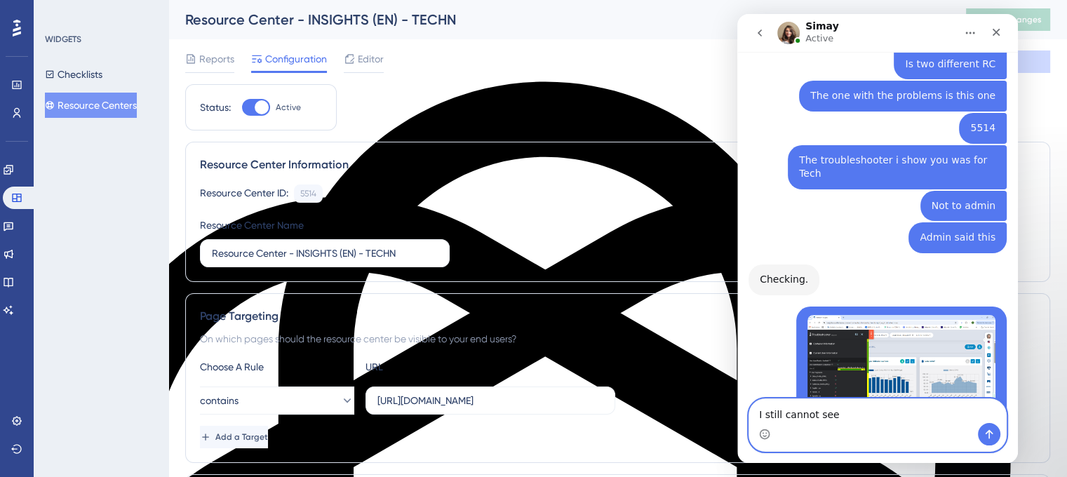
click at [857, 417] on textarea "I still cannot see" at bounding box center [877, 411] width 257 height 24
paste textarea "5514"
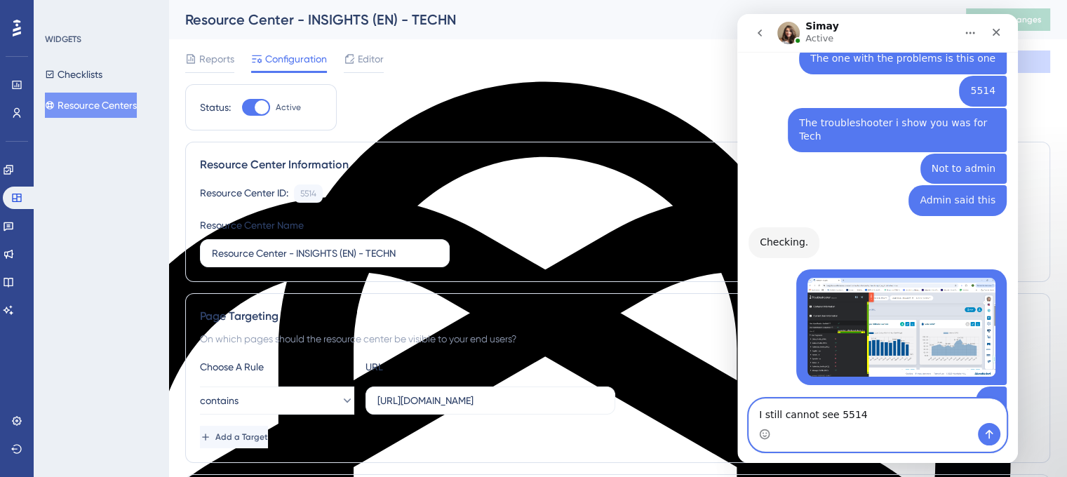
type textarea "I still cannot see 5514"
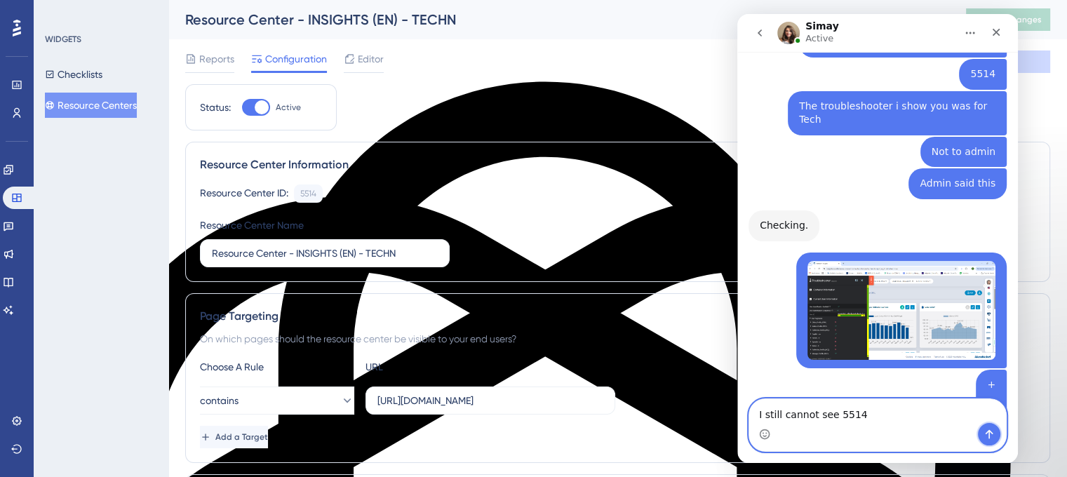
click at [983, 437] on button "Send a message…" at bounding box center [989, 434] width 22 height 22
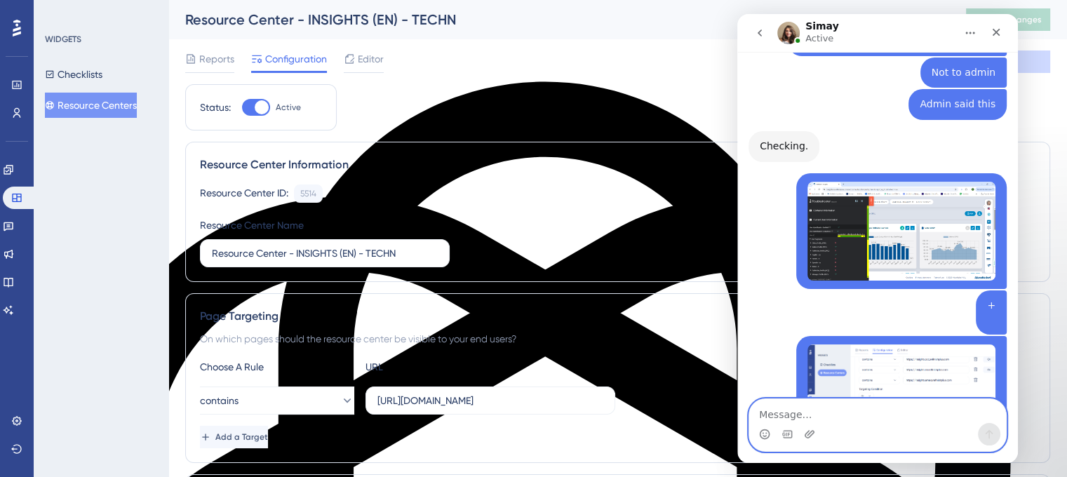
scroll to position [13533, 0]
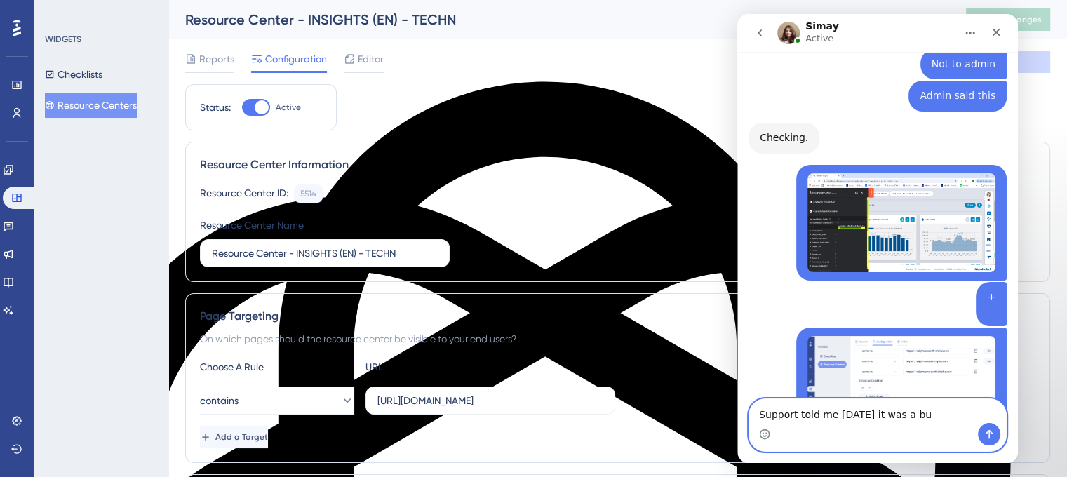
type textarea "Support told me [DATE] it was a bug"
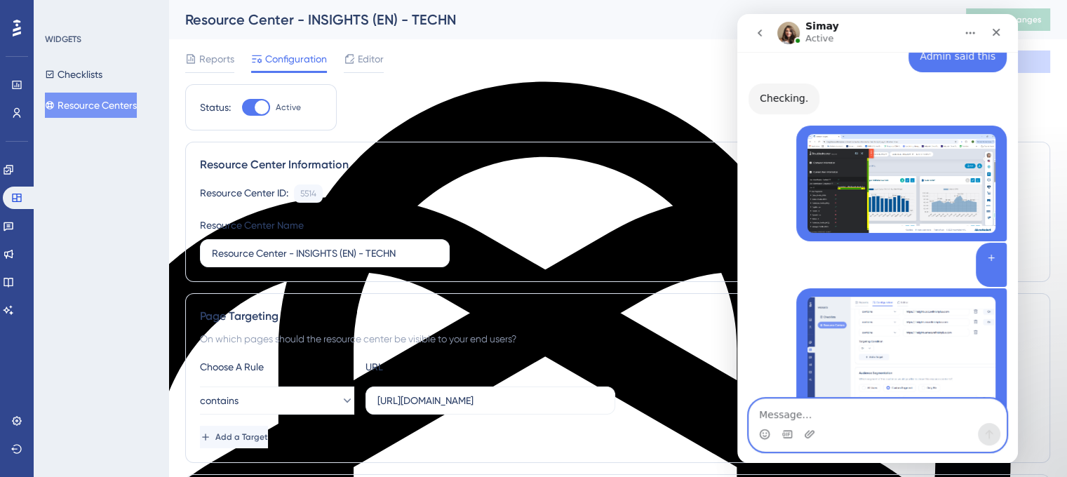
scroll to position [13575, 0]
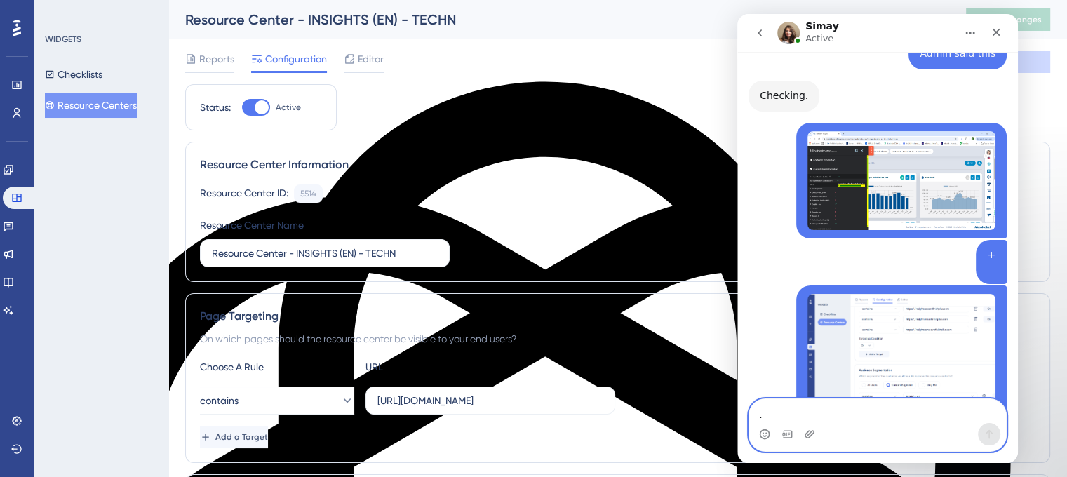
type textarea ".."
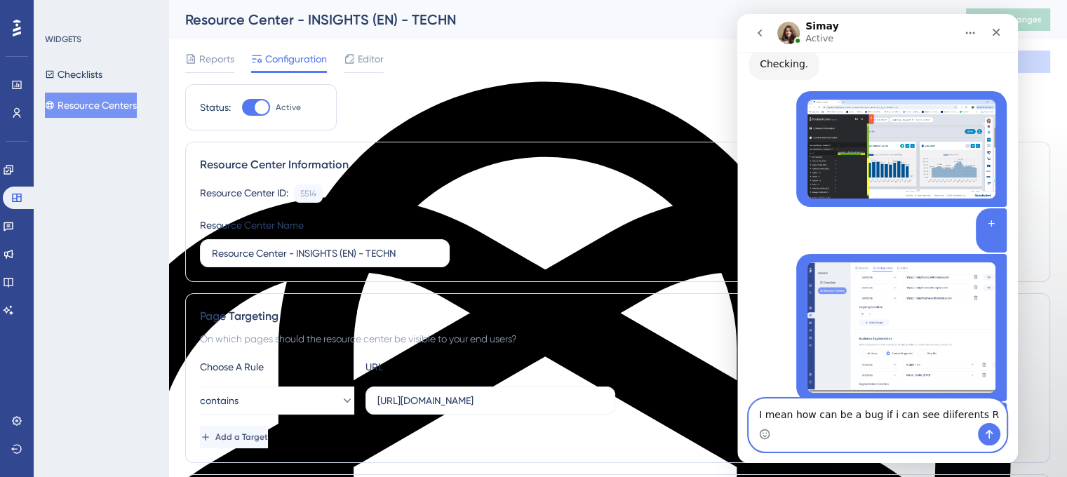
type textarea "I mean how can be a bug if i can see diiferents RC"
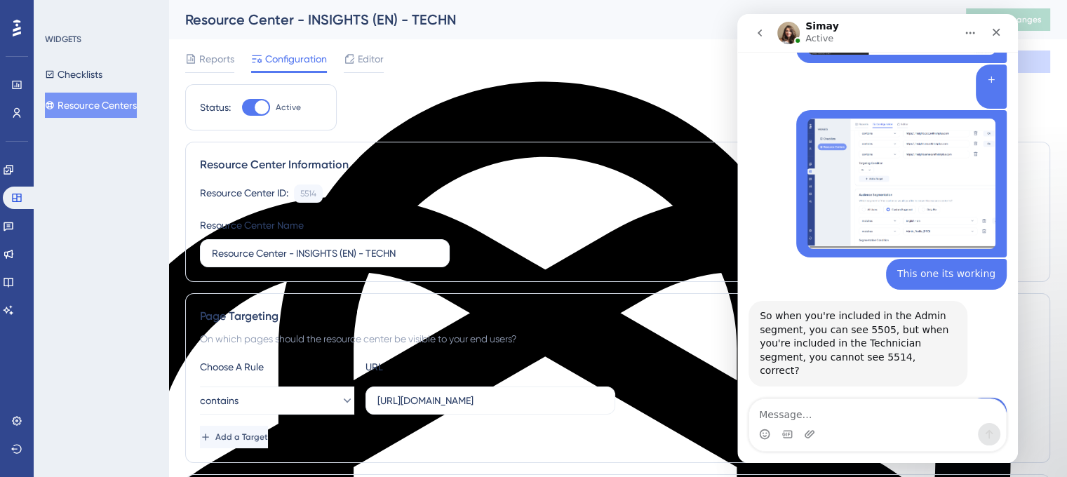
scroll to position [13836, 0]
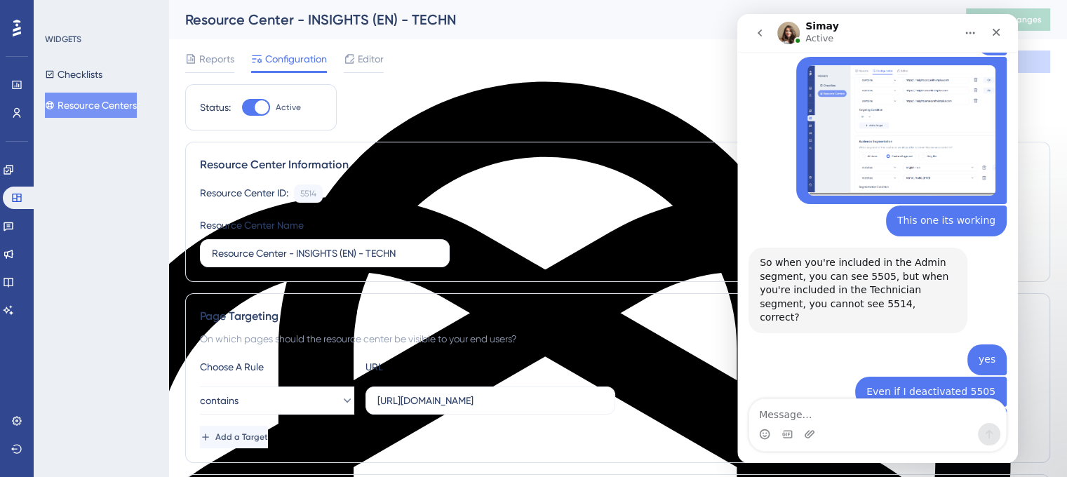
drag, startPoint x: 761, startPoint y: 225, endPoint x: 938, endPoint y: 226, distance: 176.8
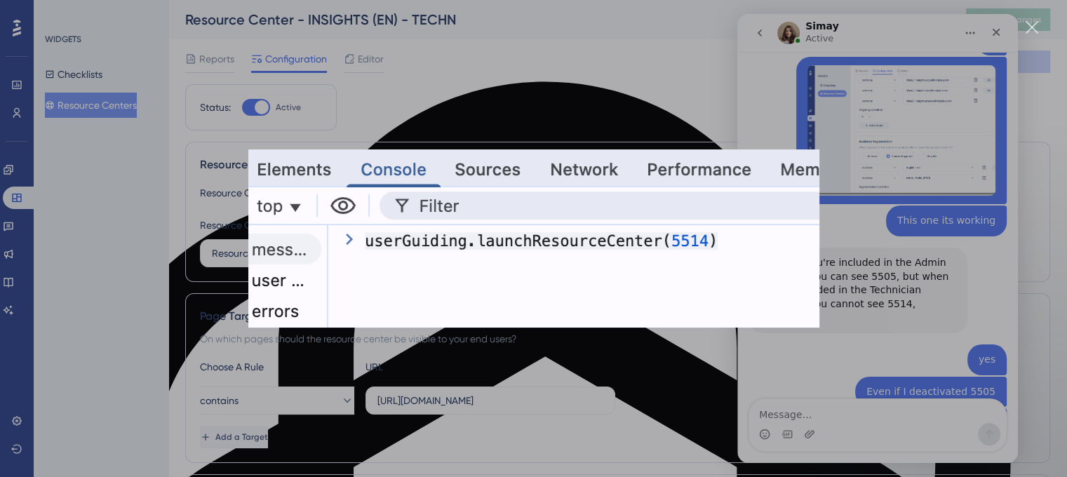
click at [951, 166] on div "Intercom messenger" at bounding box center [533, 238] width 1067 height 477
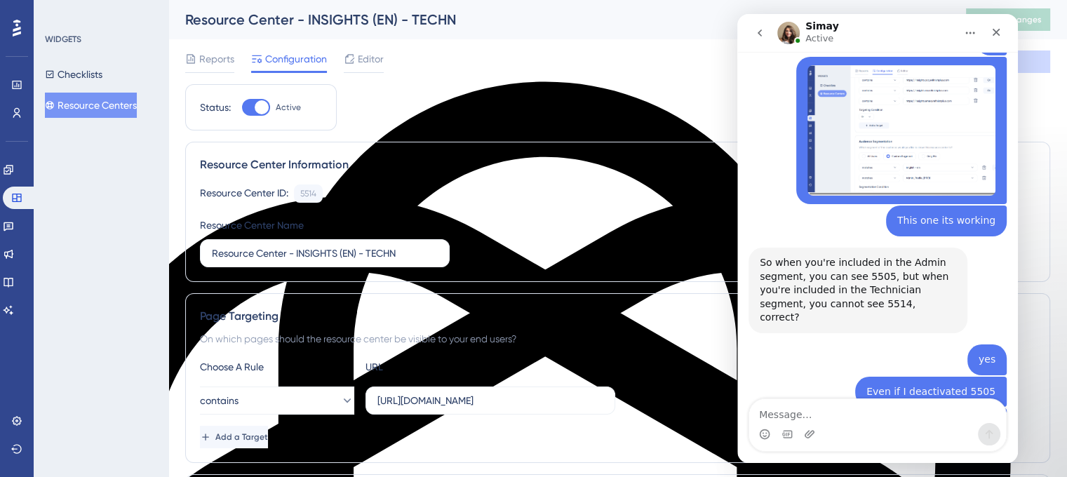
drag, startPoint x: 897, startPoint y: 170, endPoint x: 752, endPoint y: 176, distance: 145.3
copy div "userGuiding.launchResourceCenter(5514)"
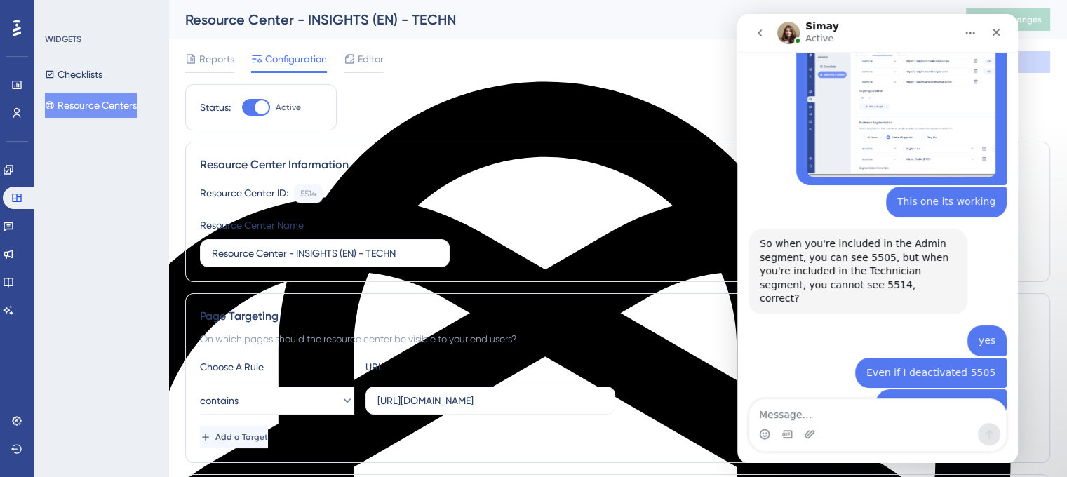
scroll to position [13912, 0]
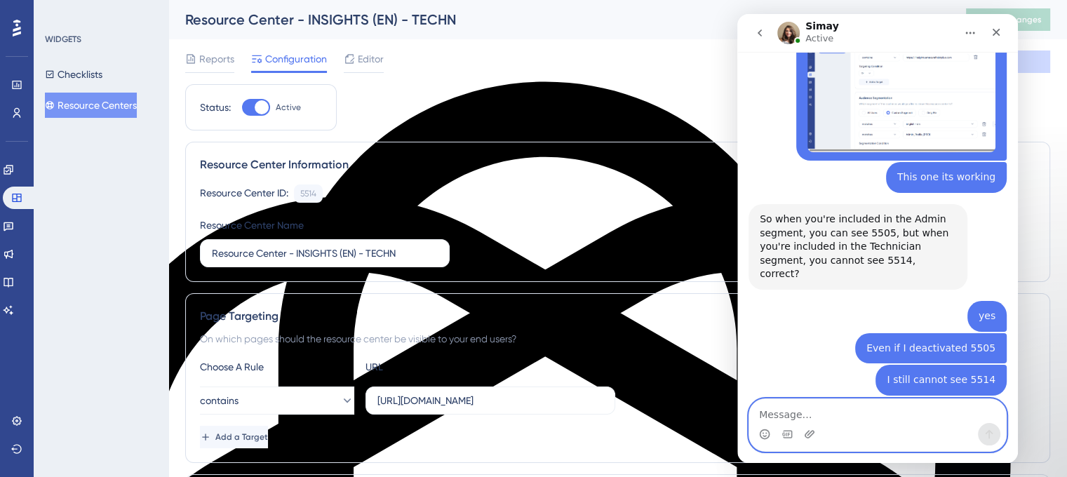
click at [834, 408] on textarea "Message…" at bounding box center [877, 411] width 257 height 24
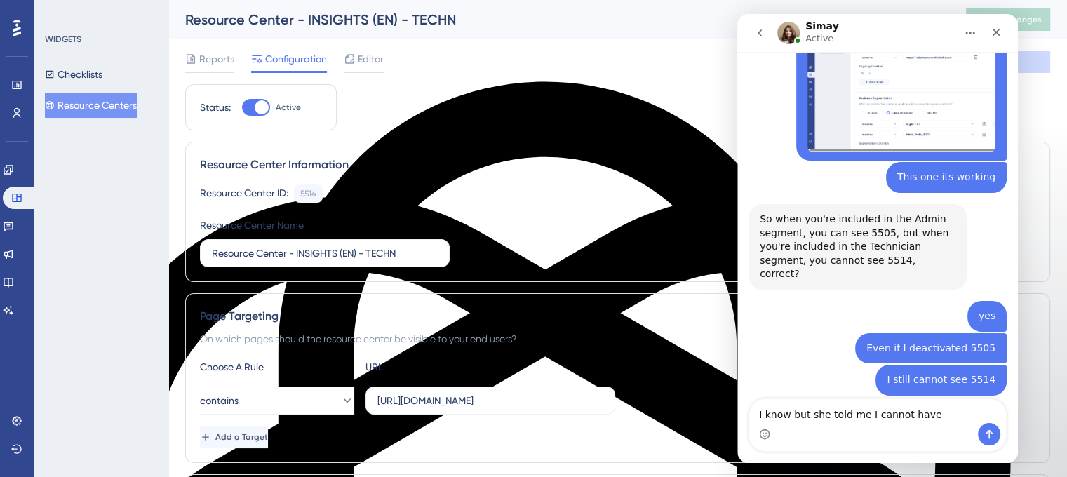
drag, startPoint x: 843, startPoint y: 321, endPoint x: 806, endPoint y: 339, distance: 40.8
copy div "multiple Resource Center on a single URL"
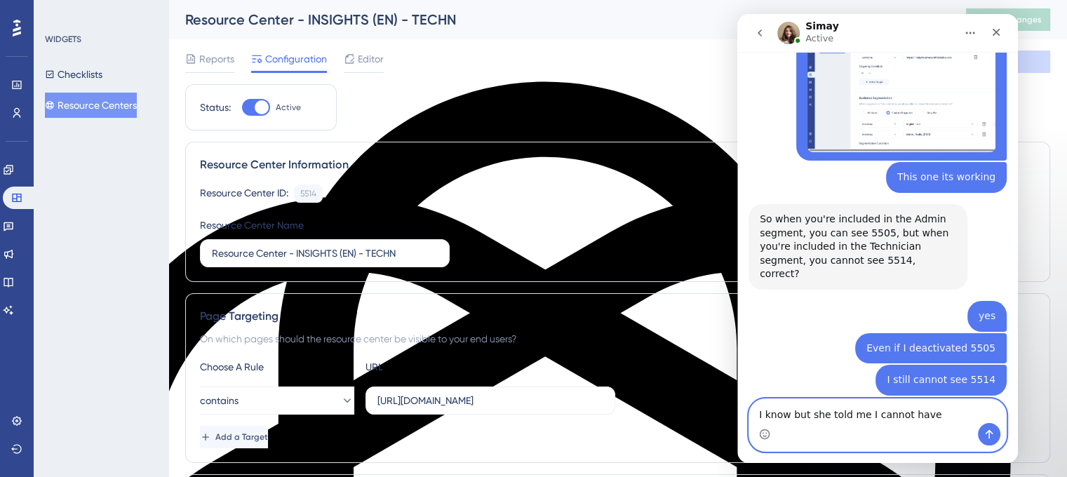
click at [940, 409] on textarea "I know but she told me I cannot have" at bounding box center [877, 411] width 257 height 24
paste textarea "multiple Resource Center on a single URL"
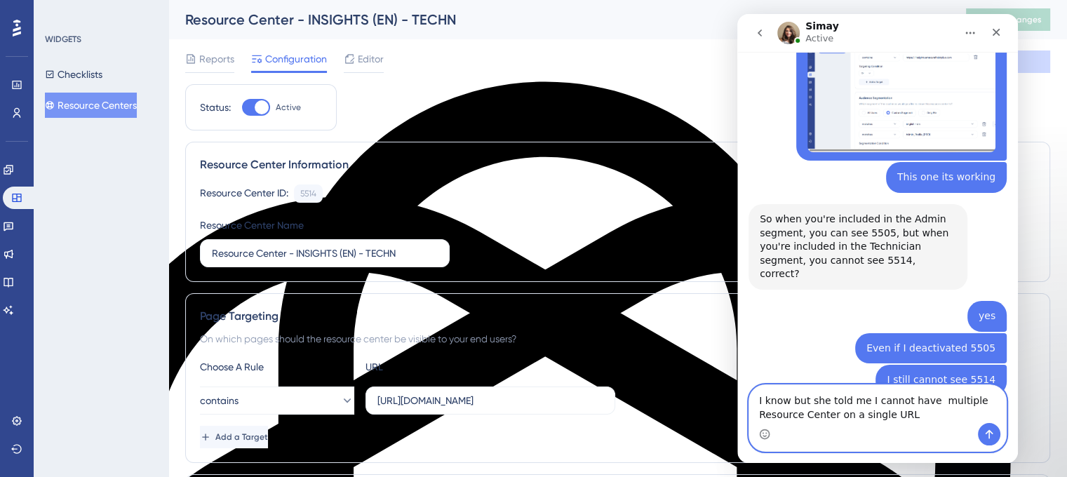
scroll to position [13926, 0]
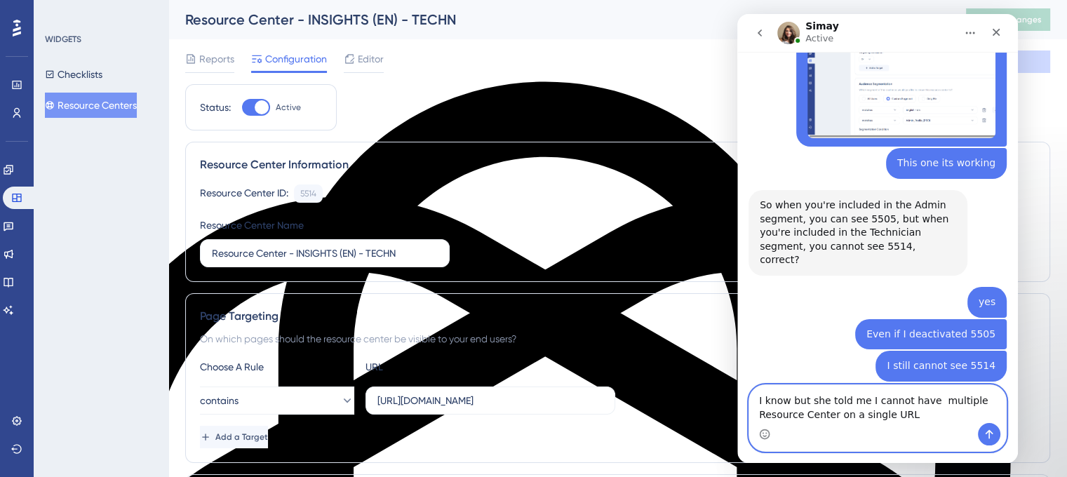
type textarea "I know but she told me I cannot have multiple Resource Center on a single URL"
click at [985, 439] on icon "Send a message…" at bounding box center [989, 434] width 11 height 11
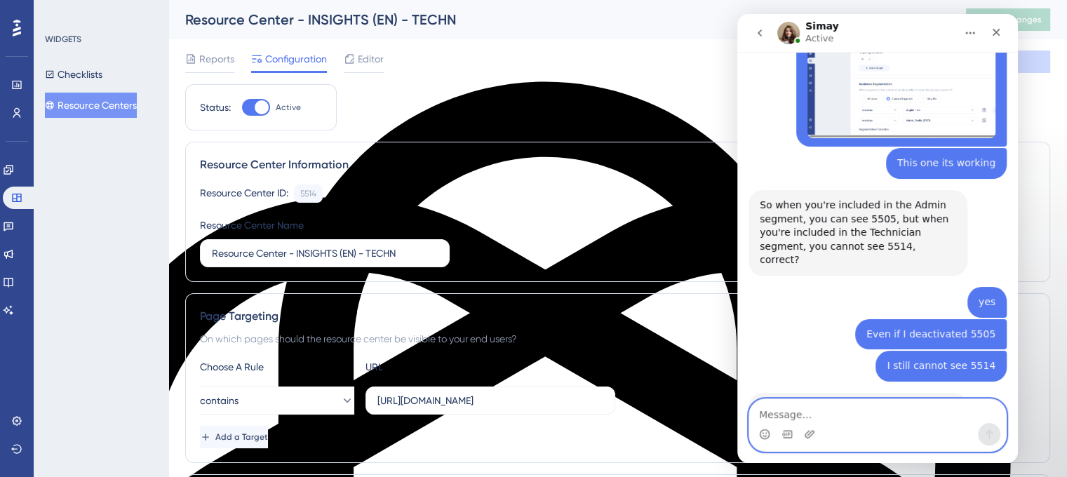
scroll to position [13968, 0]
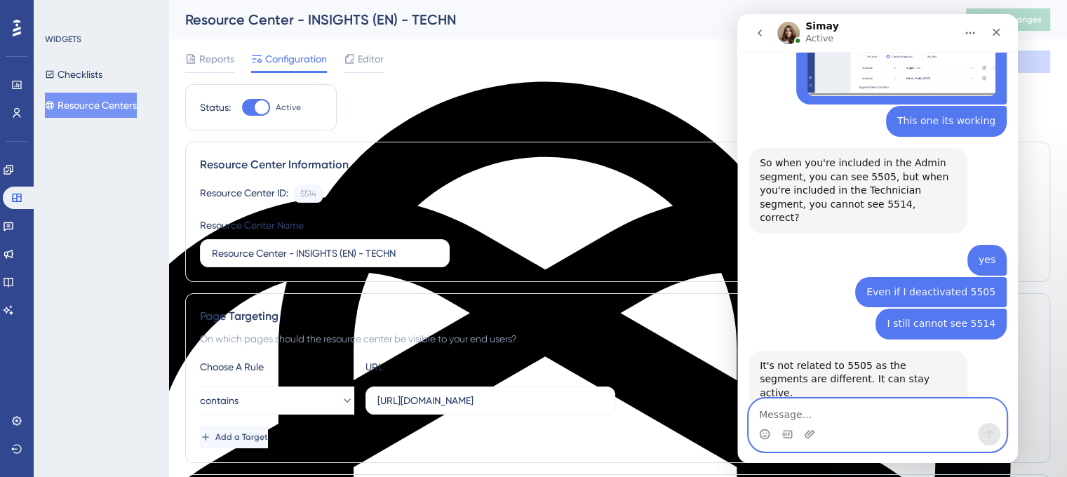
click at [862, 414] on textarea "Message…" at bounding box center [877, 411] width 257 height 24
type textarea "She told me that is a bug"
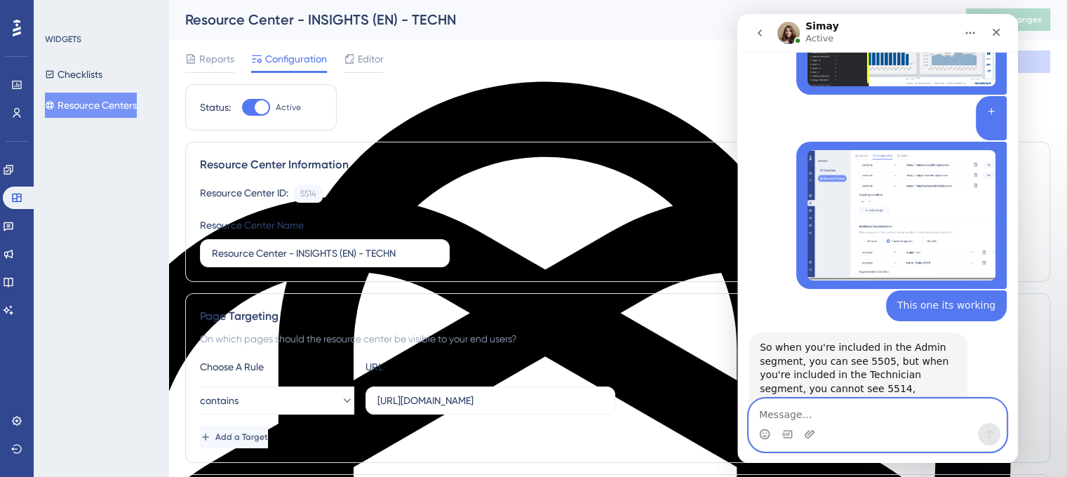
scroll to position [13702, 0]
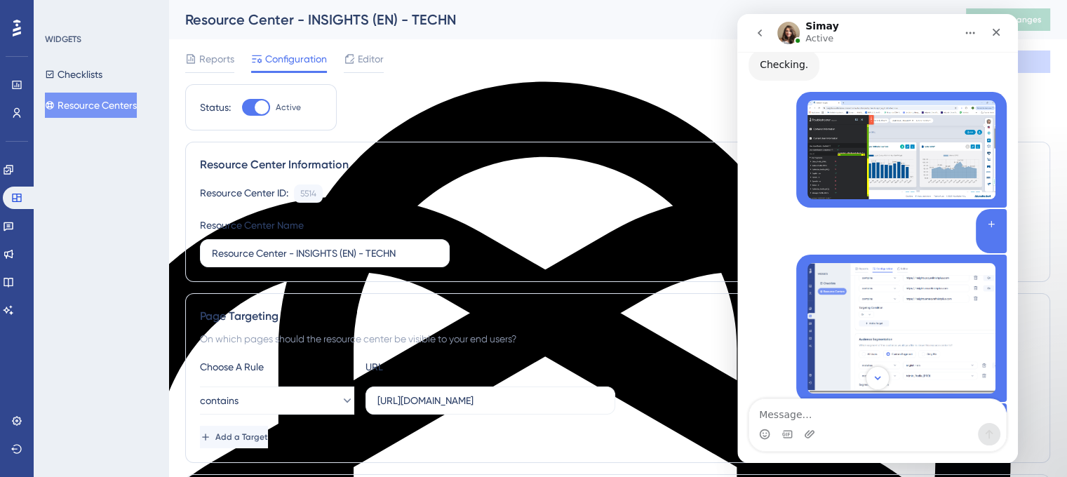
drag, startPoint x: 896, startPoint y: 364, endPoint x: 763, endPoint y: 367, distance: 133.3
click at [763, 367] on div "Intercom messenger" at bounding box center [877, 378] width 281 height 24
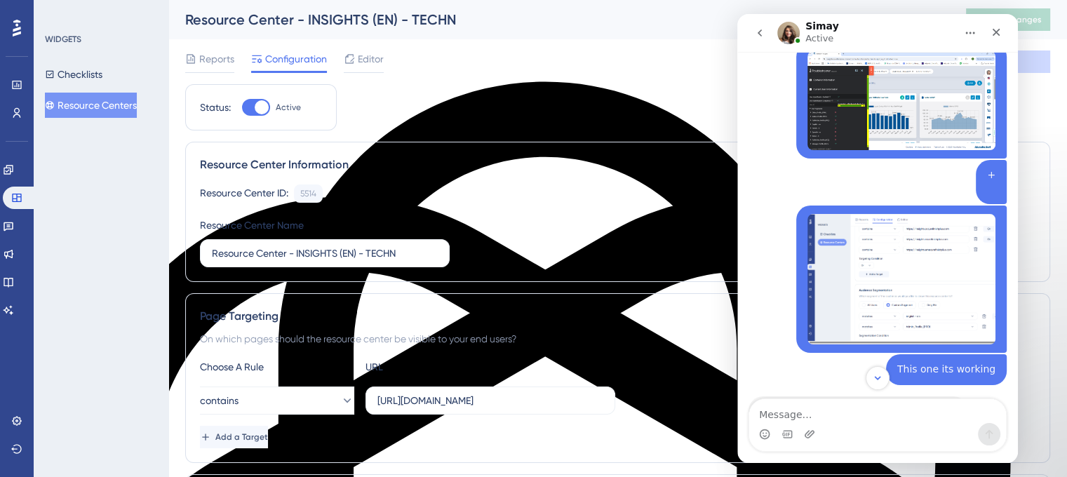
scroll to position [13773, 0]
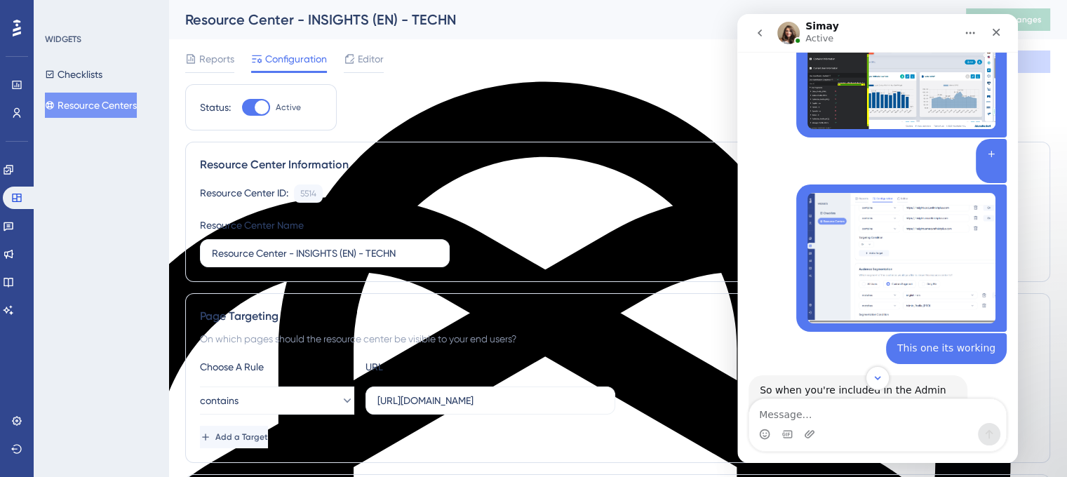
drag, startPoint x: 820, startPoint y: 298, endPoint x: 762, endPoint y: 298, distance: 58.2
copy div "userGuiding.launchResourceCenter(5514)"
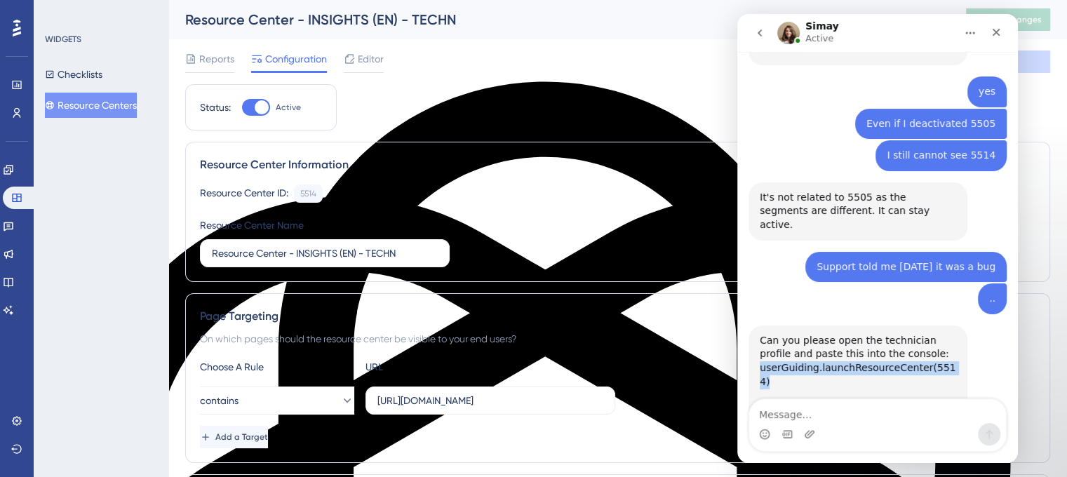
scroll to position [14161, 0]
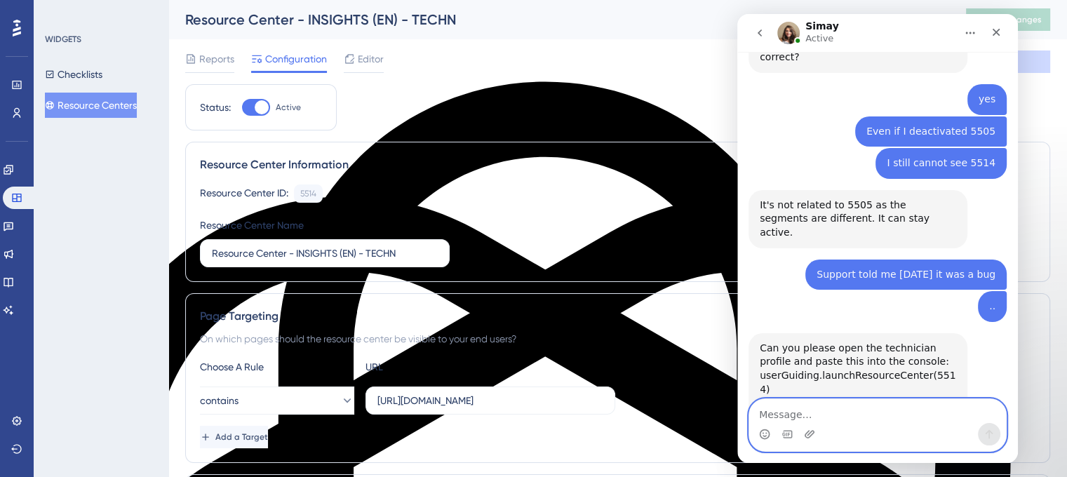
click at [768, 403] on textarea "Message…" at bounding box center [877, 411] width 257 height 24
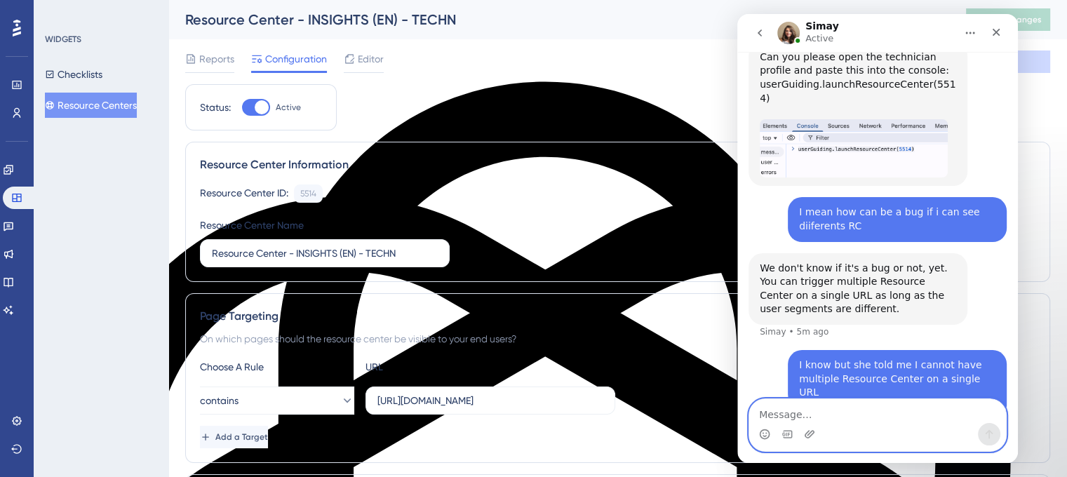
scroll to position [14490, 0]
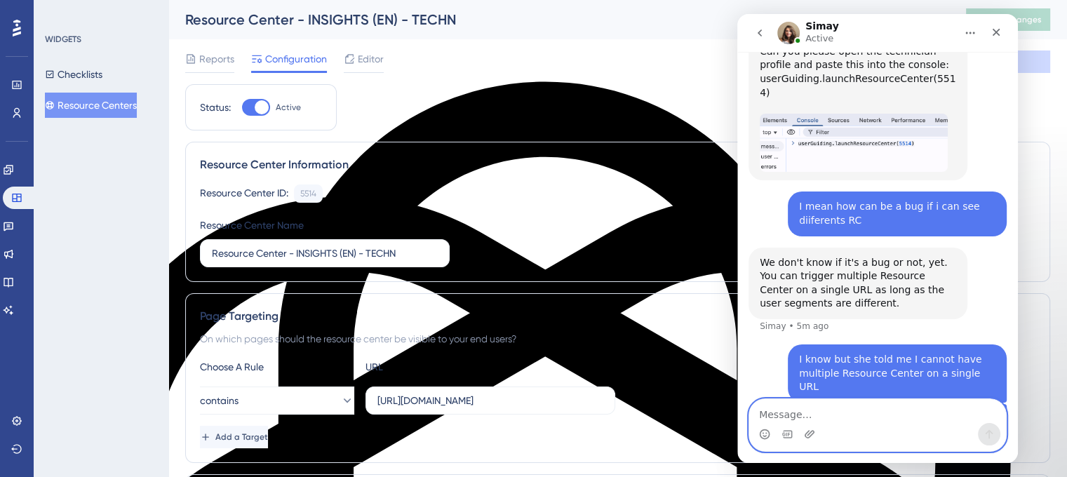
click at [787, 415] on textarea "Message…" at bounding box center [877, 411] width 257 height 24
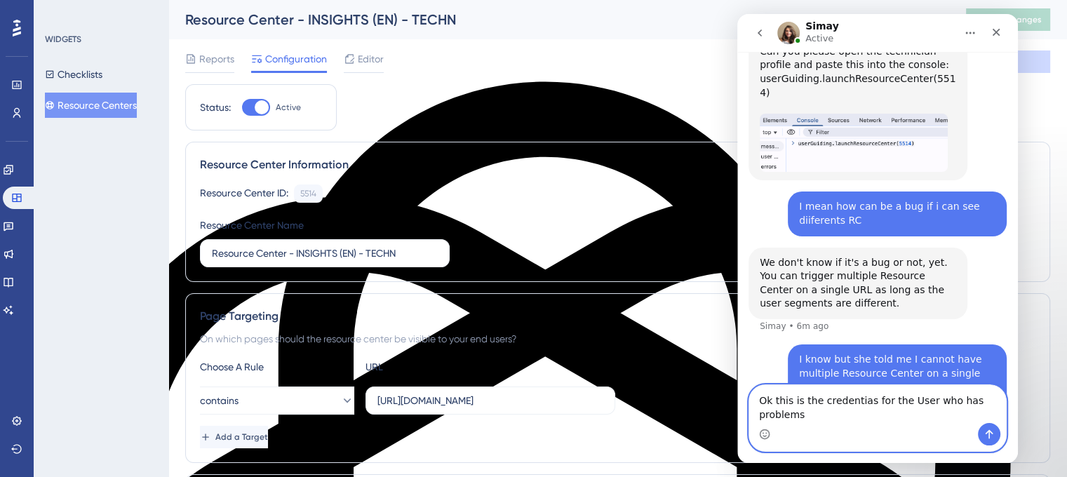
type textarea "Ok this is the credentias for the User who has problems"
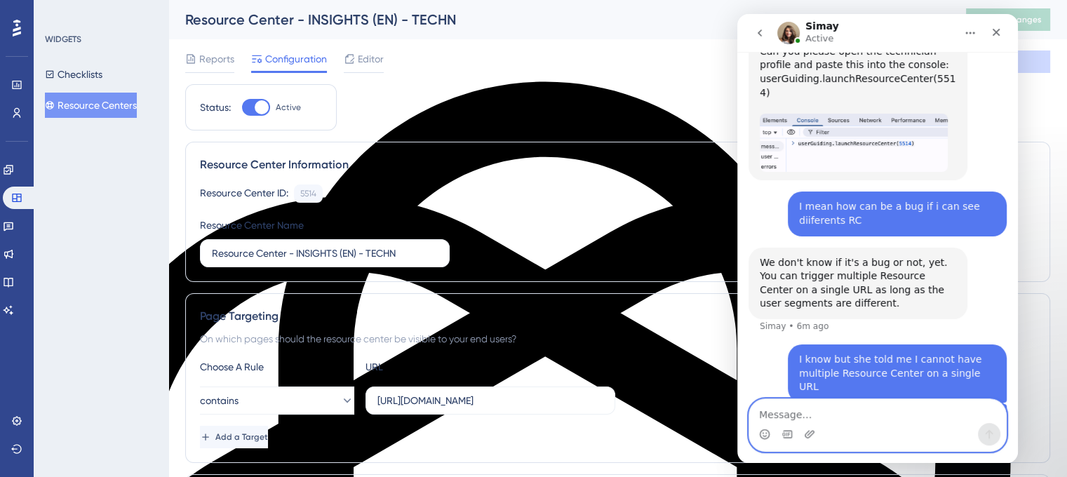
scroll to position [14546, 0]
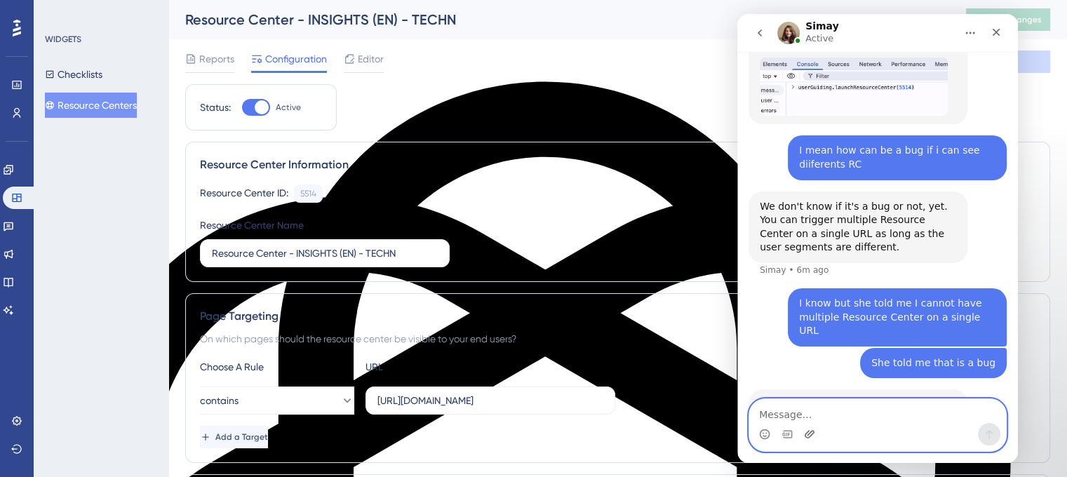
click at [795, 409] on textarea "Message…" at bounding box center [877, 411] width 257 height 24
click at [793, 413] on textarea "Message…" at bounding box center [877, 411] width 257 height 24
paste textarea "email: [EMAIL_ADDRESS][DOMAIN_NAME] password: [SECURITY_DATA]"
type textarea "email: [EMAIL_ADDRESS][DOMAIN_NAME] password: [SECURITY_DATA]"
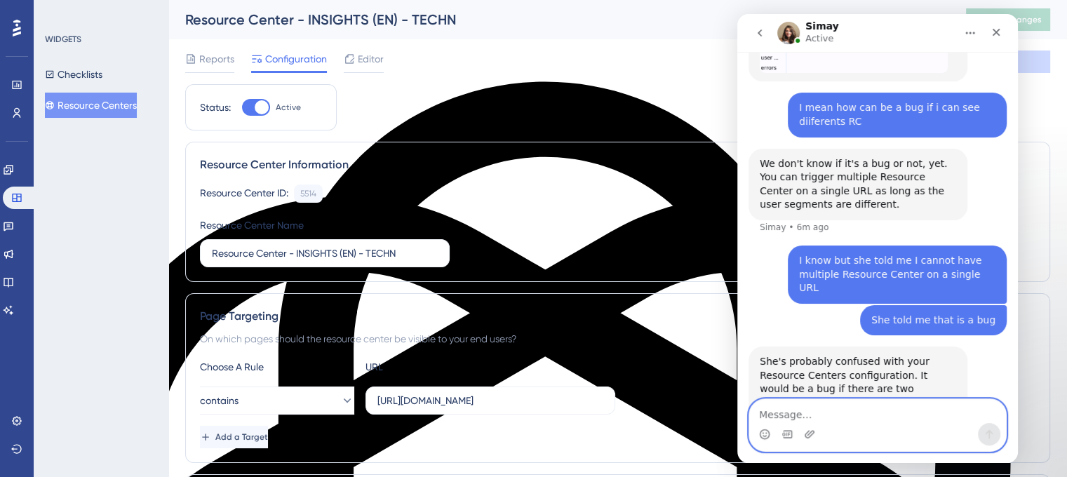
scroll to position [14637, 0]
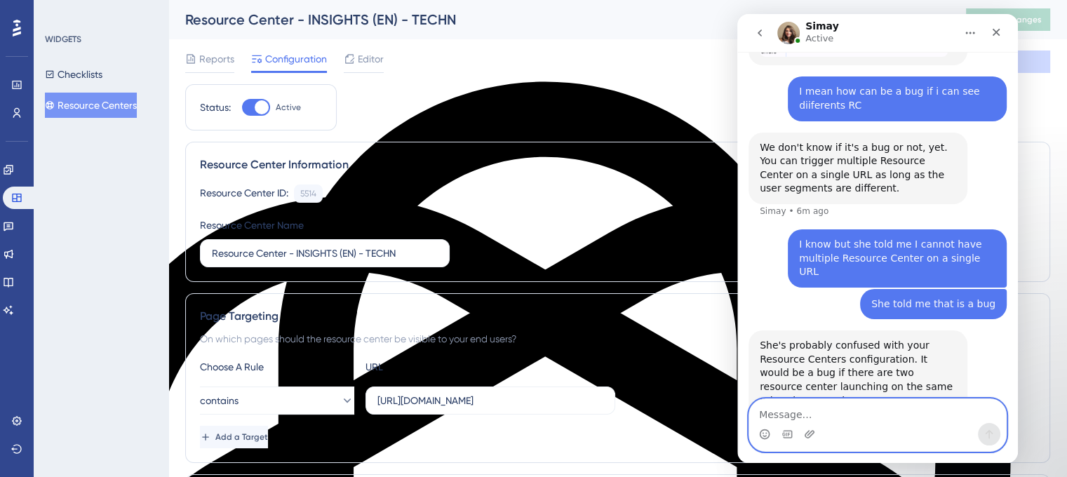
click at [784, 410] on textarea "Message…" at bounding box center [877, 411] width 257 height 24
paste textarea "[URL][DOMAIN_NAME]"
type textarea "[URL][DOMAIN_NAME]"
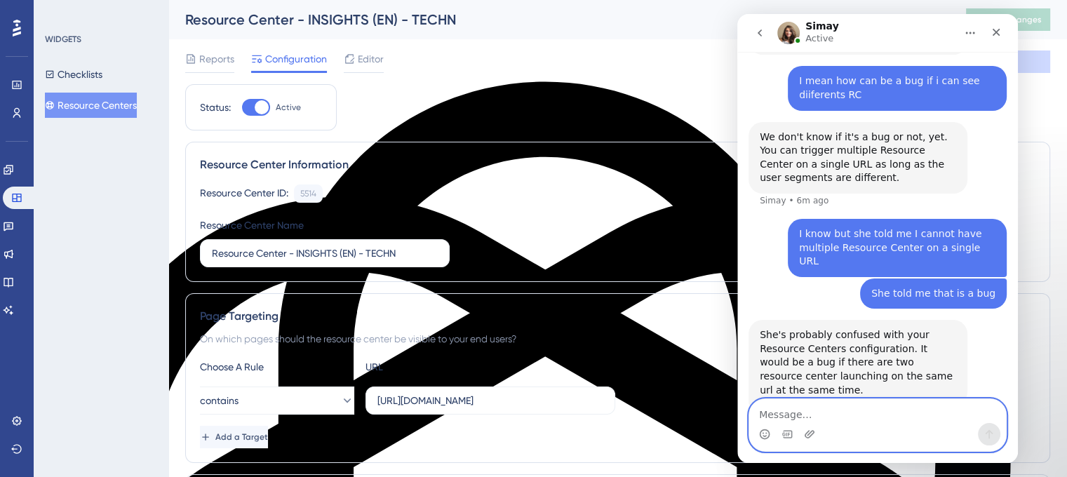
scroll to position [14702, 0]
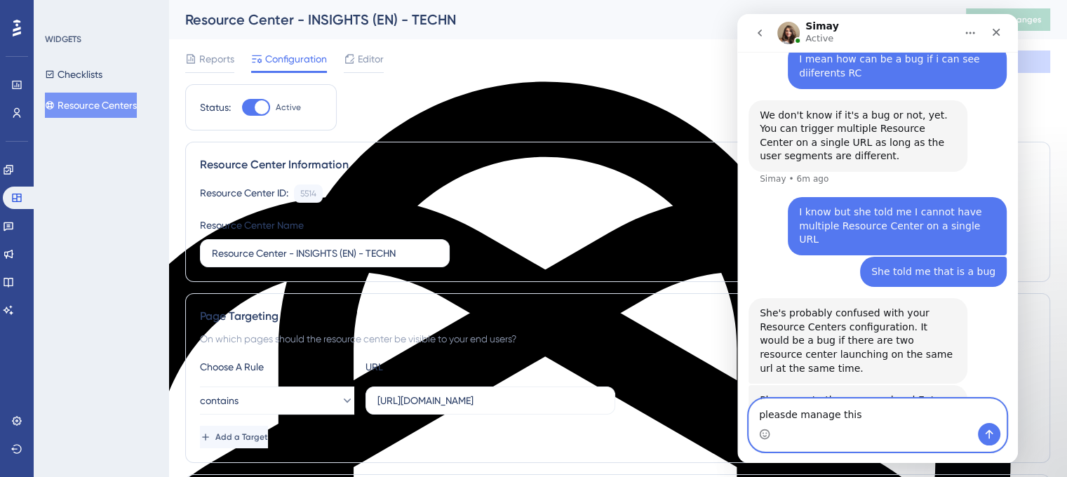
click at [737, 14] on div "Please" at bounding box center [737, 14] width 0 height 0
click at [868, 417] on textarea "Please manage this" at bounding box center [877, 411] width 257 height 24
click at [737, 14] on span "absolute privacy." at bounding box center [737, 14] width 0 height 0
type textarea "Please manage this with absolute privacy."
click at [987, 434] on icon "Send a message…" at bounding box center [989, 434] width 11 height 11
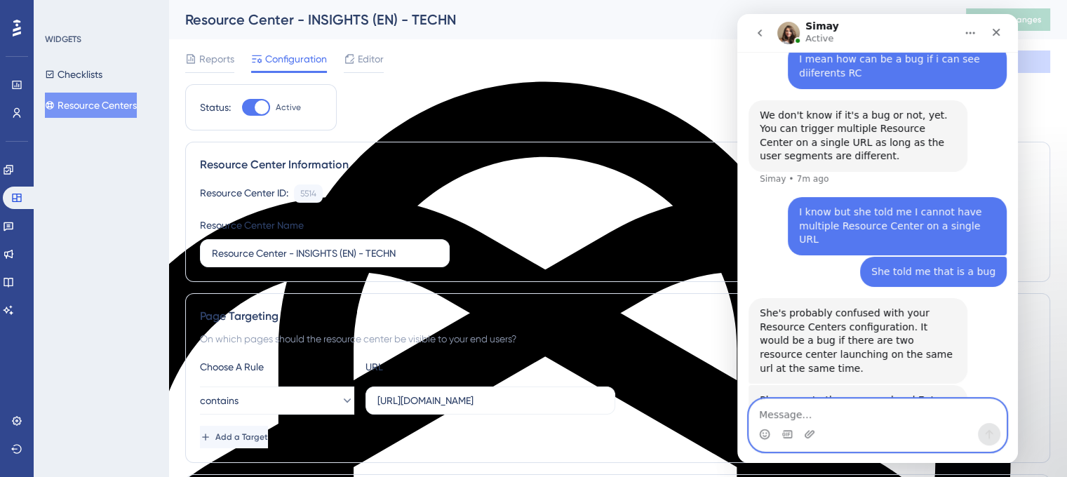
scroll to position [14734, 0]
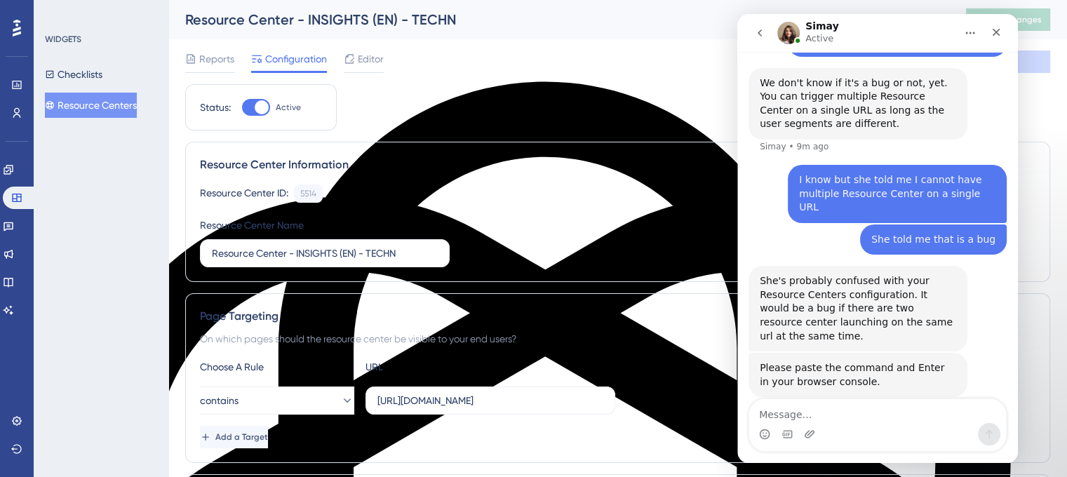
click at [843, 426] on div "Intercom messenger" at bounding box center [877, 434] width 257 height 22
